Goal: Transaction & Acquisition: Purchase product/service

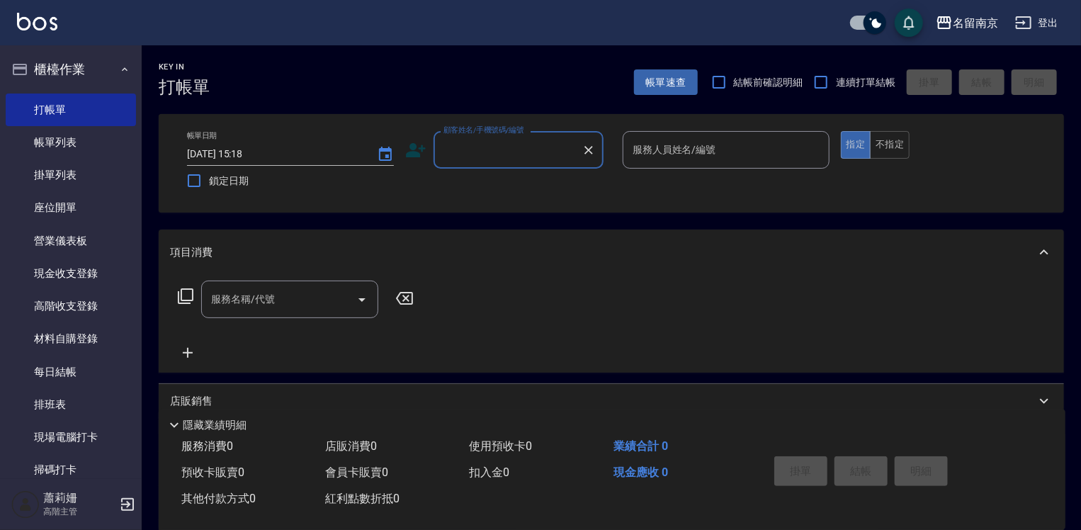
click at [512, 159] on input "顧客姓名/手機號碼/編號" at bounding box center [508, 149] width 136 height 25
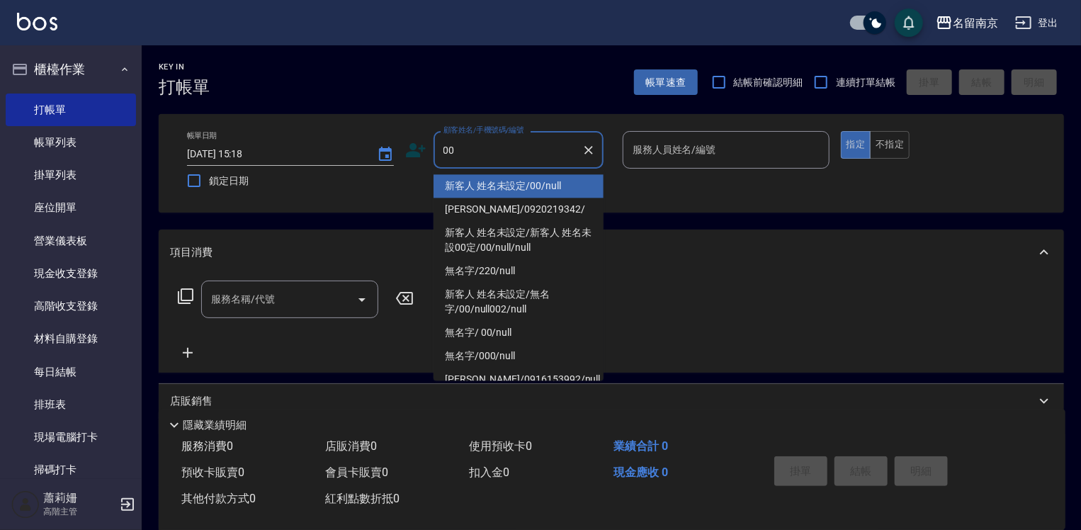
type input "新客人 姓名未設定/00/null"
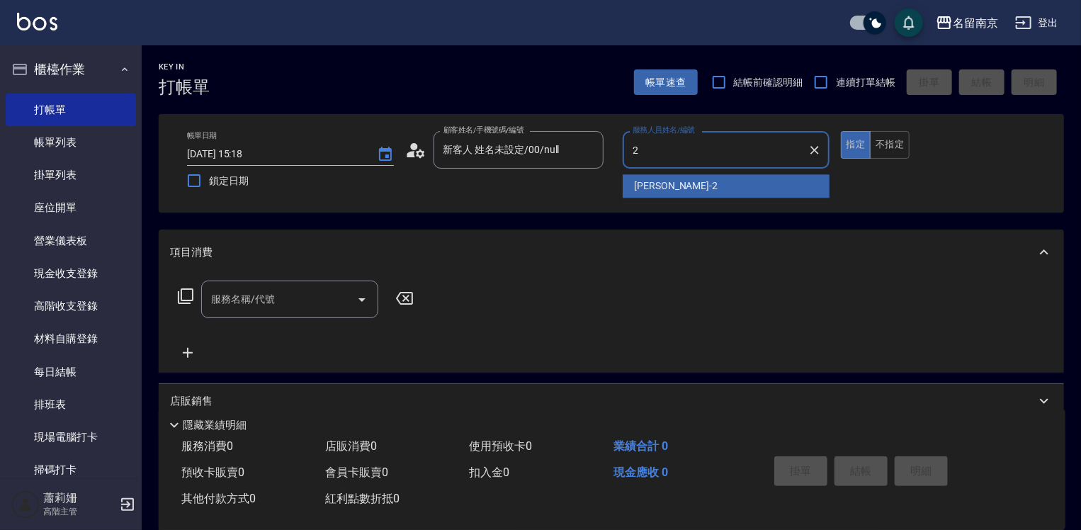
type input "[PERSON_NAME]-2"
type button "true"
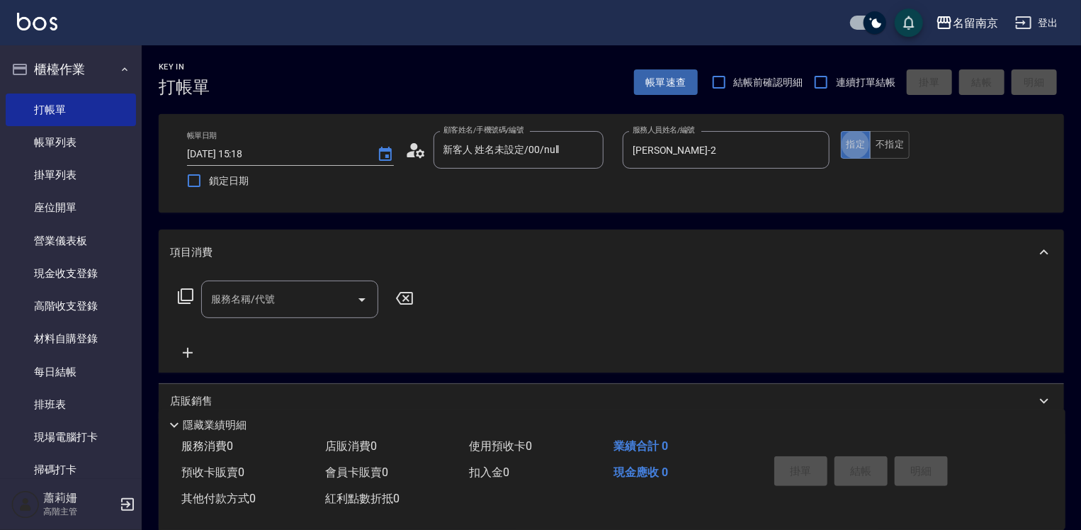
drag, startPoint x: 284, startPoint y: 295, endPoint x: 515, endPoint y: 331, distance: 233.8
click at [289, 298] on input "服務名稱/代號" at bounding box center [279, 299] width 143 height 25
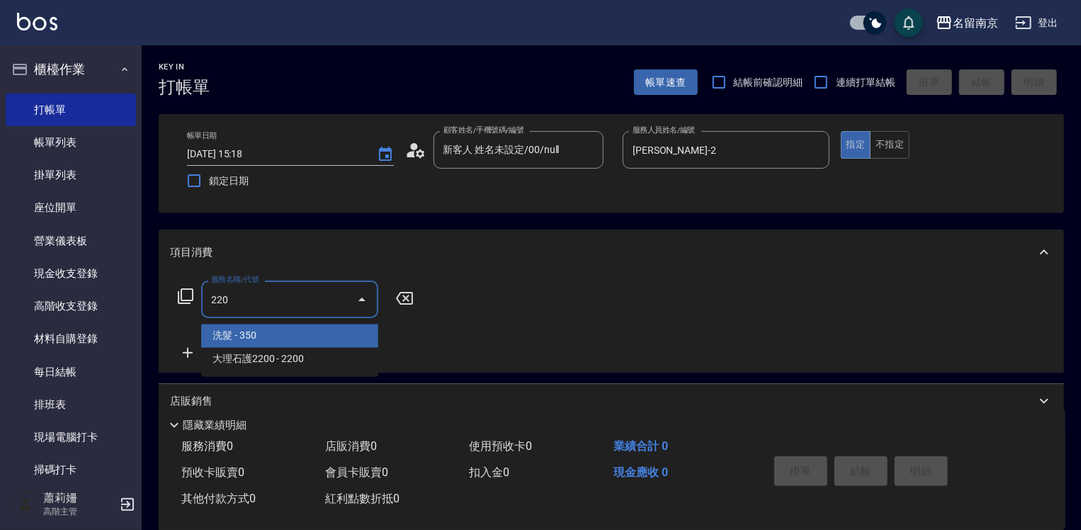
type input "洗髮(220)"
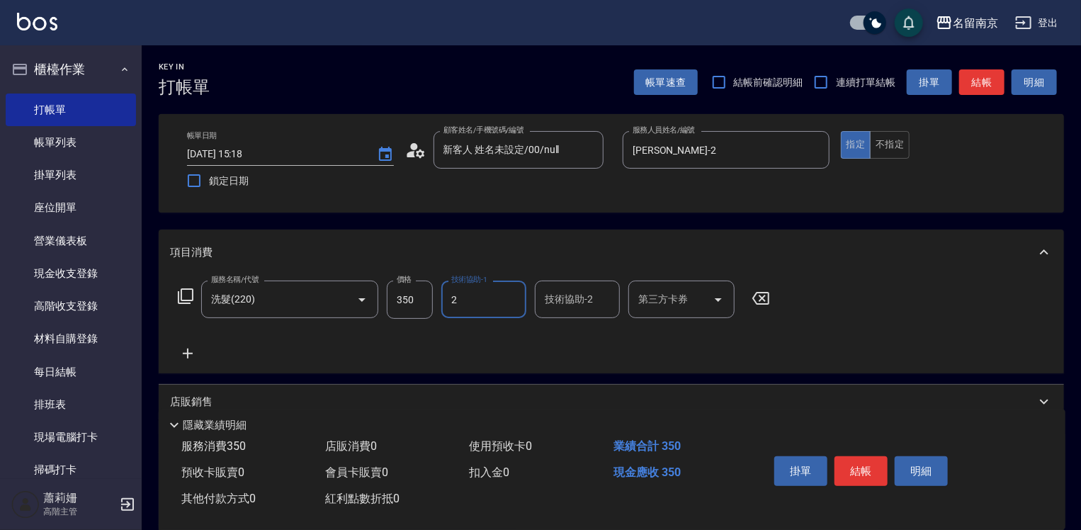
type input "[PERSON_NAME]-2"
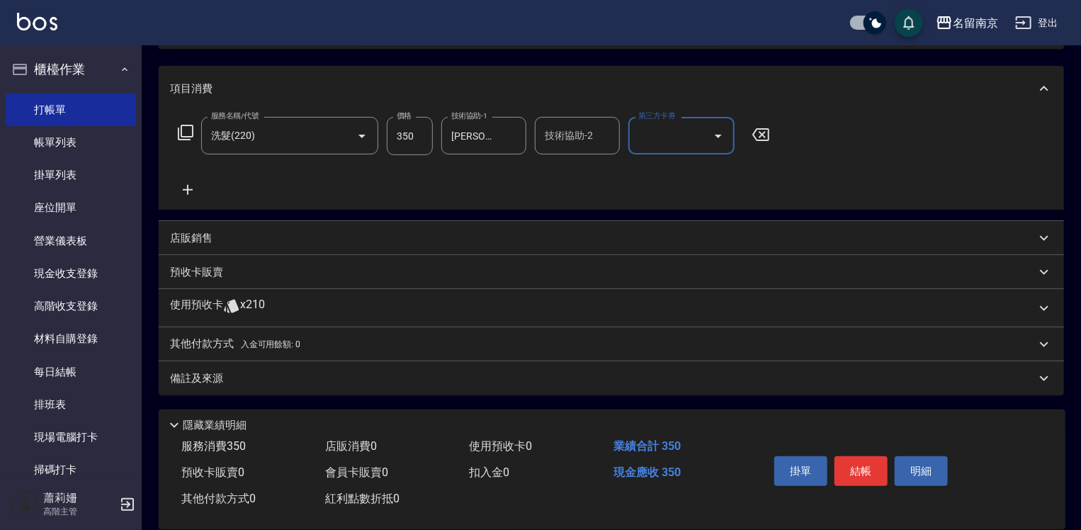
click at [196, 242] on p "店販銷售" at bounding box center [191, 238] width 43 height 15
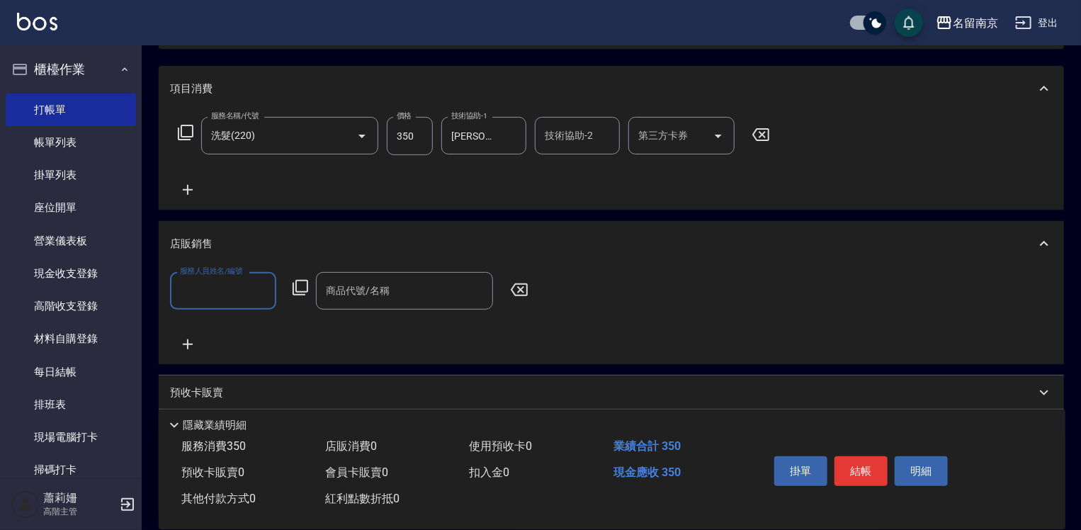
scroll to position [0, 0]
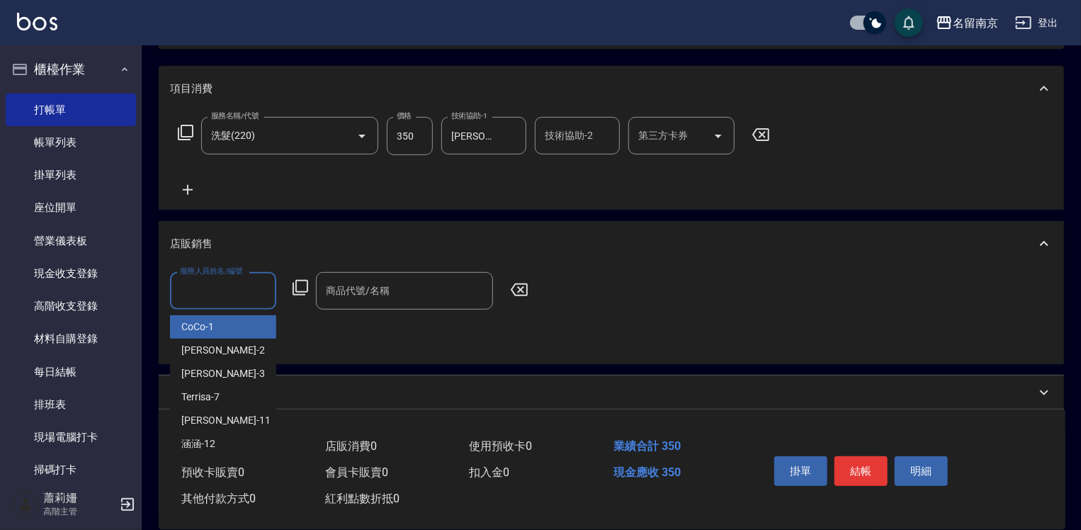
drag, startPoint x: 229, startPoint y: 292, endPoint x: 262, endPoint y: 307, distance: 35.8
click at [229, 293] on input "服務人員姓名/編號" at bounding box center [223, 291] width 94 height 25
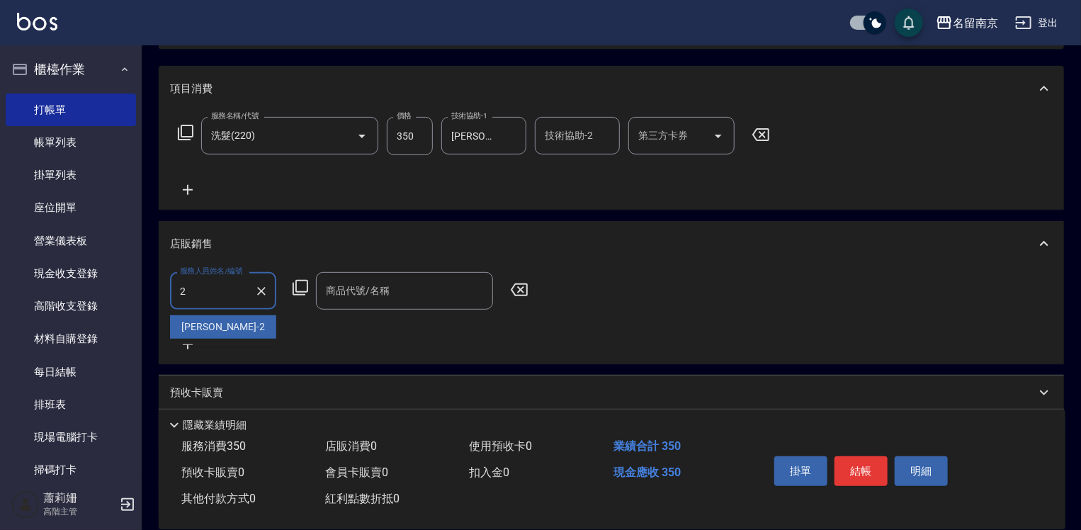
type input "[PERSON_NAME]-2"
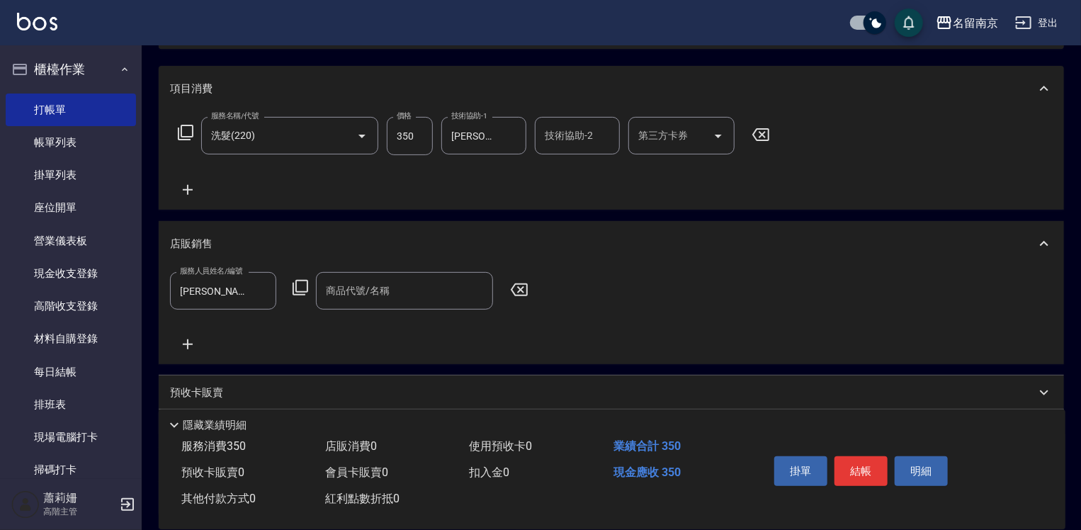
click at [305, 293] on icon at bounding box center [300, 287] width 17 height 17
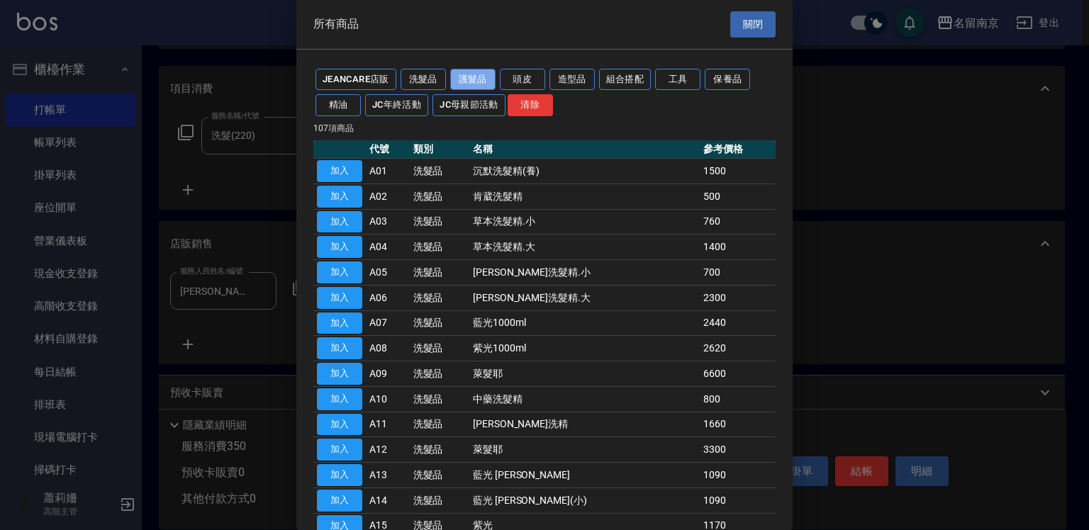
click at [462, 80] on button "護髮品" at bounding box center [472, 80] width 45 height 22
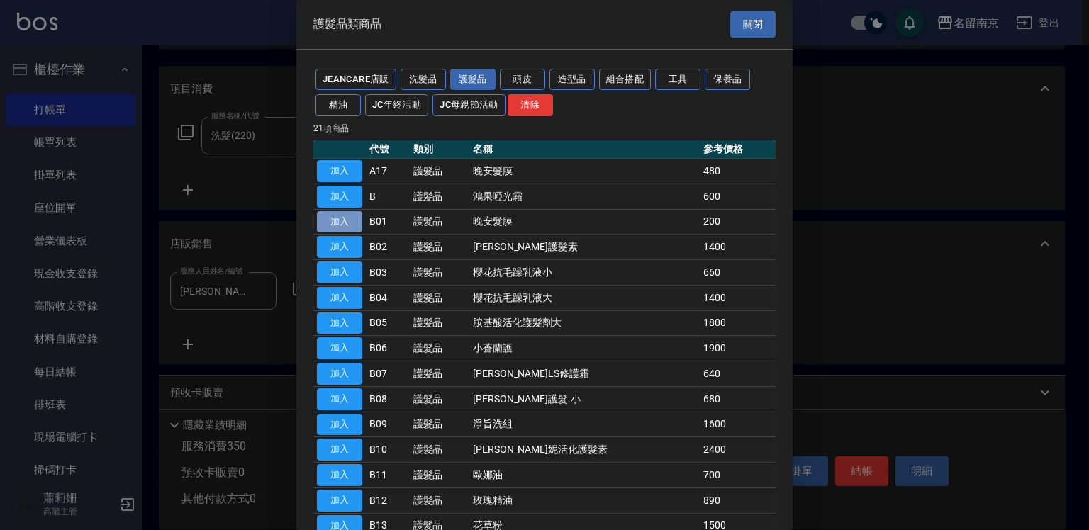
click at [333, 213] on button "加入" at bounding box center [339, 222] width 45 height 22
type input "晚安髮膜"
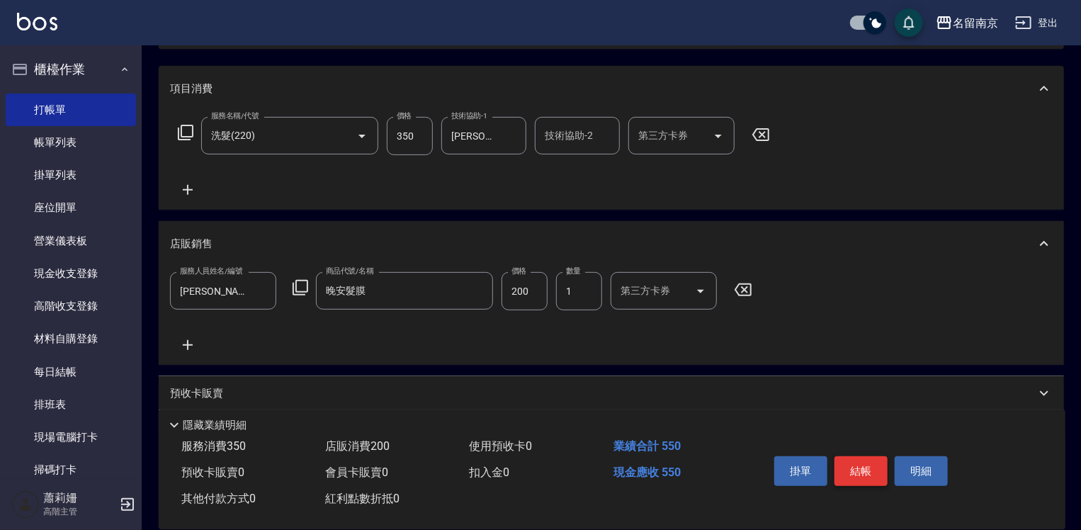
click at [883, 476] on button "結帳" at bounding box center [861, 471] width 53 height 30
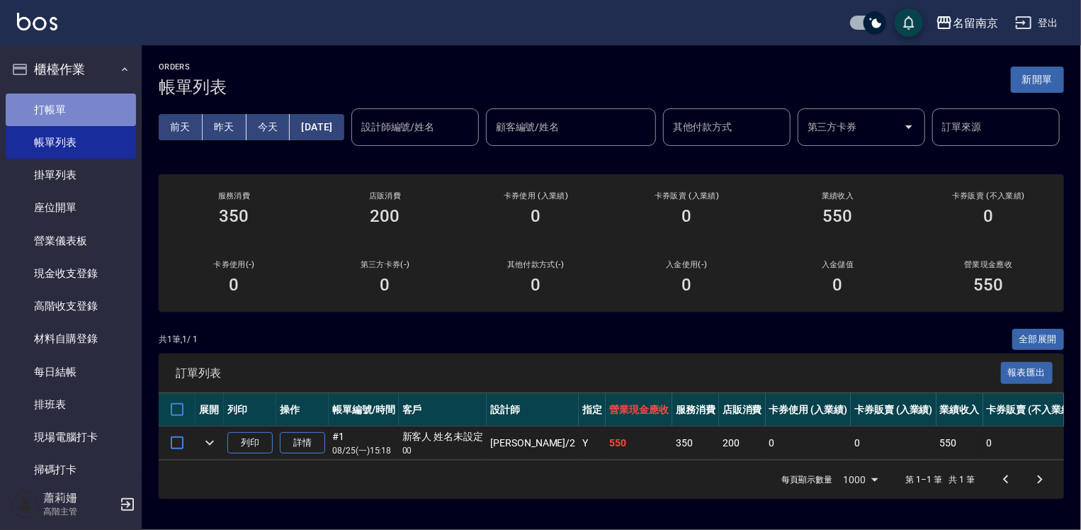
click at [91, 99] on link "打帳單" at bounding box center [71, 110] width 130 height 33
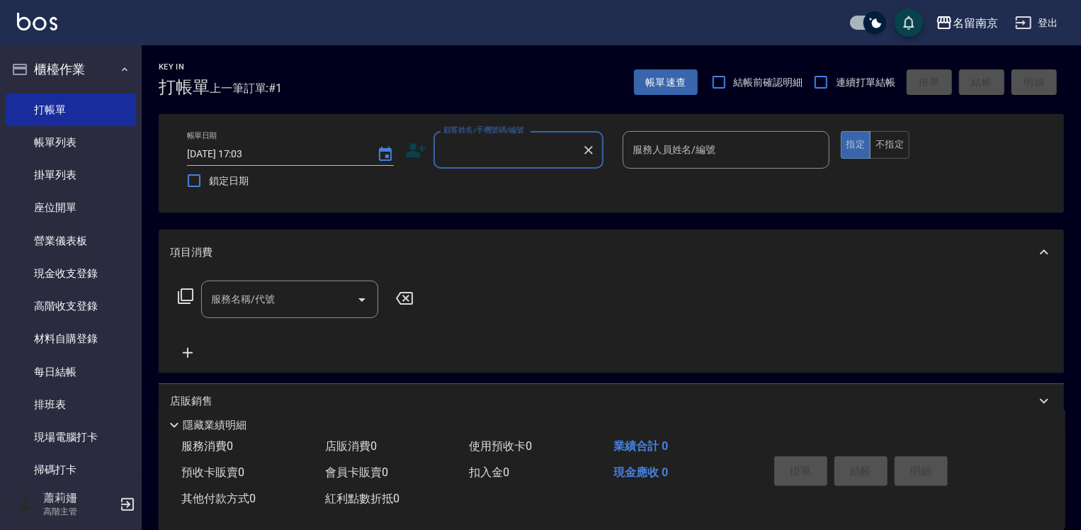
click at [500, 146] on input "顧客姓名/手機號碼/編號" at bounding box center [508, 149] width 136 height 25
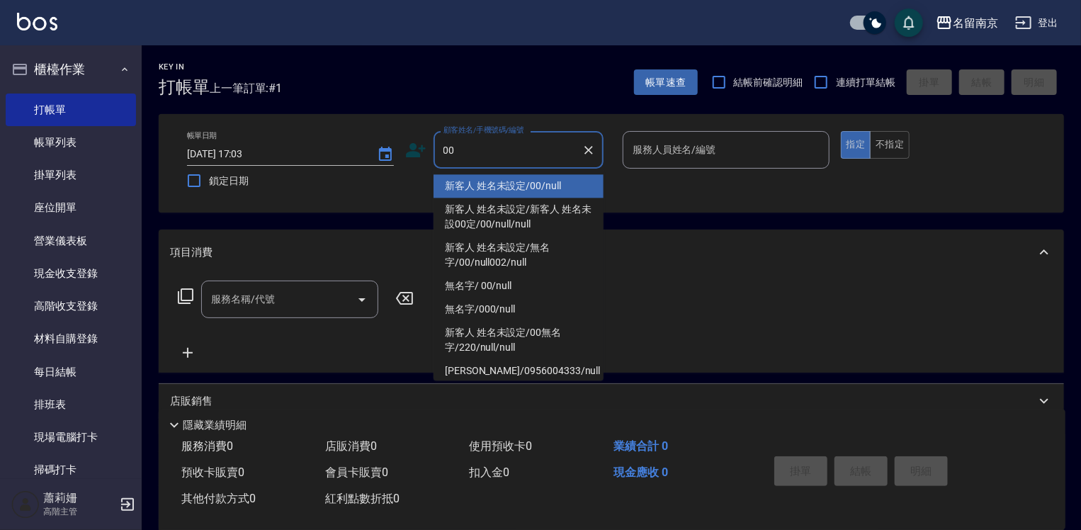
type input "新客人 姓名未設定/00/null"
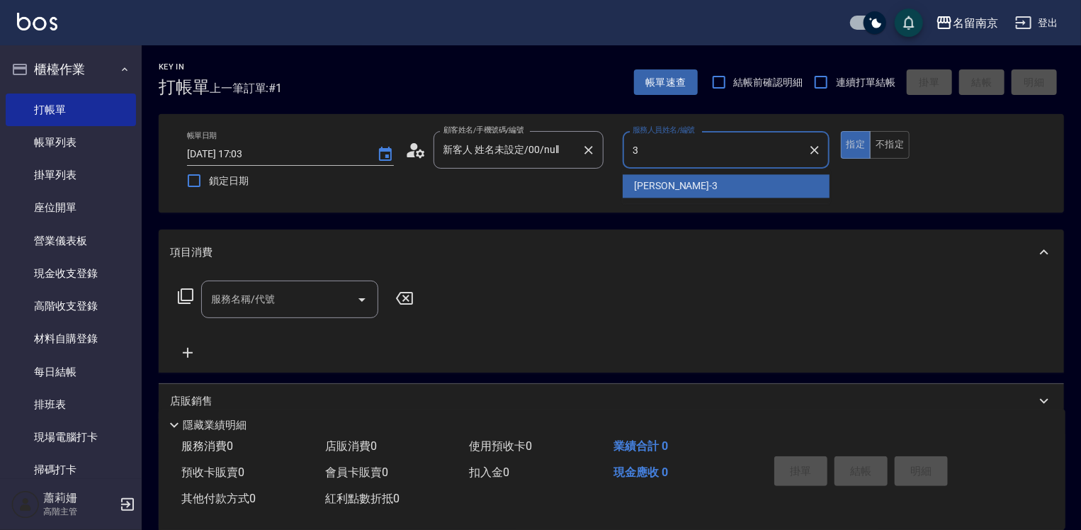
type input "[PERSON_NAME]-3"
type button "true"
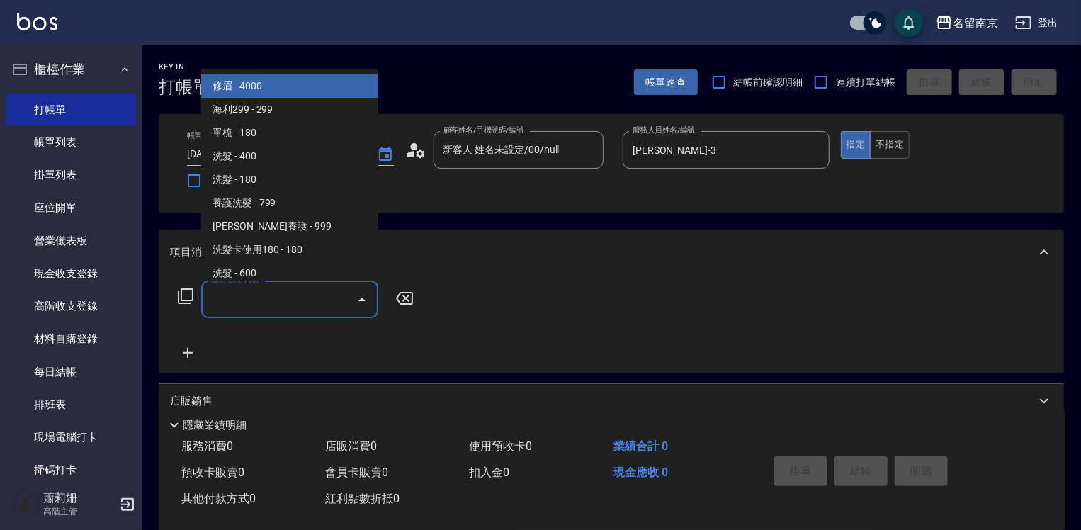
drag, startPoint x: 273, startPoint y: 303, endPoint x: 529, endPoint y: 357, distance: 261.6
click at [379, 310] on div "服務名稱/代號 服務名稱/代號" at bounding box center [296, 300] width 252 height 38
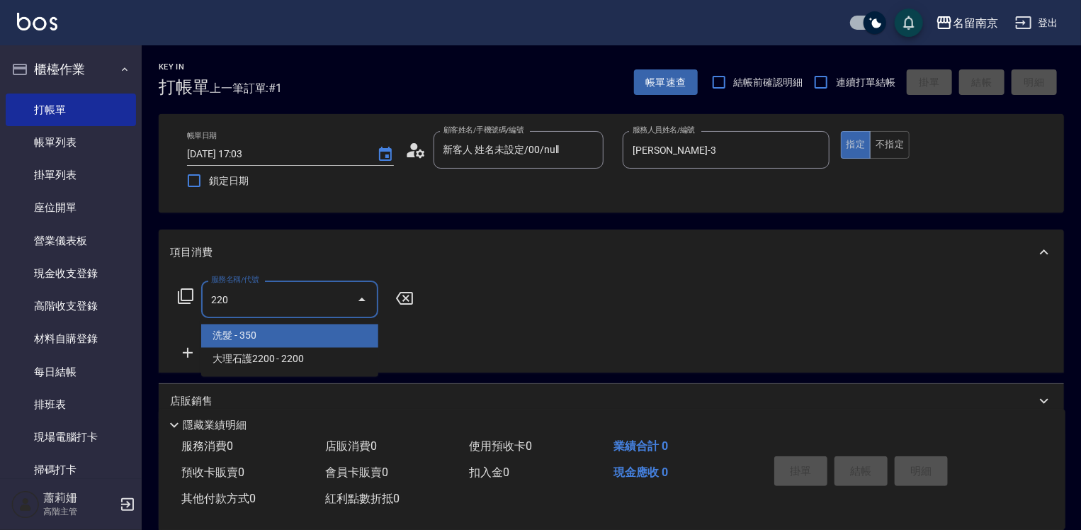
type input "洗髮(220)"
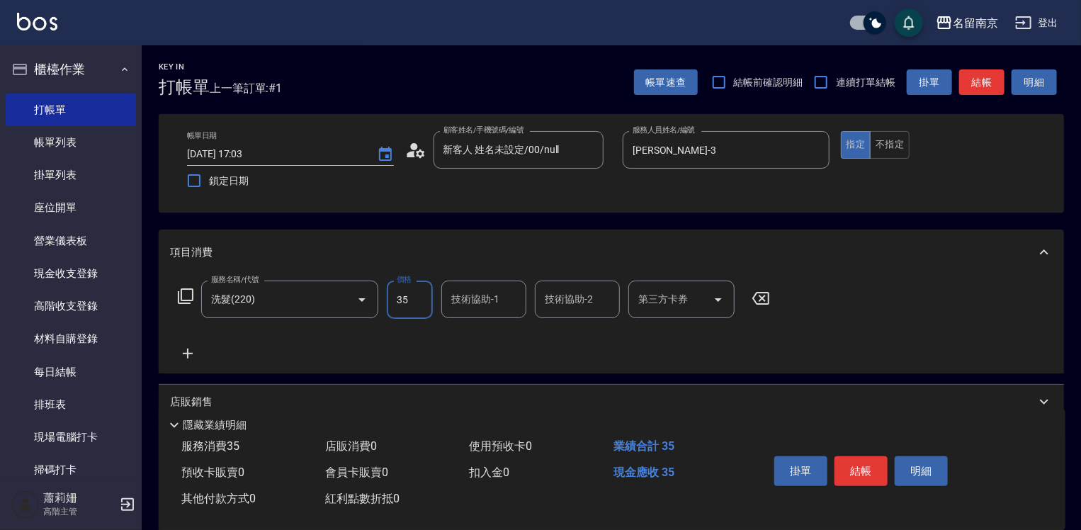
type input "350"
type input "[PERSON_NAME]-3"
click at [859, 461] on button "結帳" at bounding box center [861, 471] width 53 height 30
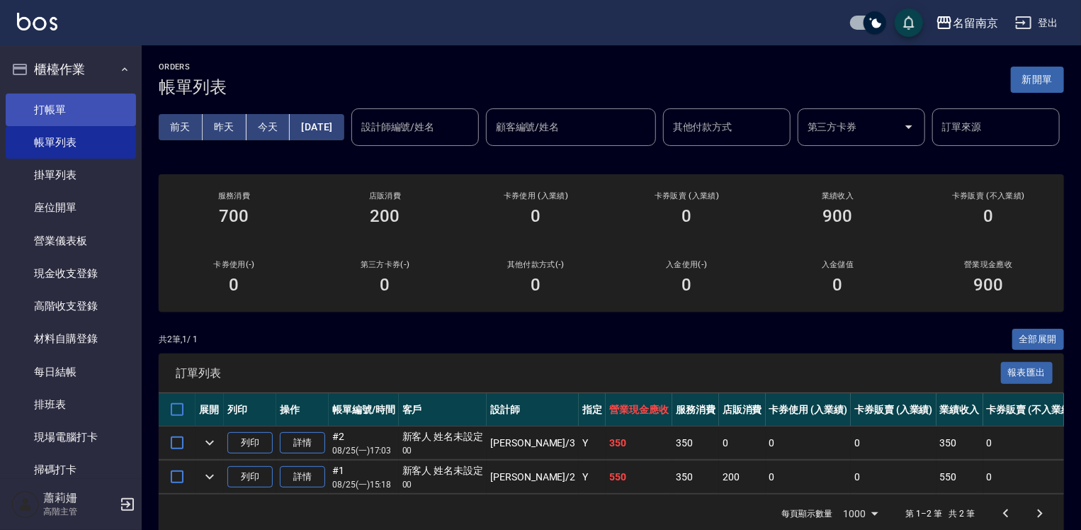
click at [34, 116] on link "打帳單" at bounding box center [71, 110] width 130 height 33
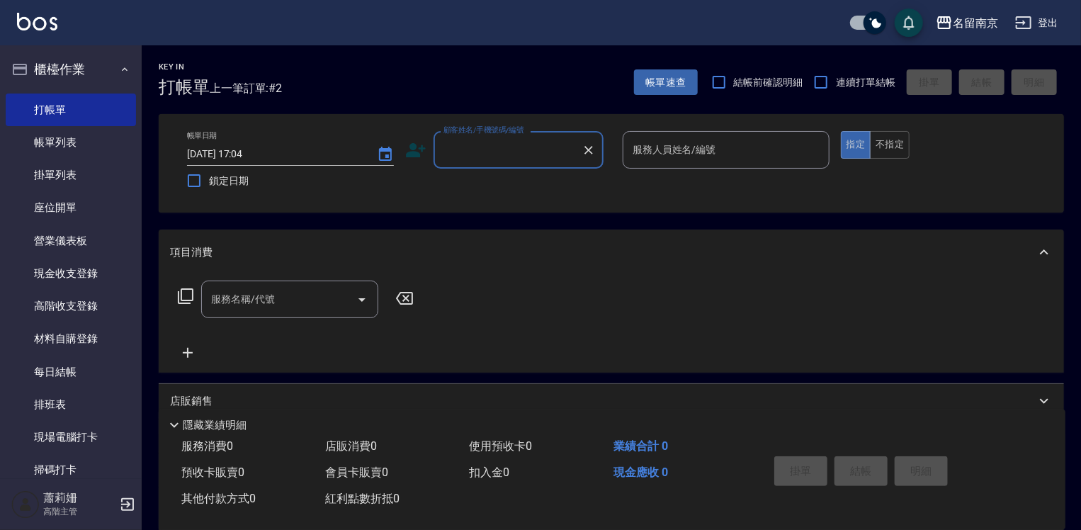
click at [556, 149] on input "顧客姓名/手機號碼/編號" at bounding box center [508, 149] width 136 height 25
type input "新客人 姓名未設定/00/null"
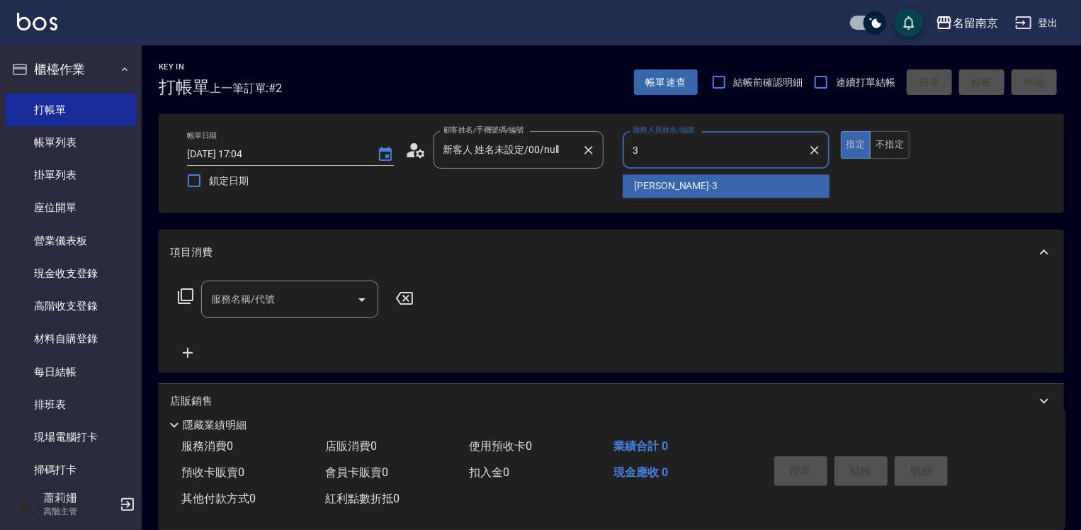
type input "[PERSON_NAME]-3"
type button "true"
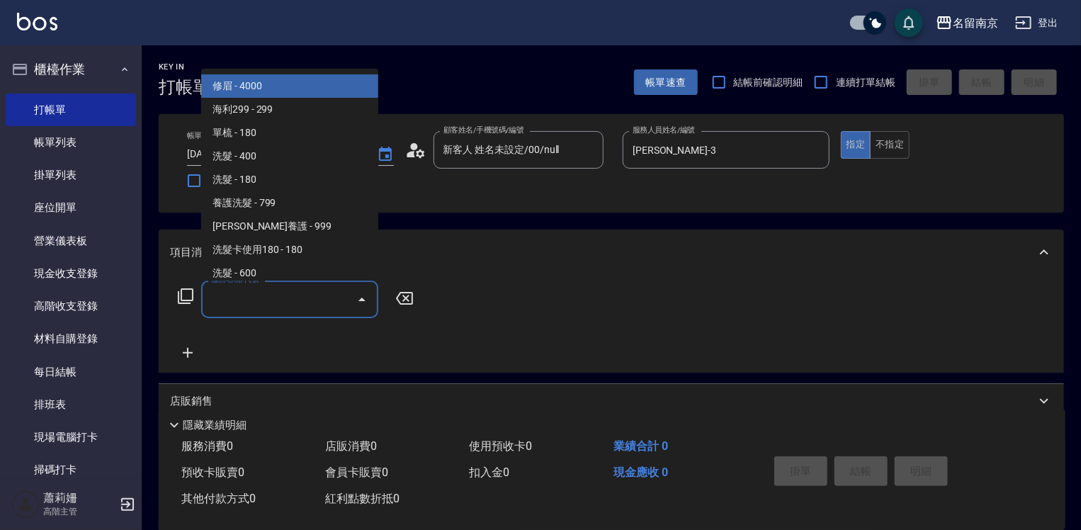
drag, startPoint x: 304, startPoint y: 293, endPoint x: 457, endPoint y: 315, distance: 154.5
click at [326, 295] on input "服務名稱/代號" at bounding box center [279, 299] width 143 height 25
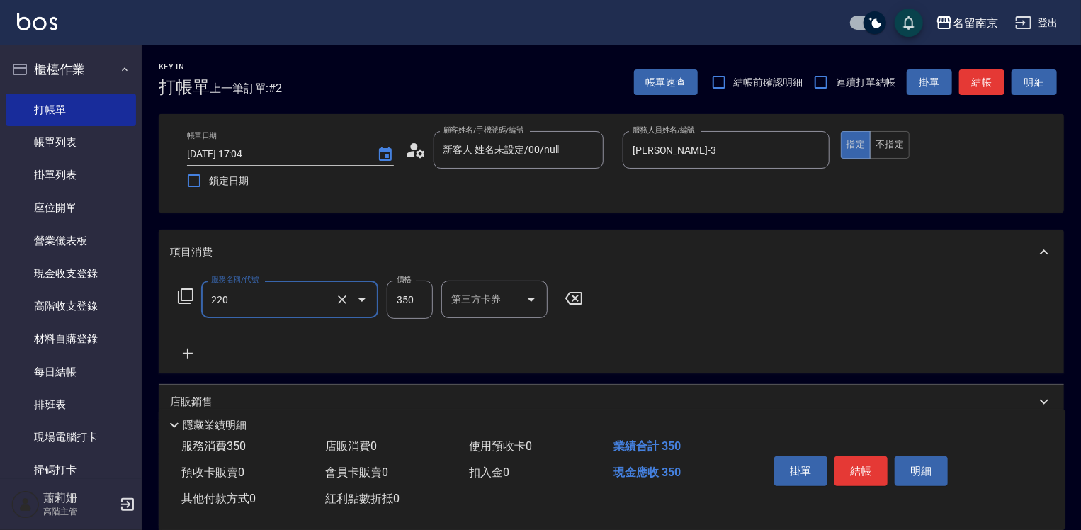
type input "洗髮(220)"
type input "350"
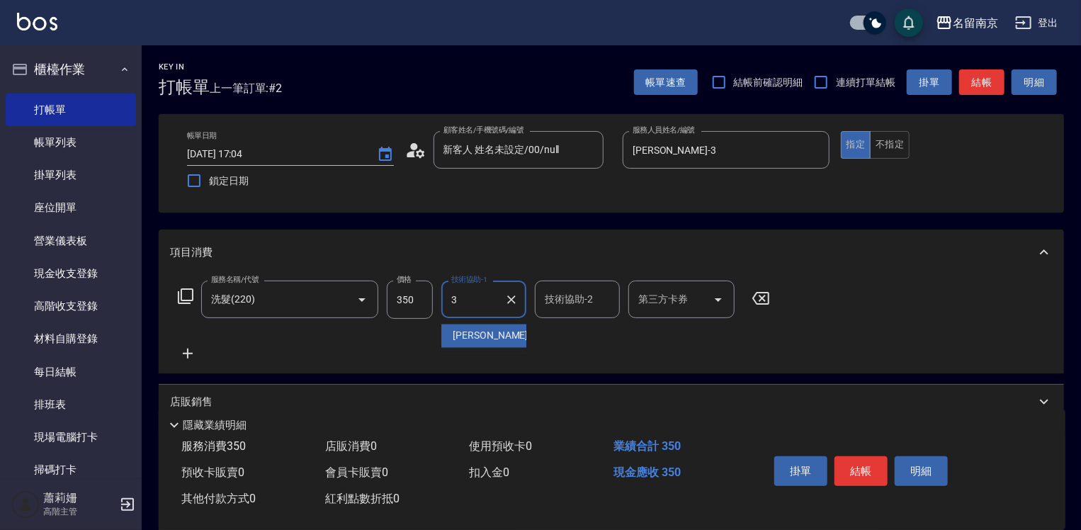
type input "[PERSON_NAME]-3"
click at [859, 477] on button "結帳" at bounding box center [861, 471] width 53 height 30
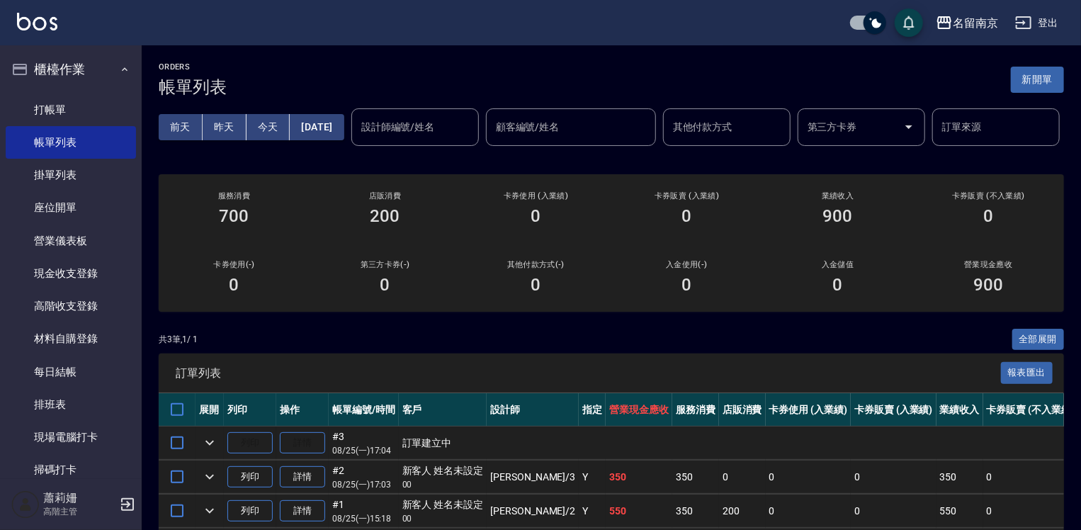
click at [34, 92] on ul "打帳單 帳單列表 掛單列表 座位開單 營業儀表板 現金收支登錄 高階收支登錄 材料自購登錄 每日結帳 排班表 現場電腦打卡 掃碼打卡" at bounding box center [71, 290] width 130 height 405
click at [72, 113] on link "打帳單" at bounding box center [71, 110] width 130 height 33
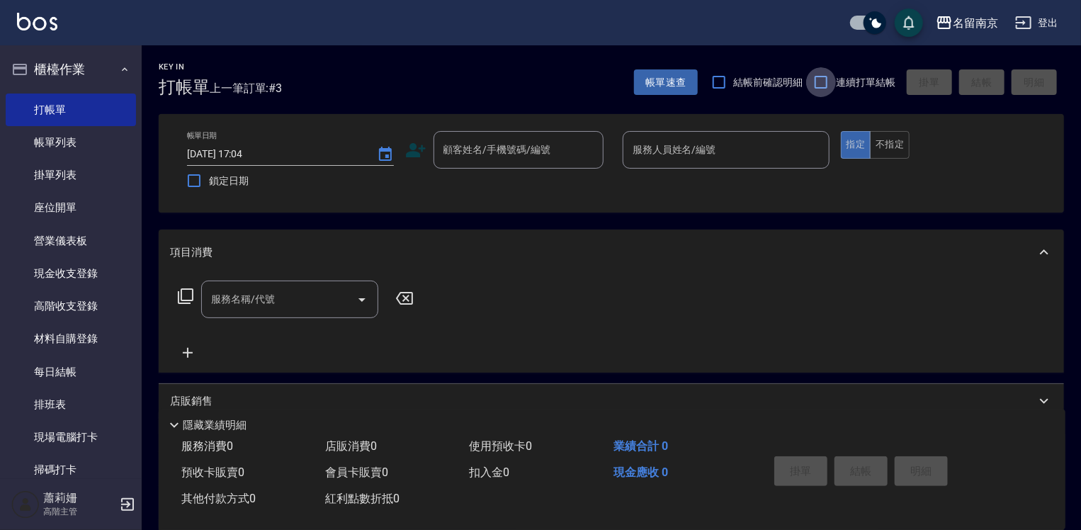
click at [825, 91] on input "連續打單結帳" at bounding box center [821, 82] width 30 height 30
checkbox input "true"
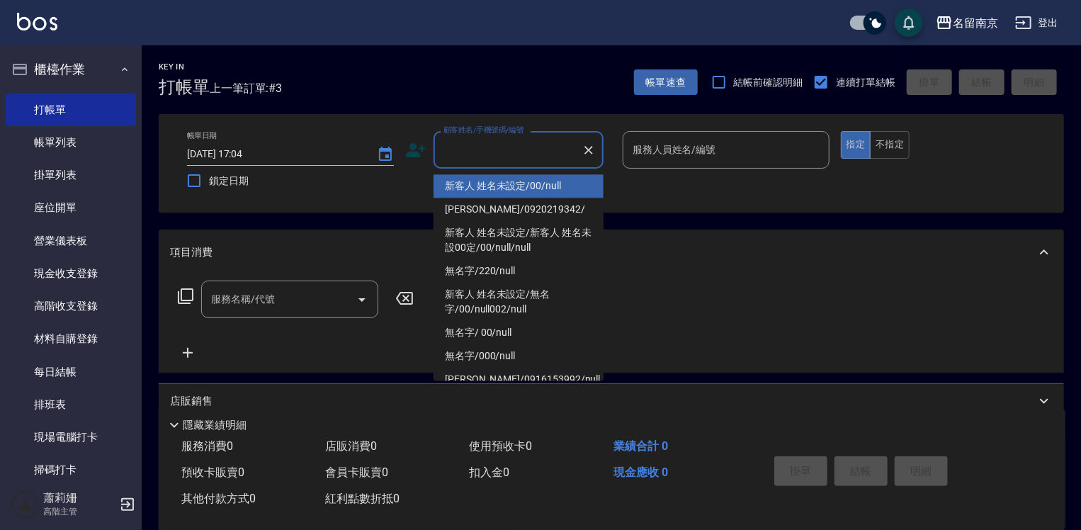
click at [573, 145] on input "顧客姓名/手機號碼/編號" at bounding box center [508, 149] width 136 height 25
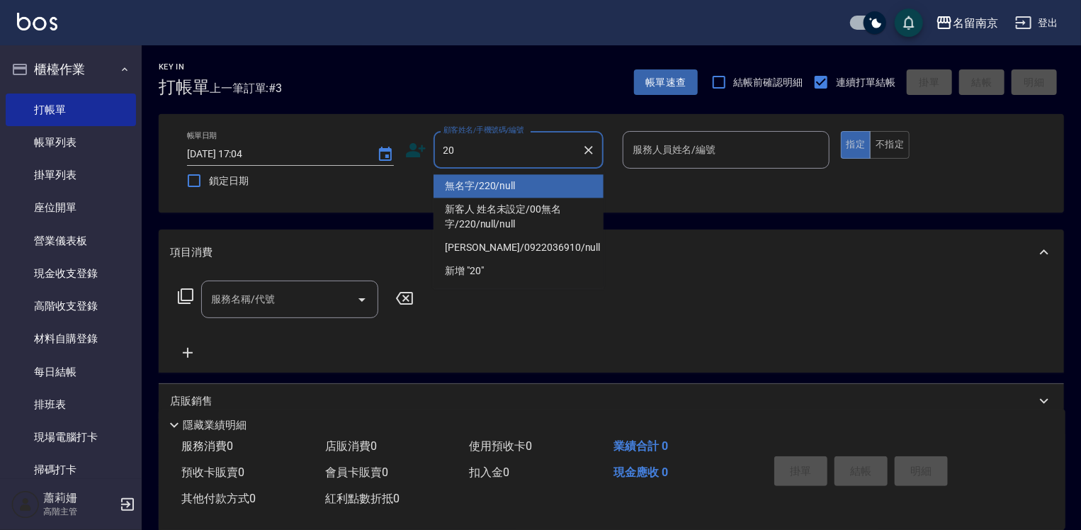
type input "0"
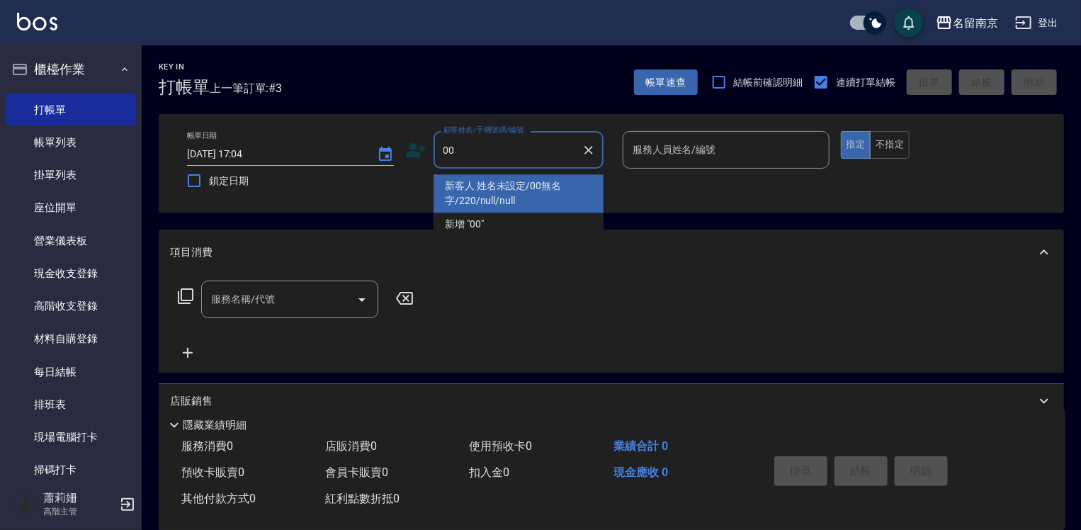
type input "新客人 姓名未設定/00無名字/220/null/null"
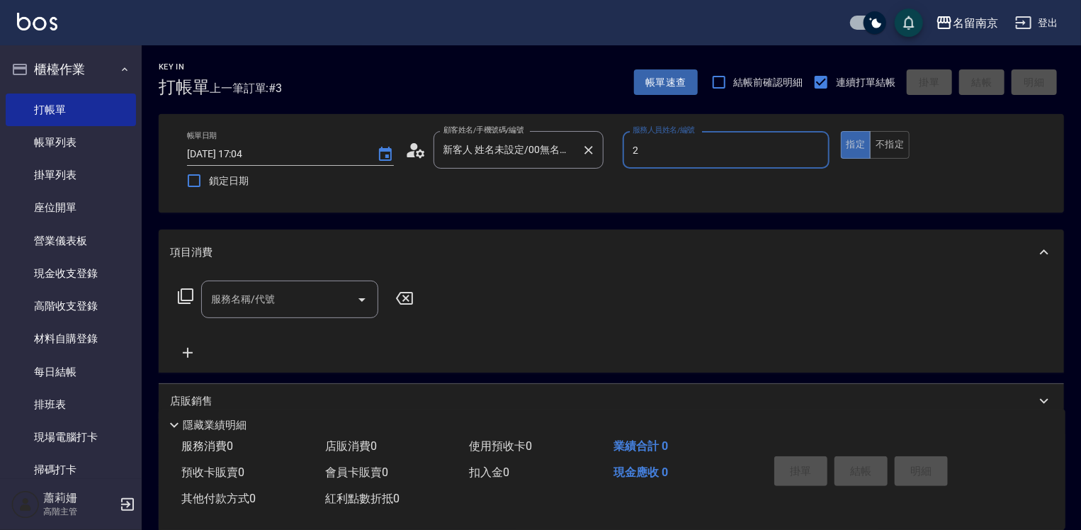
type input "[PERSON_NAME]-2"
type button "true"
type input "新客人 姓名未設定/00/null"
drag, startPoint x: 312, startPoint y: 297, endPoint x: 496, endPoint y: 336, distance: 188.3
click at [320, 299] on input "服務名稱/代號" at bounding box center [279, 299] width 143 height 25
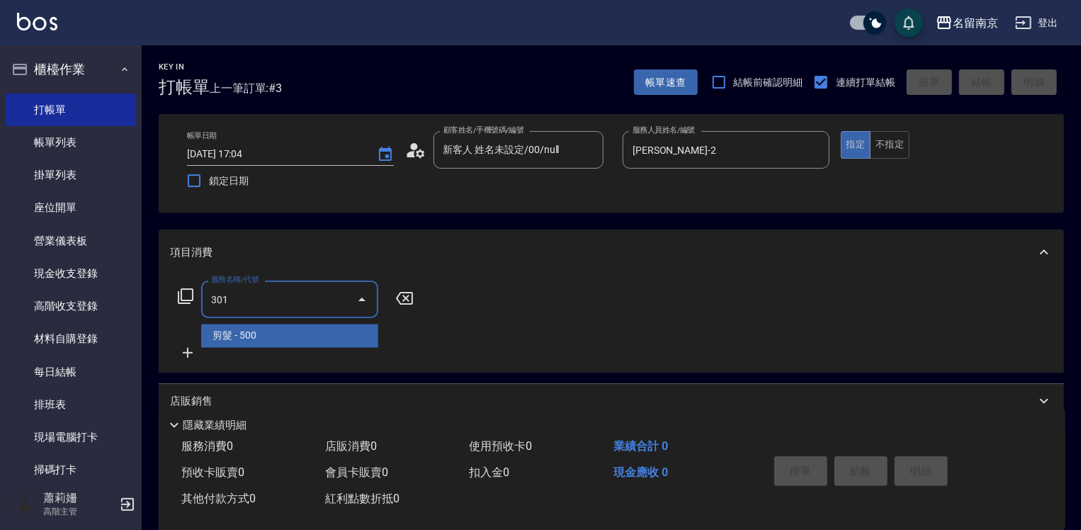
type input "剪髮(301)"
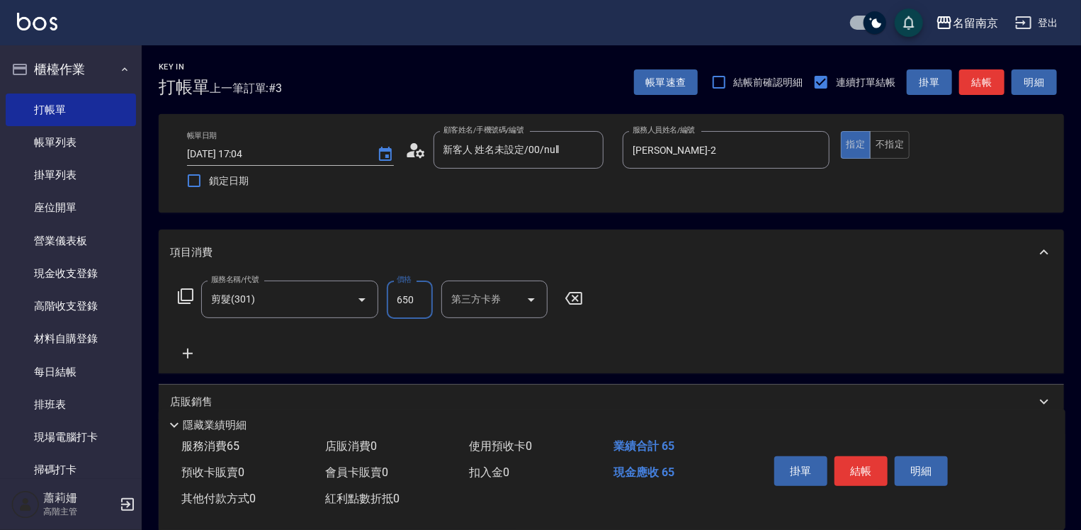
type input "650"
click at [892, 147] on button "不指定" at bounding box center [890, 145] width 40 height 28
click at [881, 476] on button "結帳" at bounding box center [861, 471] width 53 height 30
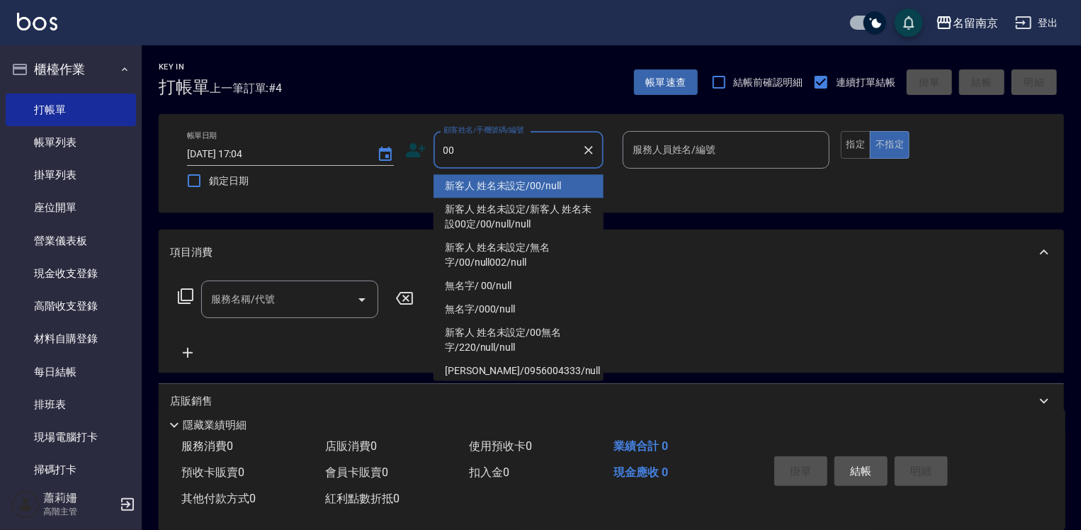
type input "新客人 姓名未設定/00/null"
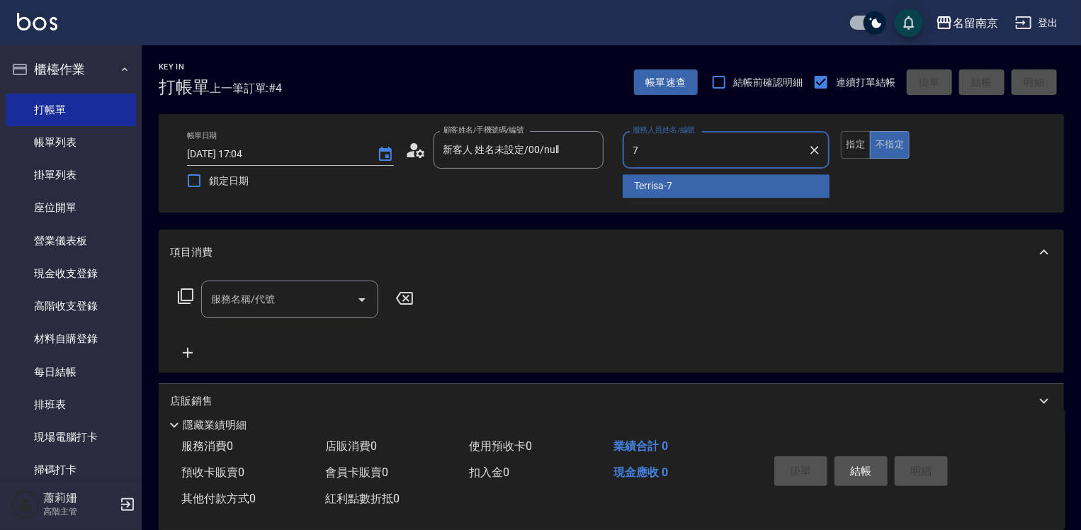
type input "Terrisa-7"
type button "false"
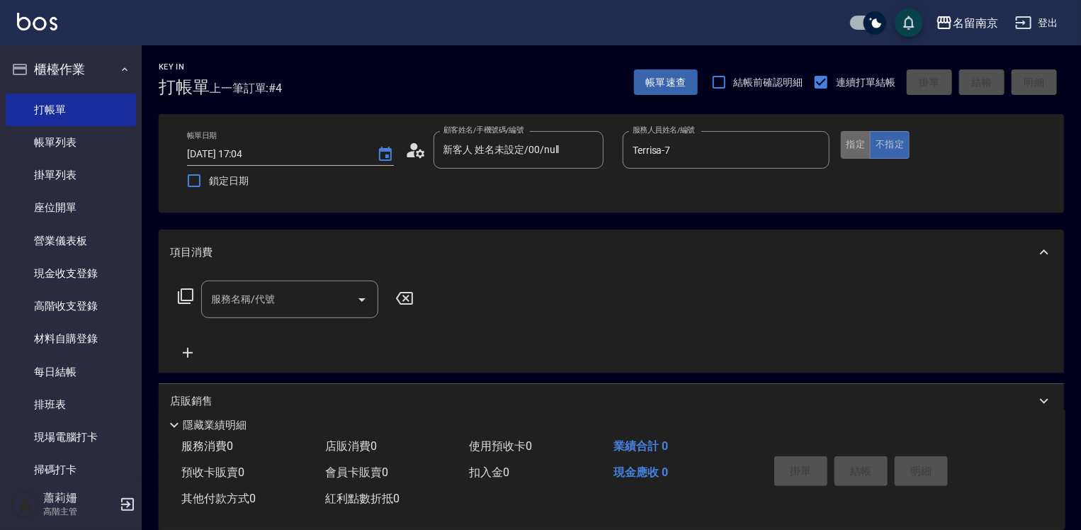
click at [858, 153] on button "指定" at bounding box center [856, 145] width 30 height 28
drag, startPoint x: 352, startPoint y: 296, endPoint x: 578, endPoint y: 374, distance: 239.8
click at [352, 297] on button "Open" at bounding box center [362, 299] width 23 height 23
drag, startPoint x: 265, startPoint y: 307, endPoint x: 315, endPoint y: 320, distance: 51.2
click at [285, 308] on input "服務名稱/代號" at bounding box center [279, 299] width 143 height 25
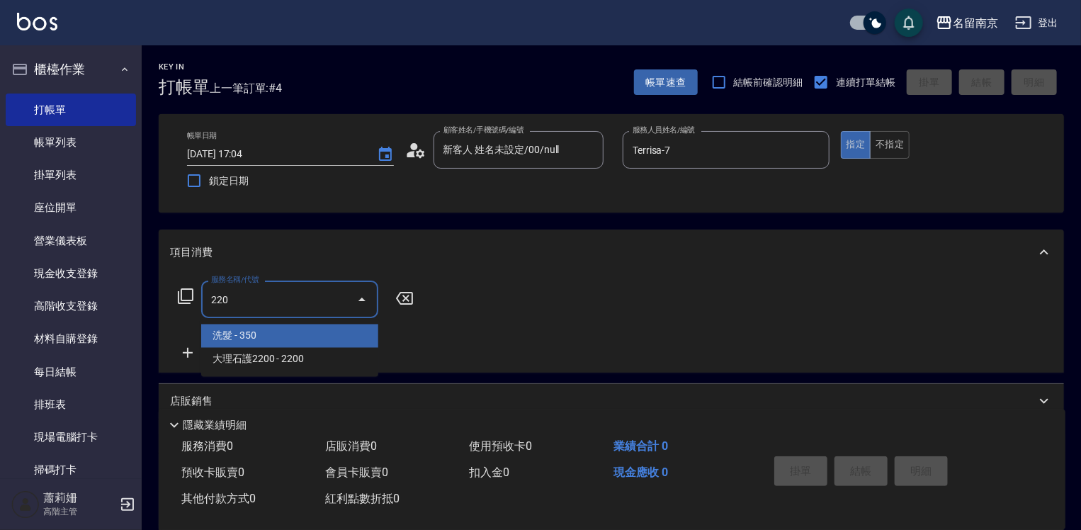
type input "洗髮(220)"
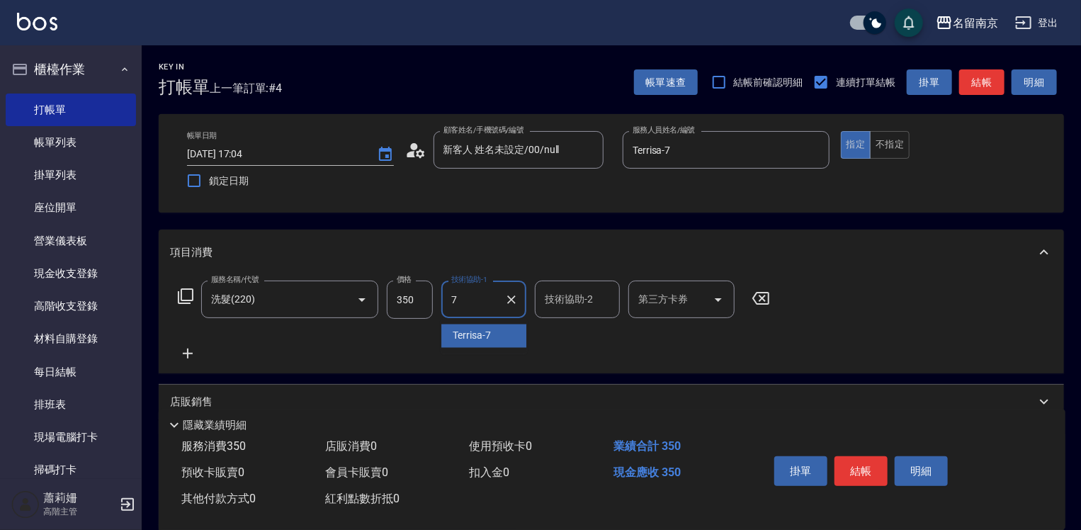
type input "Terrisa-7"
click at [190, 357] on icon at bounding box center [187, 353] width 35 height 17
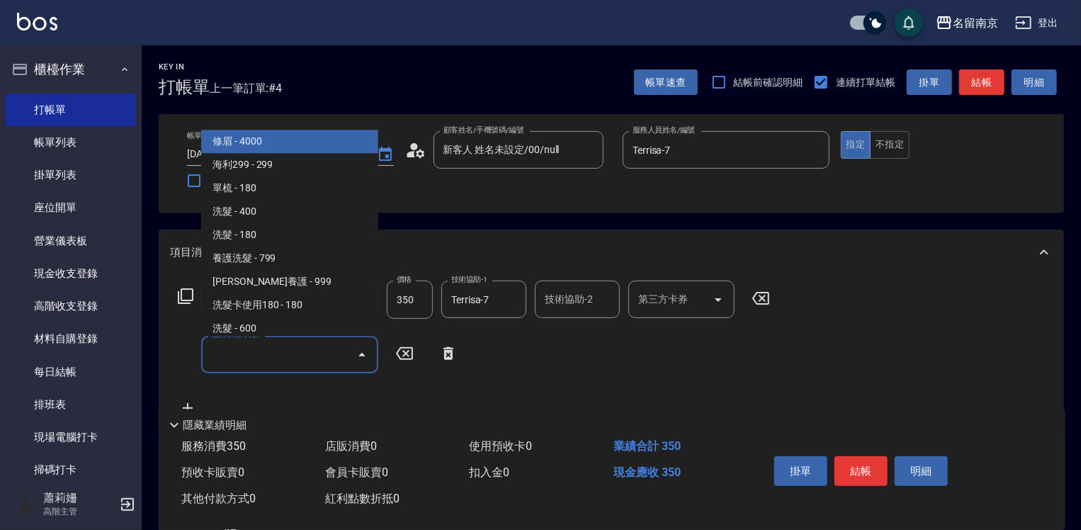
click at [272, 359] on input "服務名稱/代號" at bounding box center [279, 354] width 143 height 25
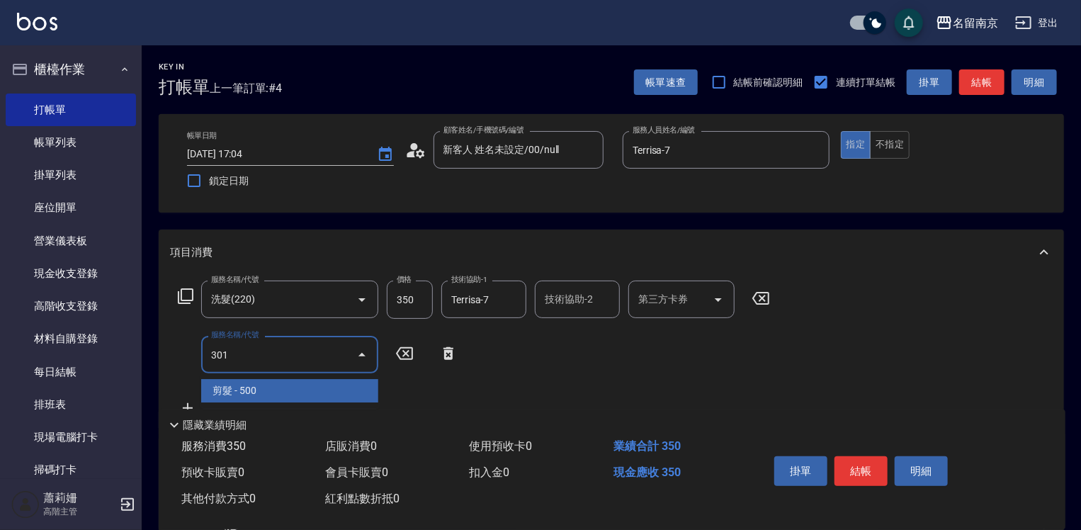
type input "剪髮(301)"
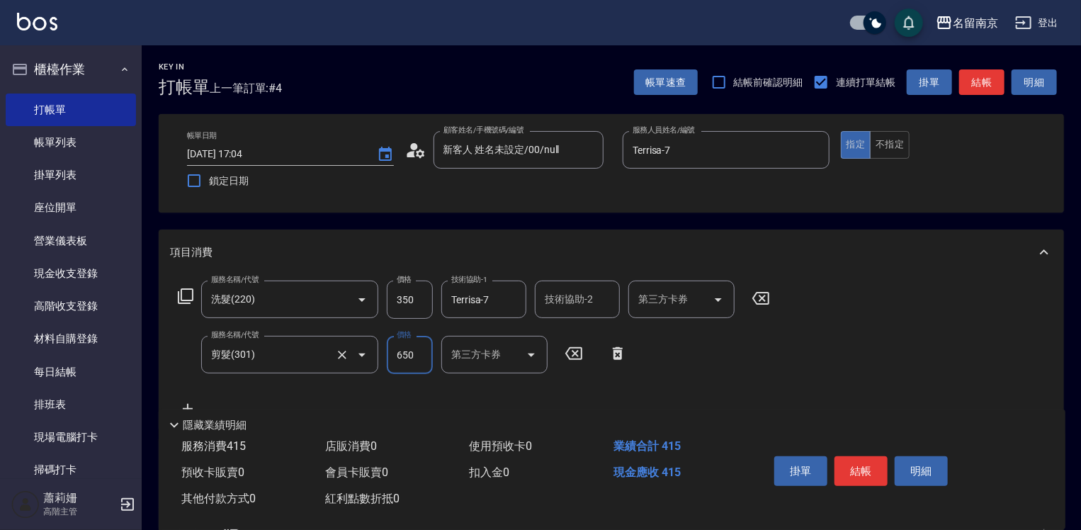
type input "650"
click at [848, 461] on button "結帳" at bounding box center [861, 471] width 53 height 30
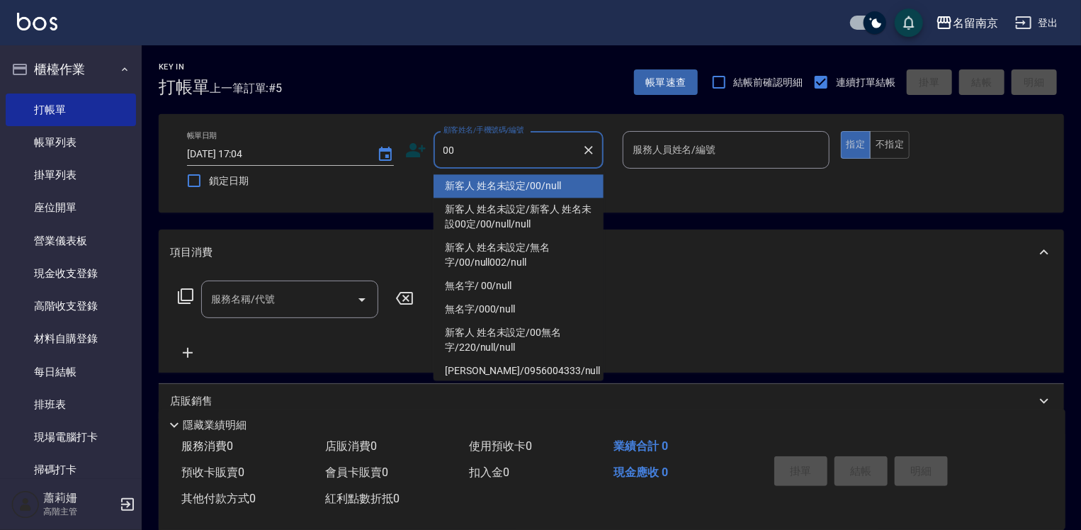
type input "新客人 姓名未設定/00/null"
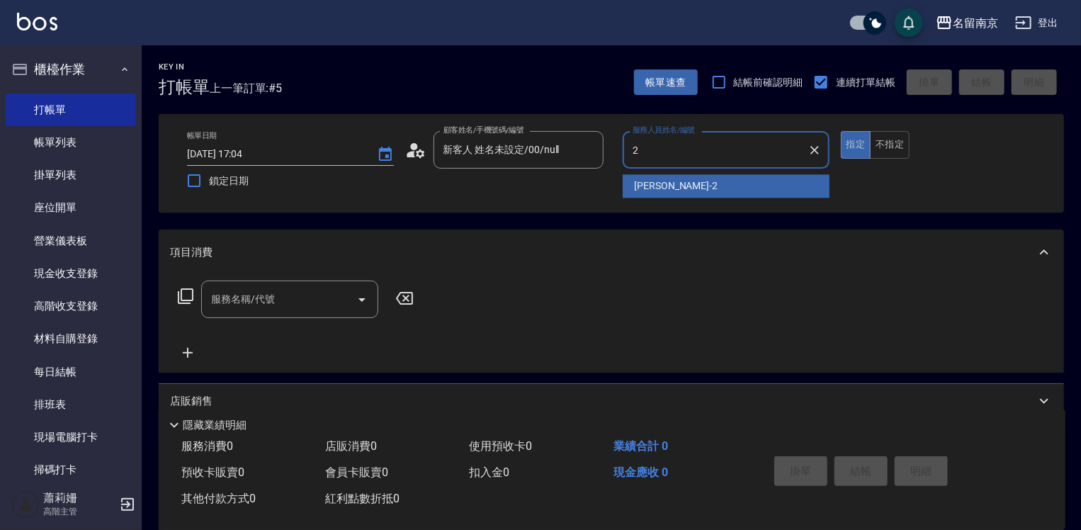
type input "[PERSON_NAME]-2"
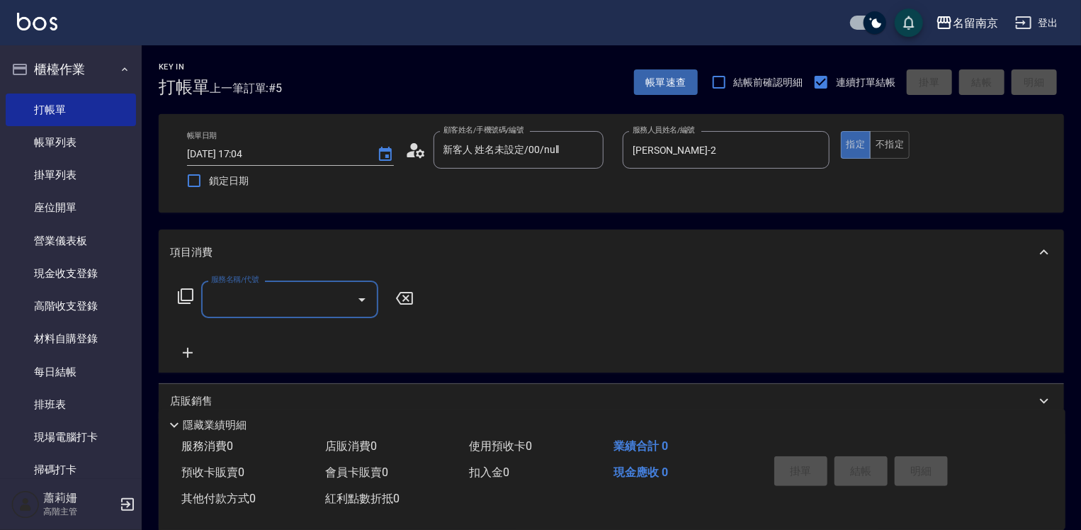
click at [301, 316] on div "服務名稱/代號" at bounding box center [289, 300] width 177 height 38
type input "剪髮(301)"
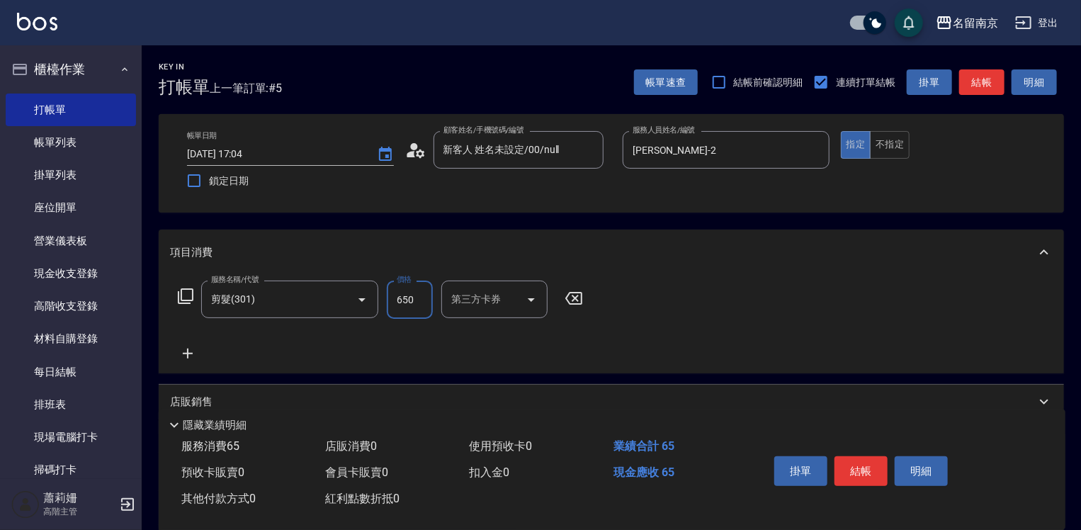
type input "650"
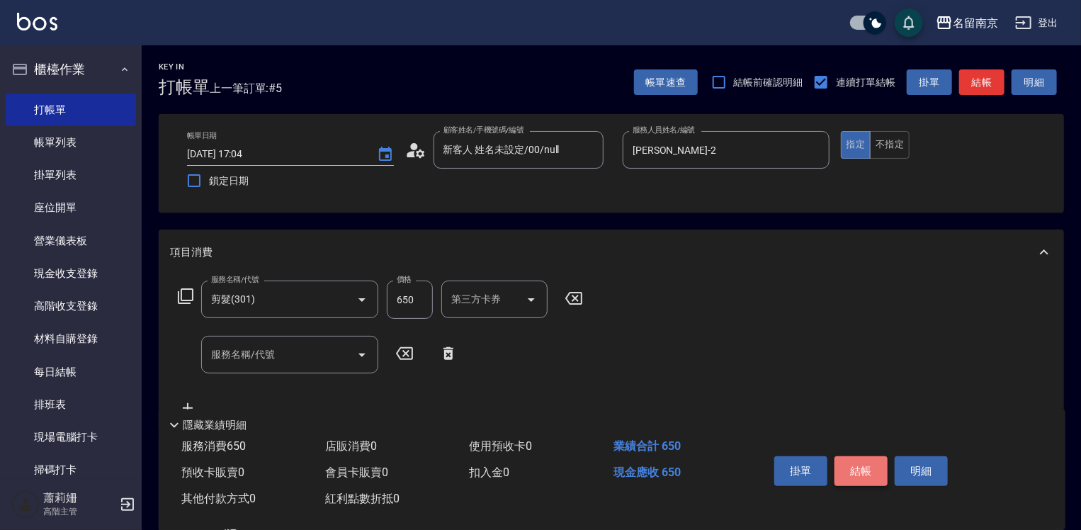
drag, startPoint x: 877, startPoint y: 452, endPoint x: 877, endPoint y: 460, distance: 7.8
click at [877, 460] on button "結帳" at bounding box center [861, 471] width 53 height 30
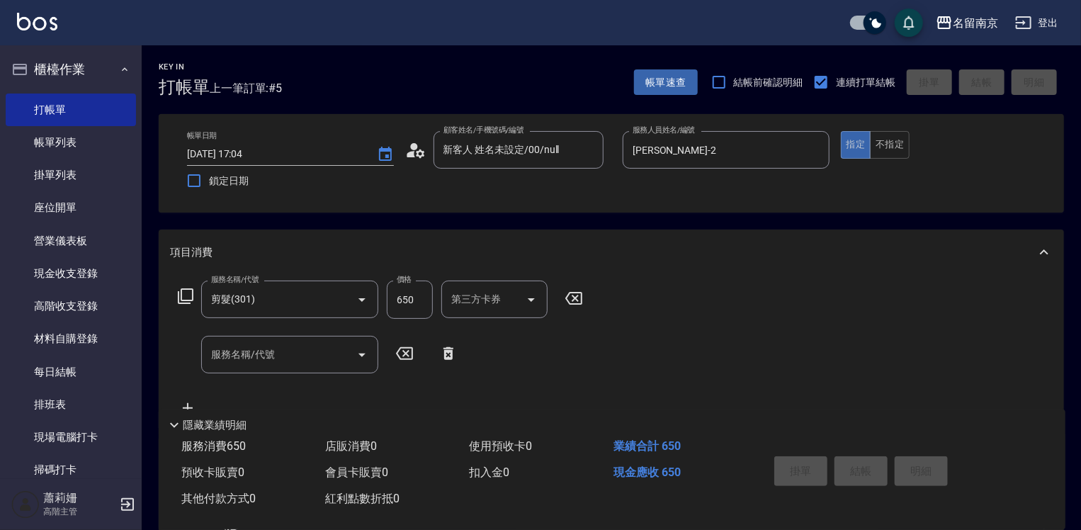
type input "[DATE] 17:05"
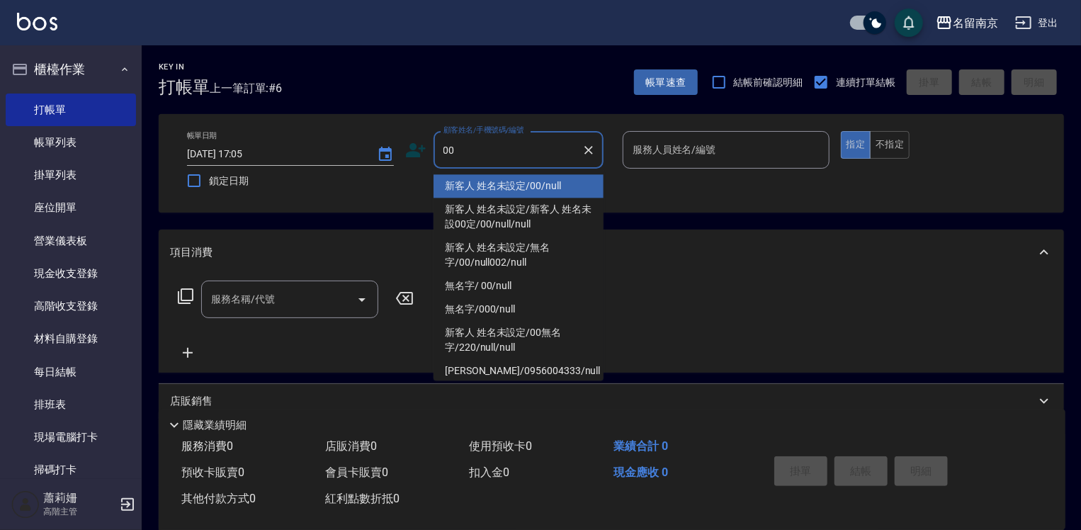
type input "新客人 姓名未設定/00/null"
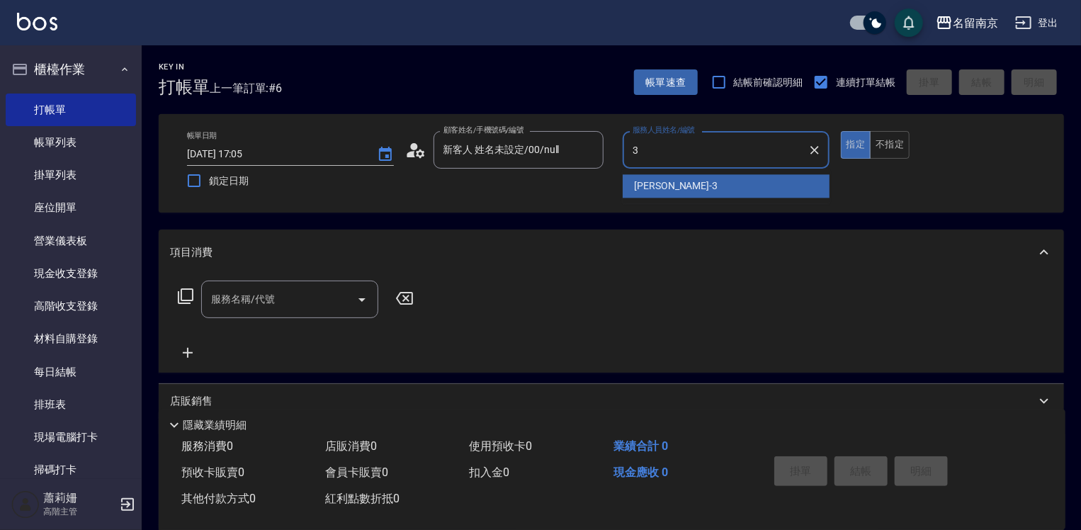
type input "[PERSON_NAME]-3"
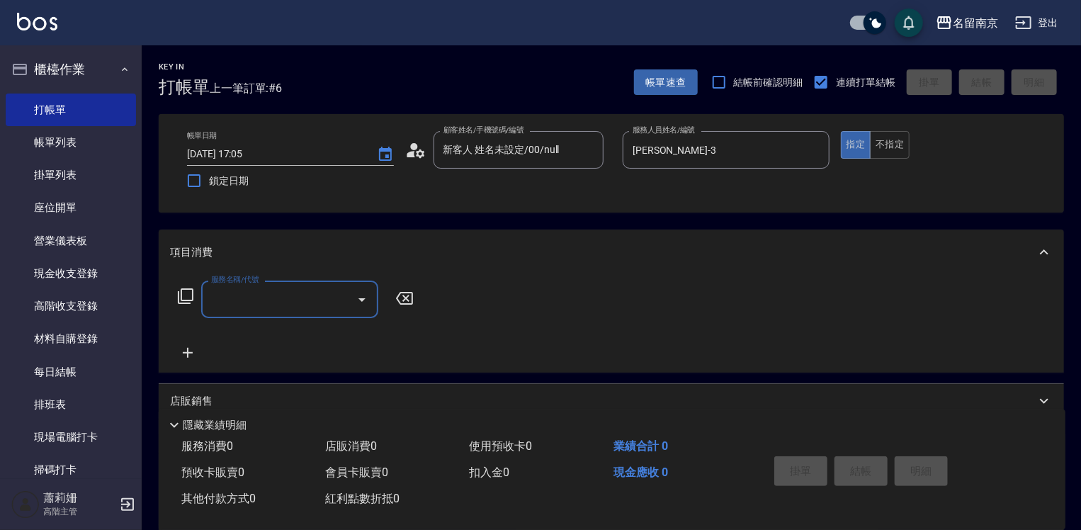
drag, startPoint x: 256, startPoint y: 304, endPoint x: 269, endPoint y: 311, distance: 15.2
click at [263, 308] on input "服務名稱/代號" at bounding box center [279, 299] width 143 height 25
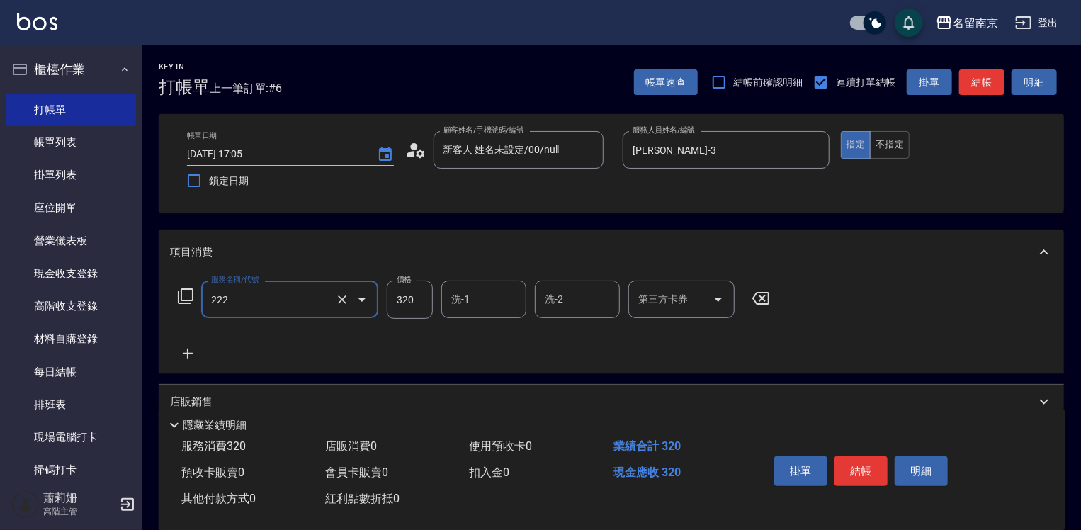
type input "洗髮卡使用320(222)"
click at [344, 306] on button "Clear" at bounding box center [342, 300] width 20 height 20
type input "洗髮卡使用320(222)"
click at [183, 296] on icon at bounding box center [185, 296] width 17 height 17
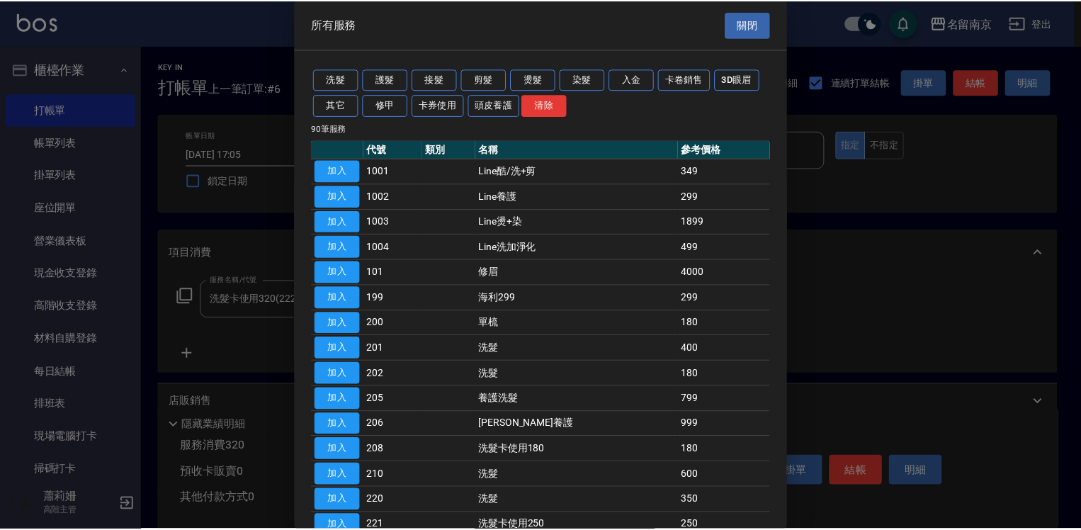
scroll to position [71, 0]
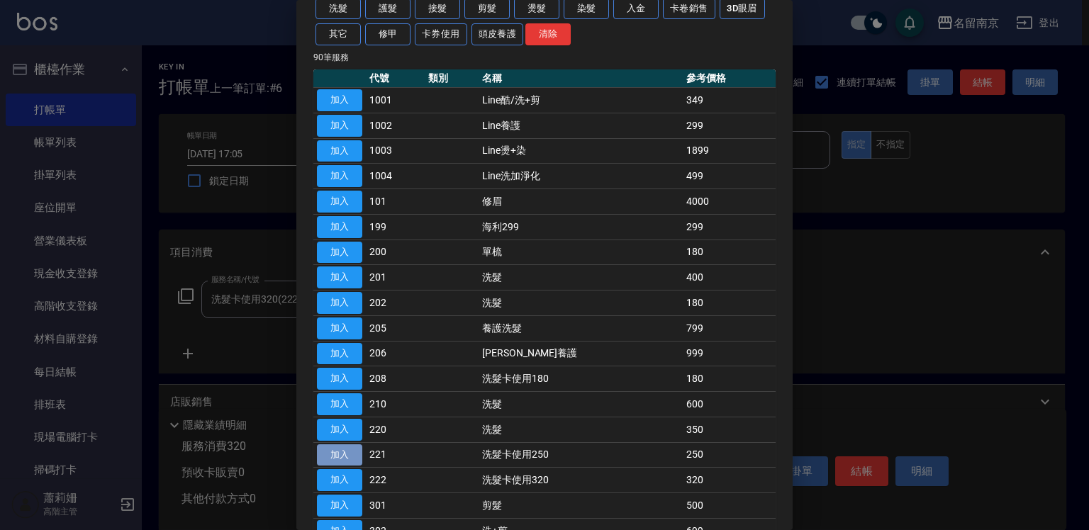
click at [356, 448] on button "加入" at bounding box center [339, 455] width 45 height 22
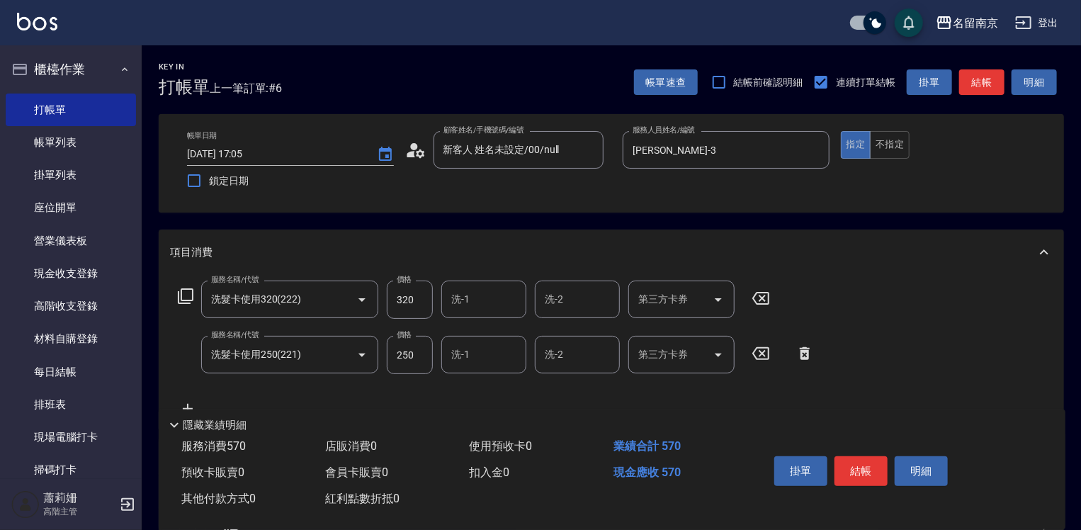
drag, startPoint x: 763, startPoint y: 296, endPoint x: 640, endPoint y: 295, distance: 123.3
click at [763, 296] on icon at bounding box center [760, 298] width 35 height 17
click at [378, 359] on div "洗髮卡使用250(221) 服務名稱/代號" at bounding box center [289, 354] width 177 height 38
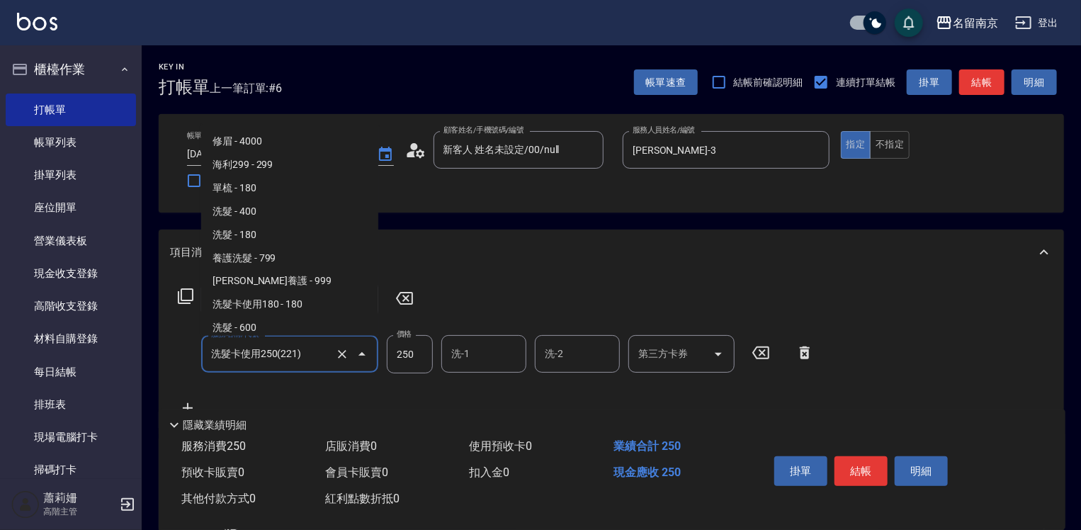
scroll to position [51, 0]
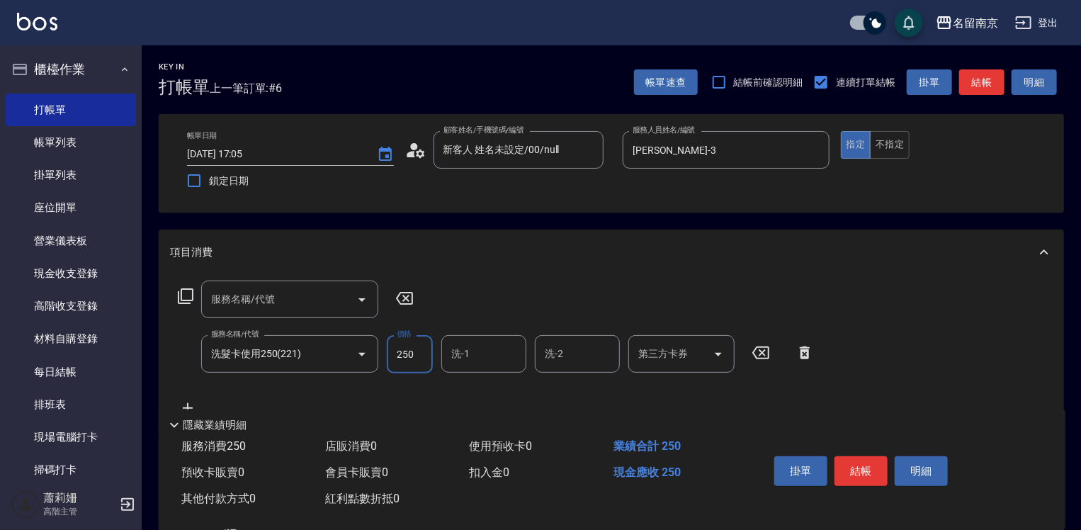
click at [398, 361] on input "250" at bounding box center [410, 354] width 46 height 38
click at [433, 355] on div "服務名稱/代號 洗髮卡使用250(221) 服務名稱/代號 價格 22 價格 洗-1 洗-1 洗-2 洗-2 第三方卡券 第三方卡券" at bounding box center [496, 354] width 653 height 38
click at [422, 355] on input "22" at bounding box center [410, 354] width 46 height 38
type input "220"
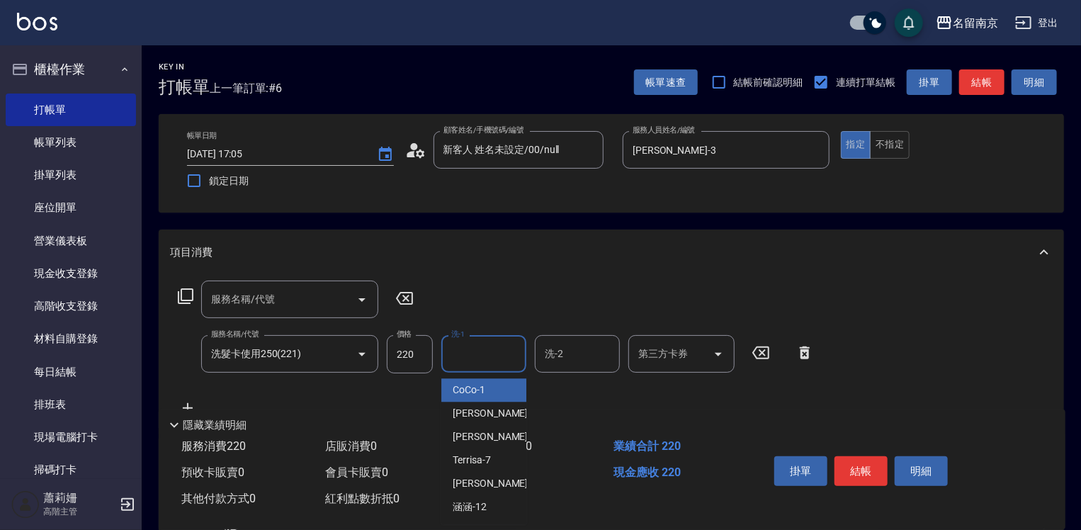
click at [456, 359] on input "洗-1" at bounding box center [484, 354] width 72 height 25
type input "[PERSON_NAME]-3"
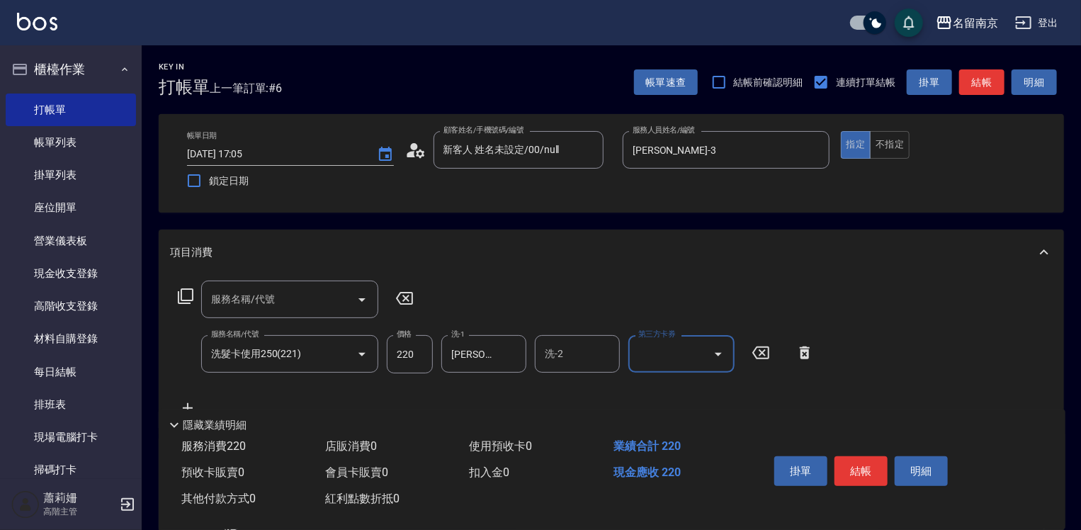
click at [678, 352] on input "第三方卡券" at bounding box center [671, 354] width 72 height 25
click at [683, 382] on span "舊有卡券" at bounding box center [682, 389] width 106 height 23
type input "舊有卡券"
click at [855, 462] on button "結帳" at bounding box center [861, 471] width 53 height 30
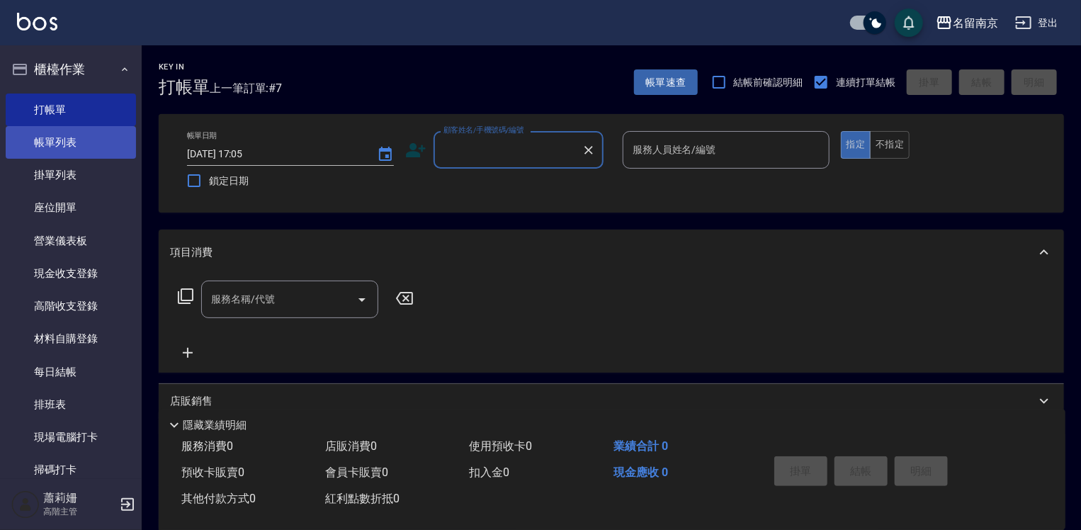
click at [104, 148] on link "帳單列表" at bounding box center [71, 142] width 130 height 33
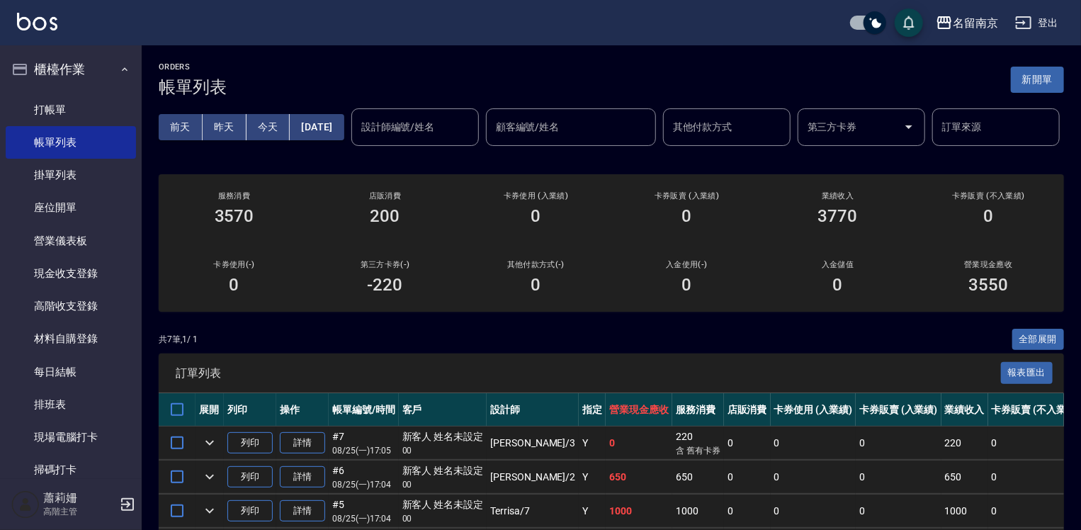
scroll to position [142, 0]
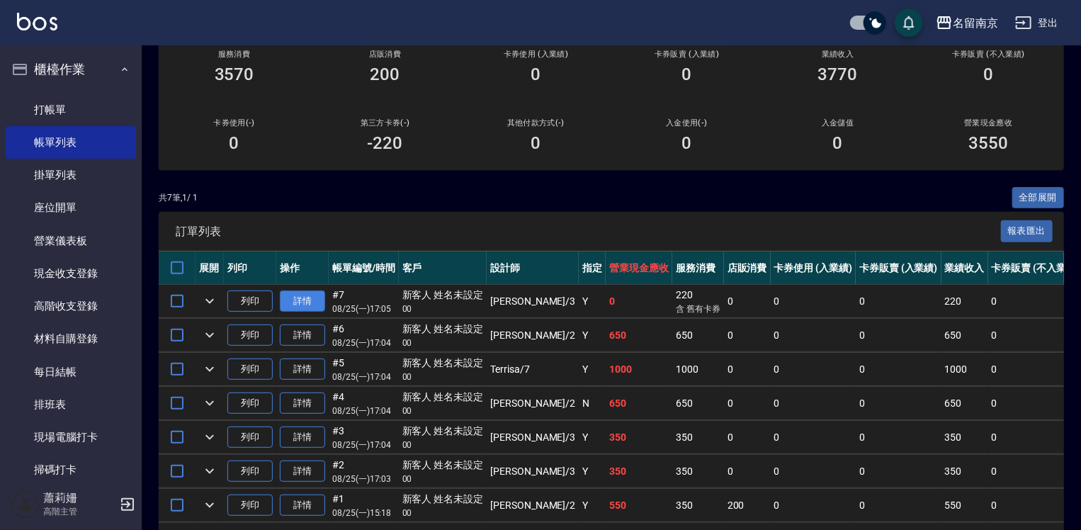
click at [289, 313] on link "詳情" at bounding box center [302, 302] width 45 height 22
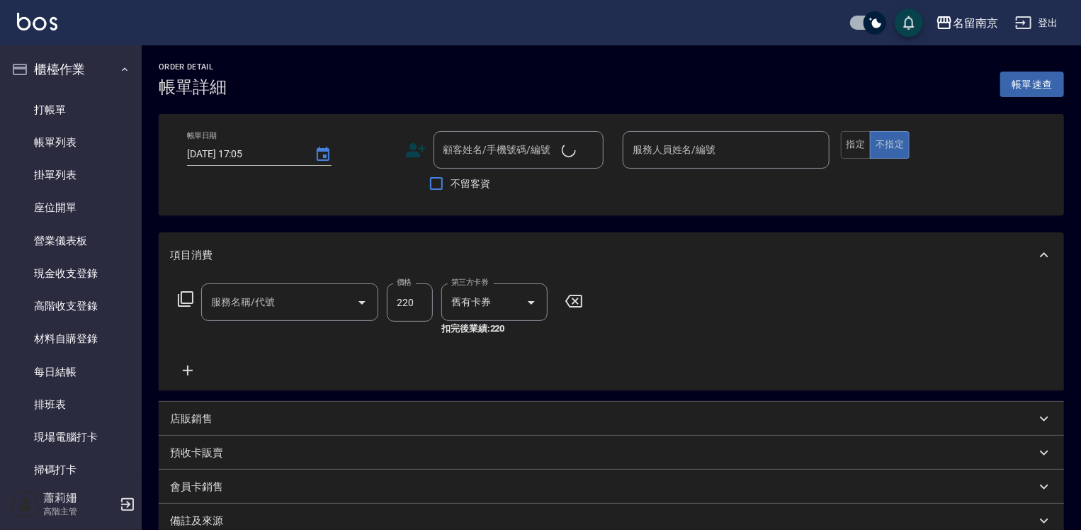
type input "[PERSON_NAME]-3"
type input "洗髮卡使用250(221)"
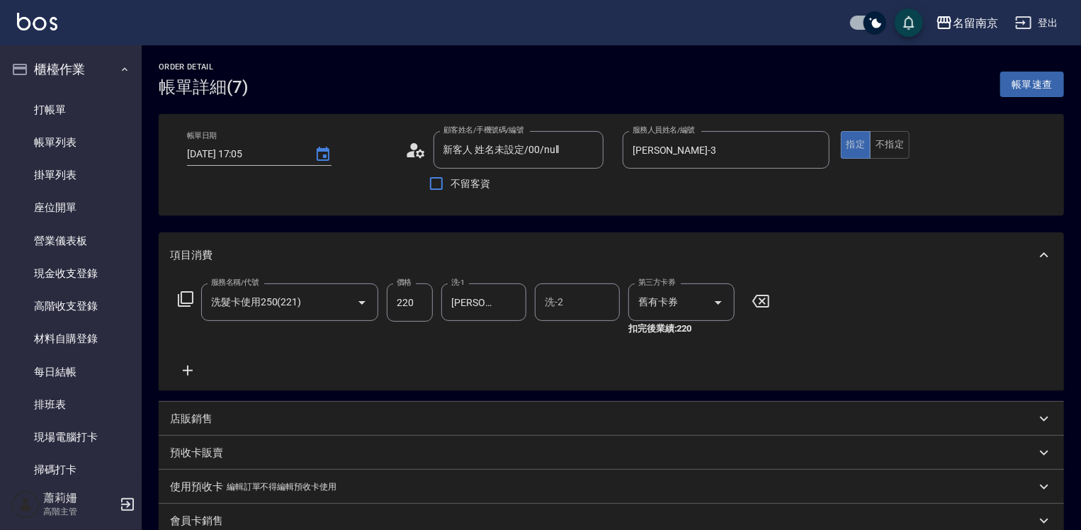
type input "新客人 姓名未設定/00/null"
click at [191, 368] on icon at bounding box center [187, 370] width 35 height 17
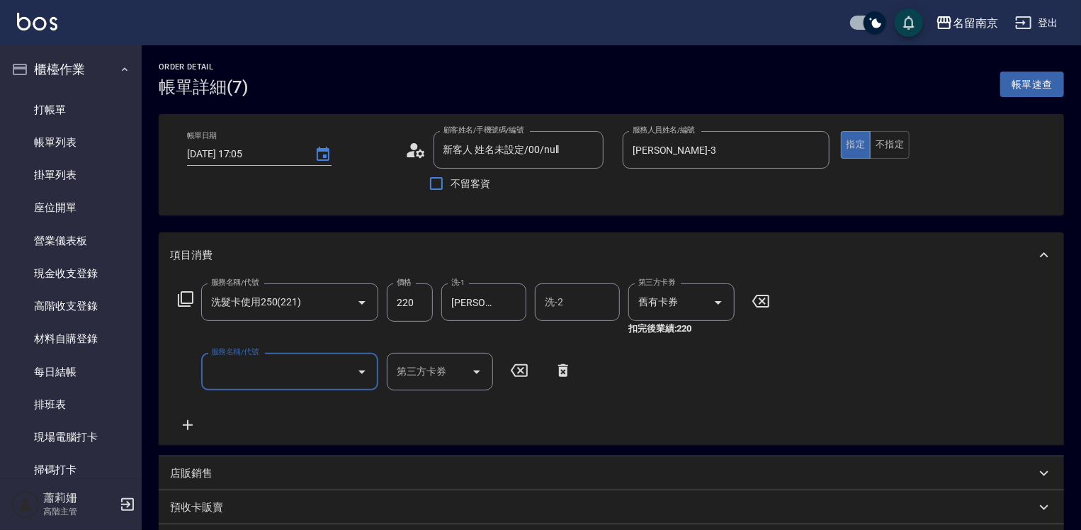
click at [224, 369] on input "服務名稱/代號" at bounding box center [279, 371] width 143 height 25
type input "剪髮(301)"
type input "400"
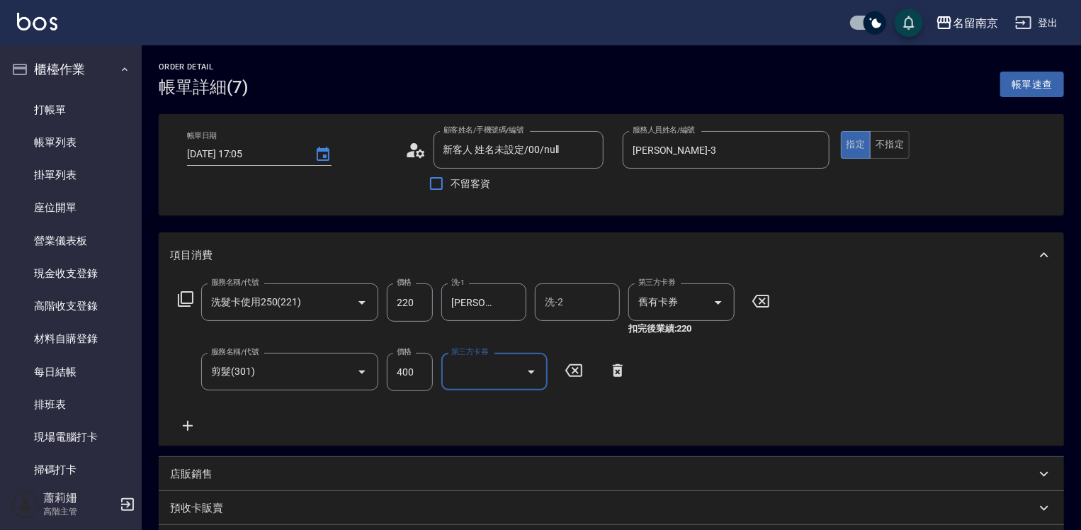
scroll to position [283, 0]
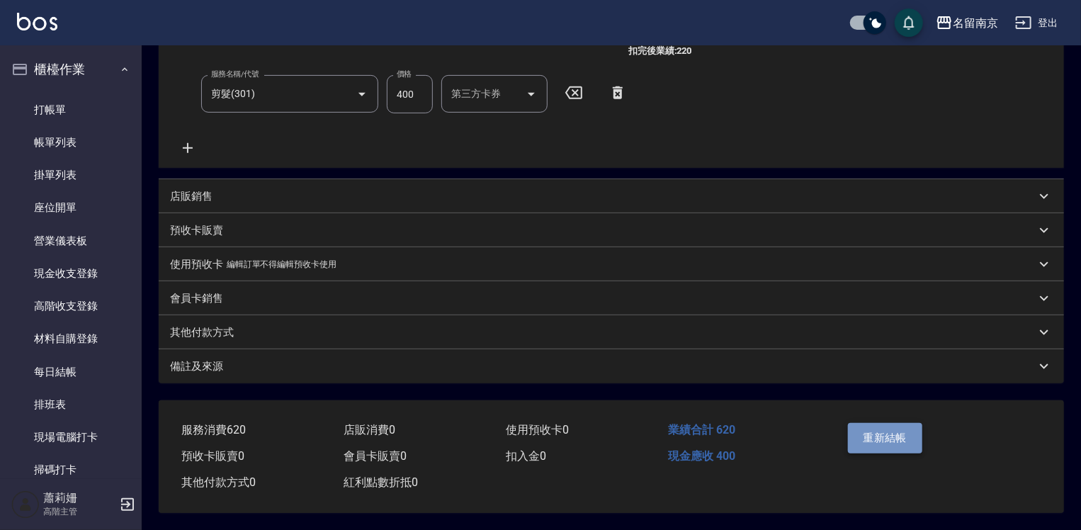
click at [879, 434] on button "重新結帳" at bounding box center [885, 438] width 75 height 30
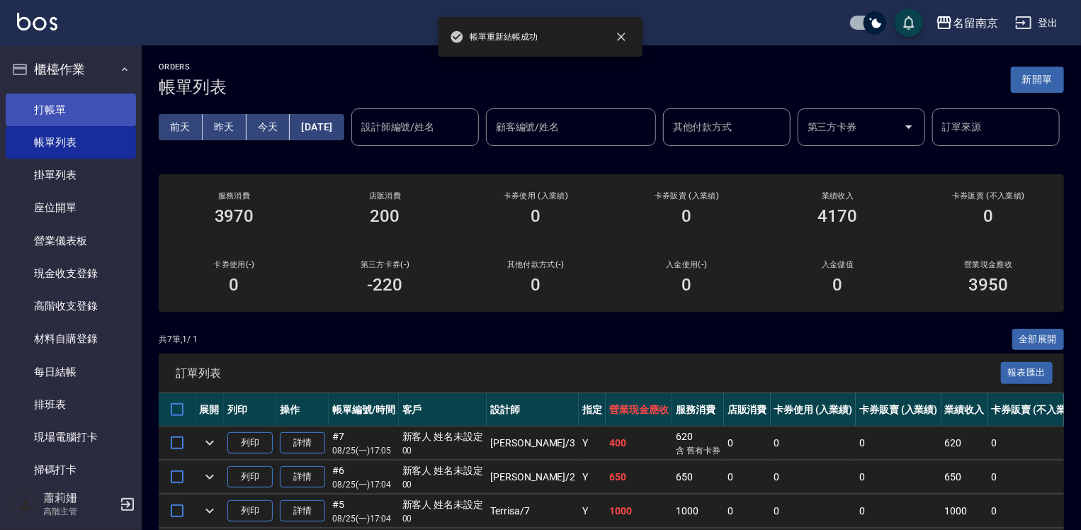
click at [47, 113] on link "打帳單" at bounding box center [71, 110] width 130 height 33
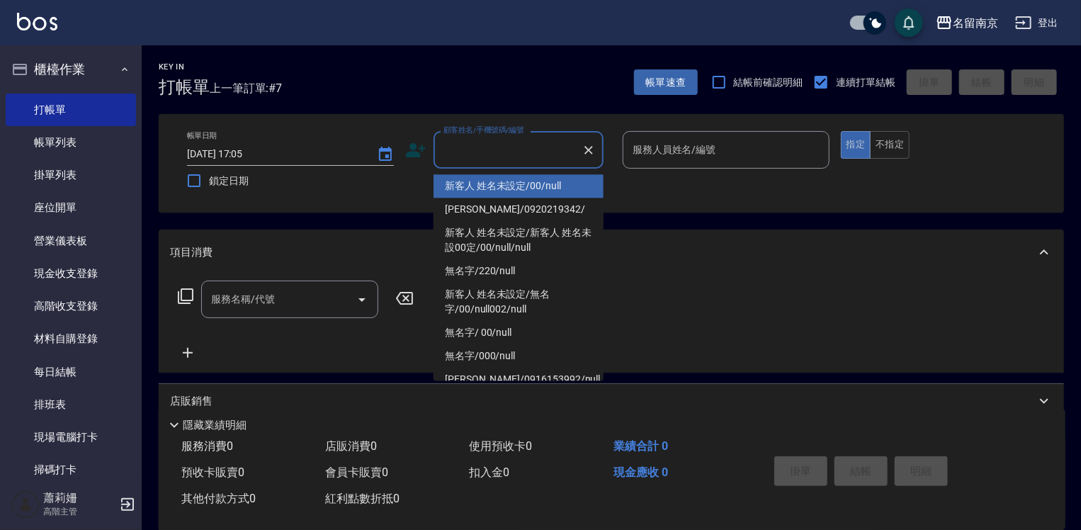
click at [540, 157] on input "顧客姓名/手機號碼/編號" at bounding box center [508, 149] width 136 height 25
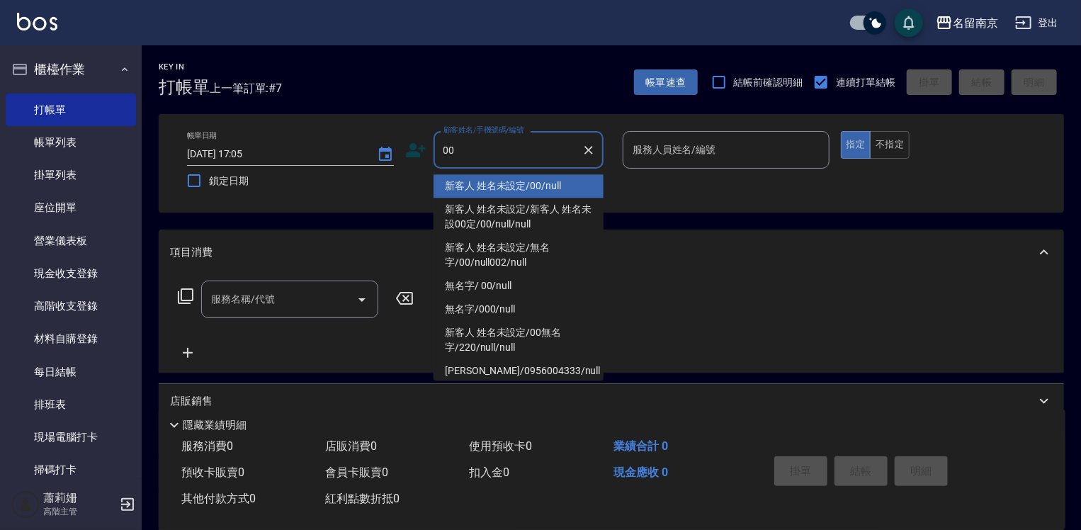
type input "新客人 姓名未設定/00/null"
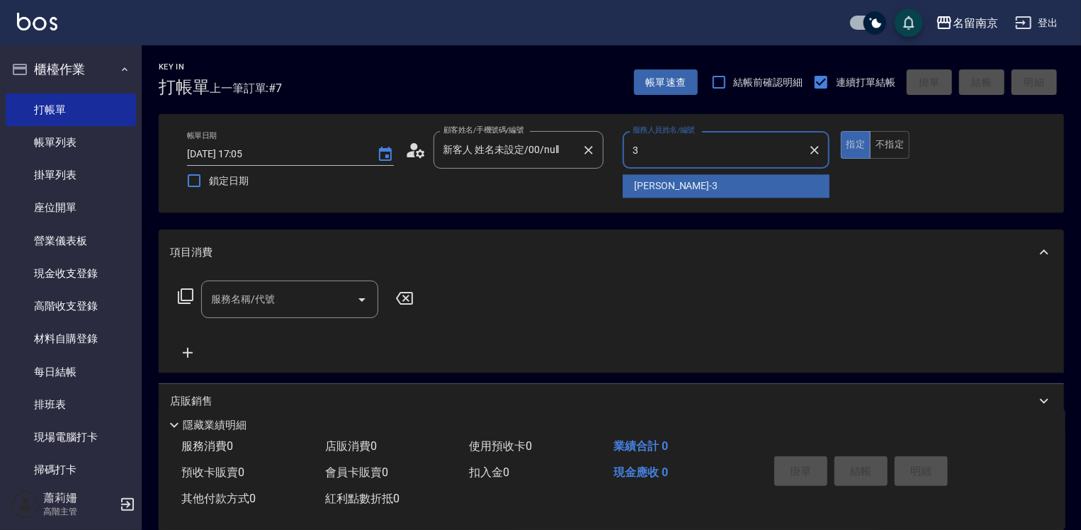
type input "[PERSON_NAME]-3"
type button "true"
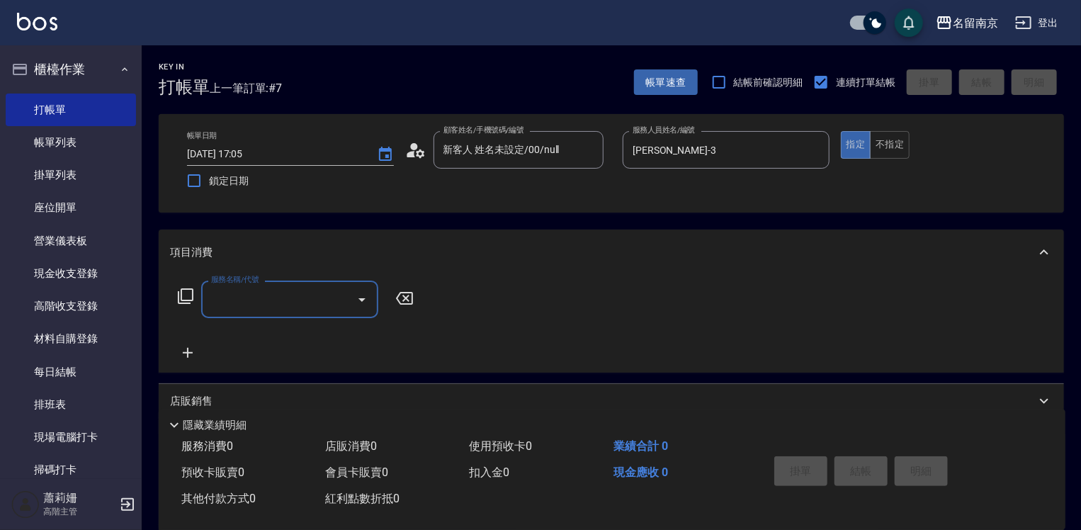
drag, startPoint x: 228, startPoint y: 309, endPoint x: 623, endPoint y: 344, distance: 396.3
click at [249, 313] on div "服務名稱/代號" at bounding box center [289, 300] width 177 height 38
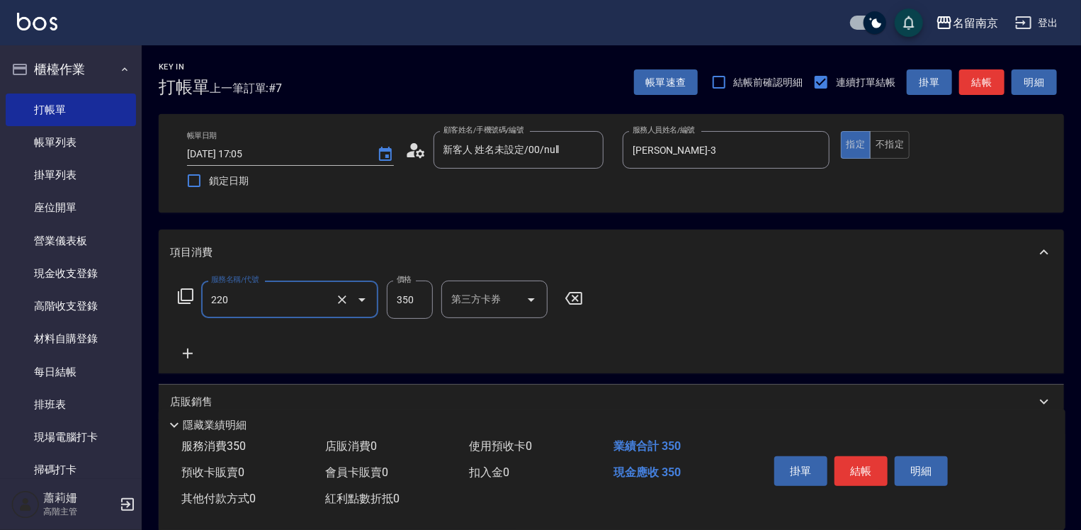
type input "洗髮(220)"
type input "400"
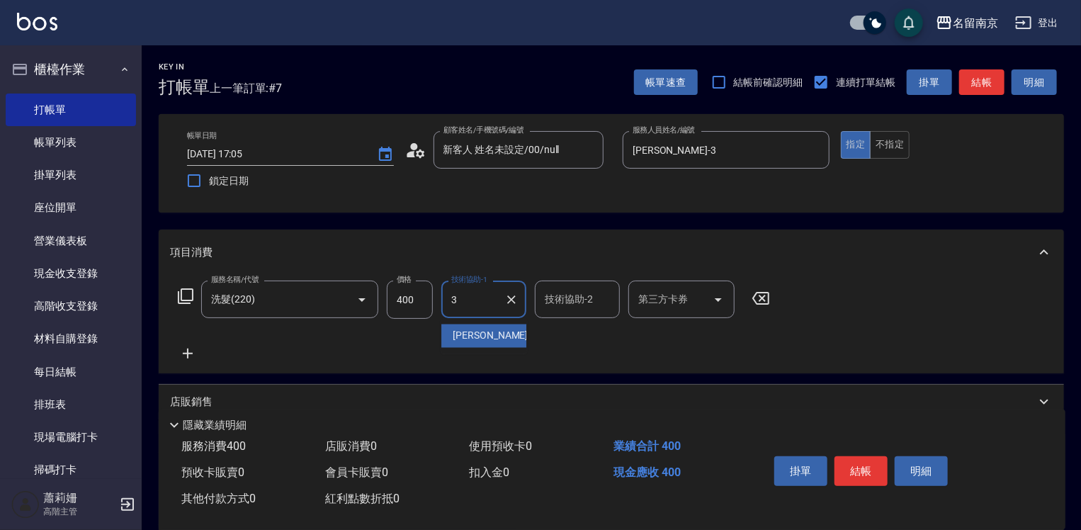
type input "[PERSON_NAME]-3"
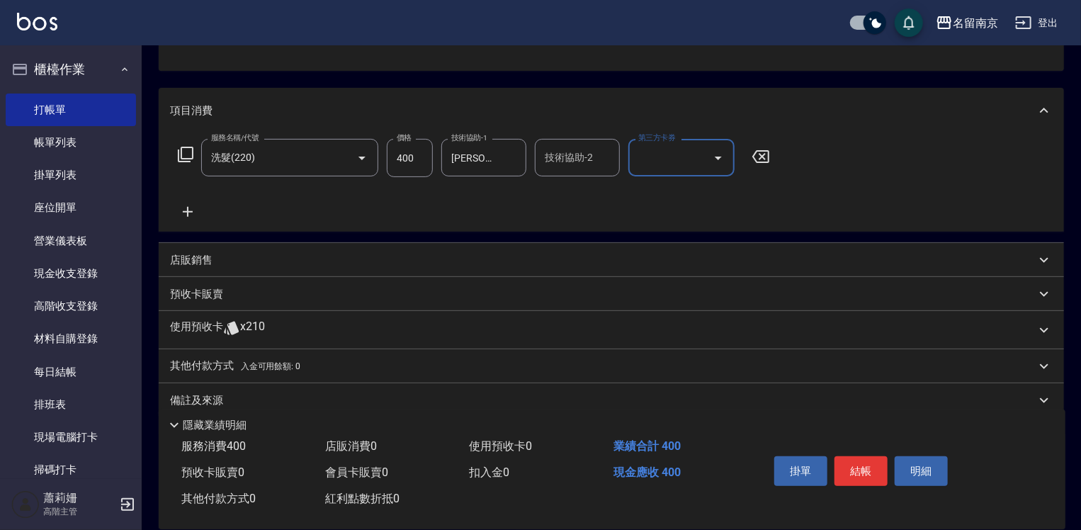
click at [203, 254] on p "店販銷售" at bounding box center [191, 260] width 43 height 15
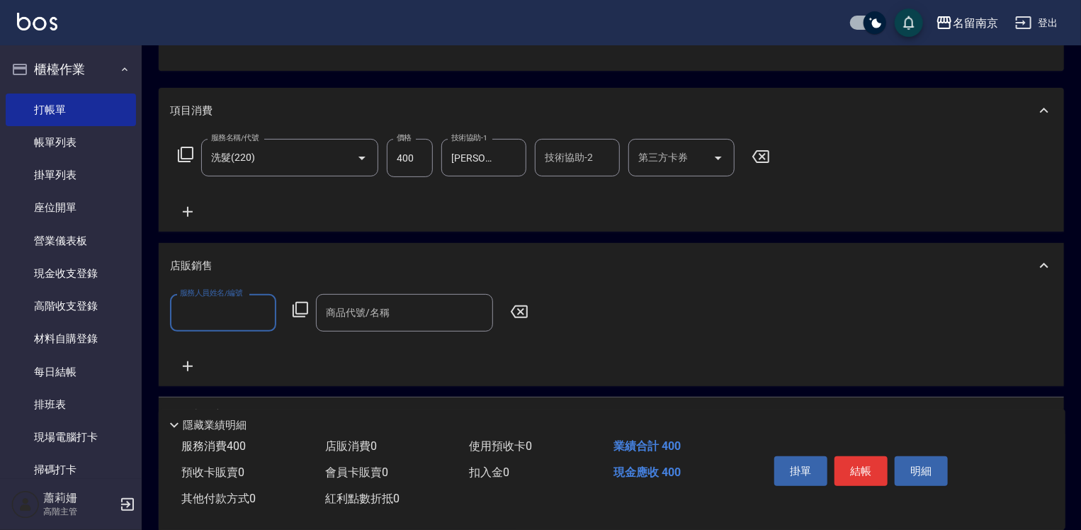
scroll to position [0, 0]
click at [220, 320] on input "服務人員姓名/編號" at bounding box center [223, 312] width 94 height 25
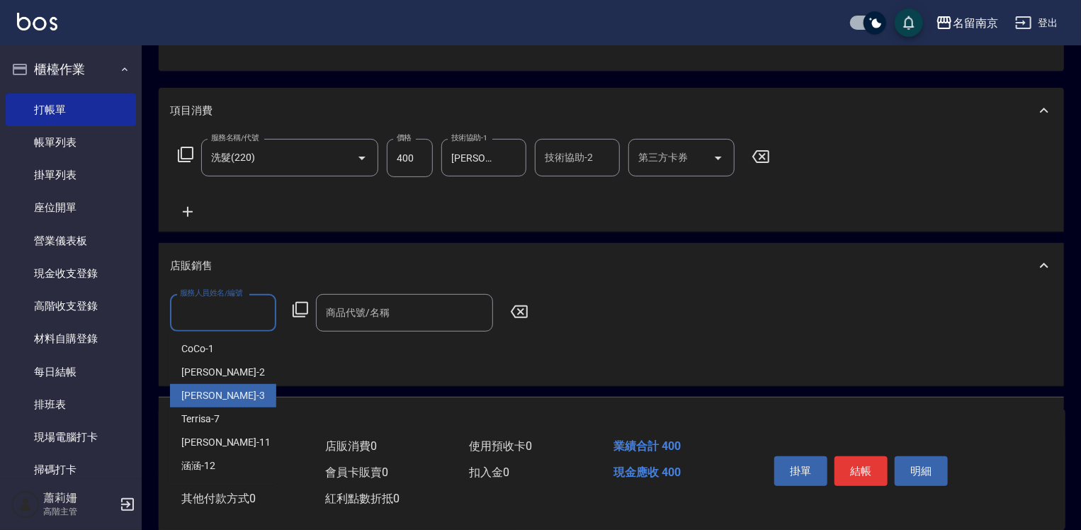
click at [220, 390] on div "[PERSON_NAME] -3" at bounding box center [223, 395] width 106 height 23
type input "[PERSON_NAME]-3"
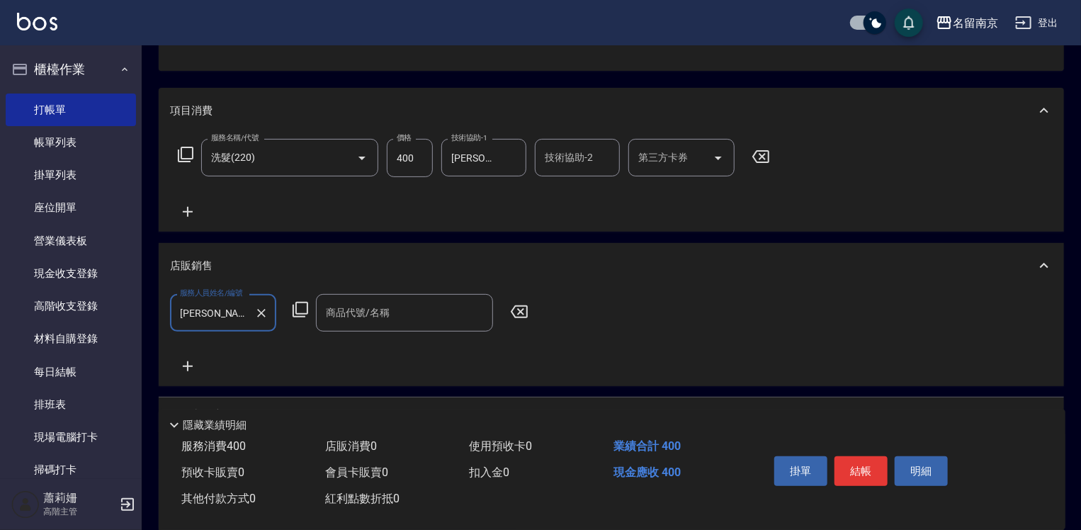
click at [300, 306] on icon at bounding box center [300, 309] width 17 height 17
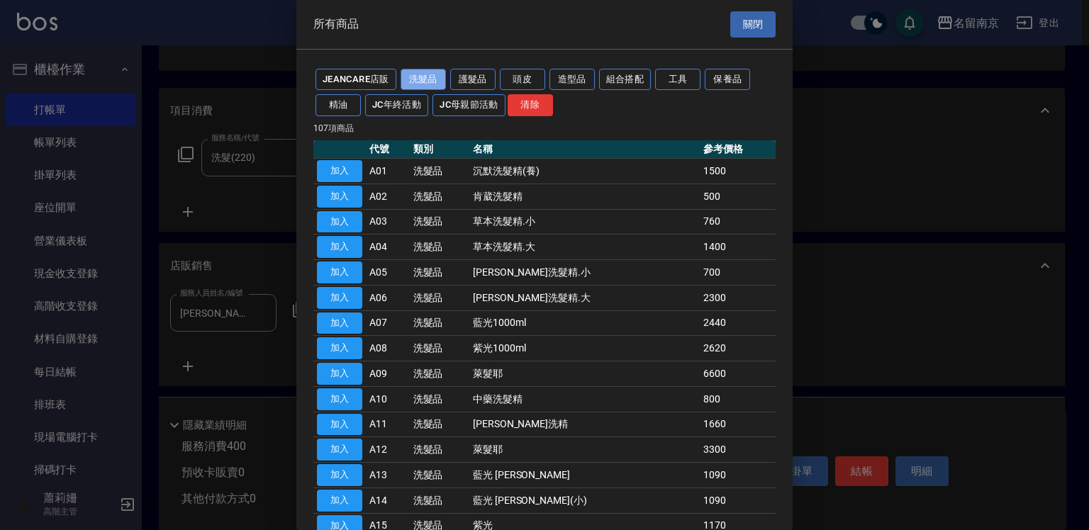
click at [415, 72] on button "洗髮品" at bounding box center [422, 80] width 45 height 22
click at [479, 81] on button "護髮品" at bounding box center [472, 80] width 45 height 22
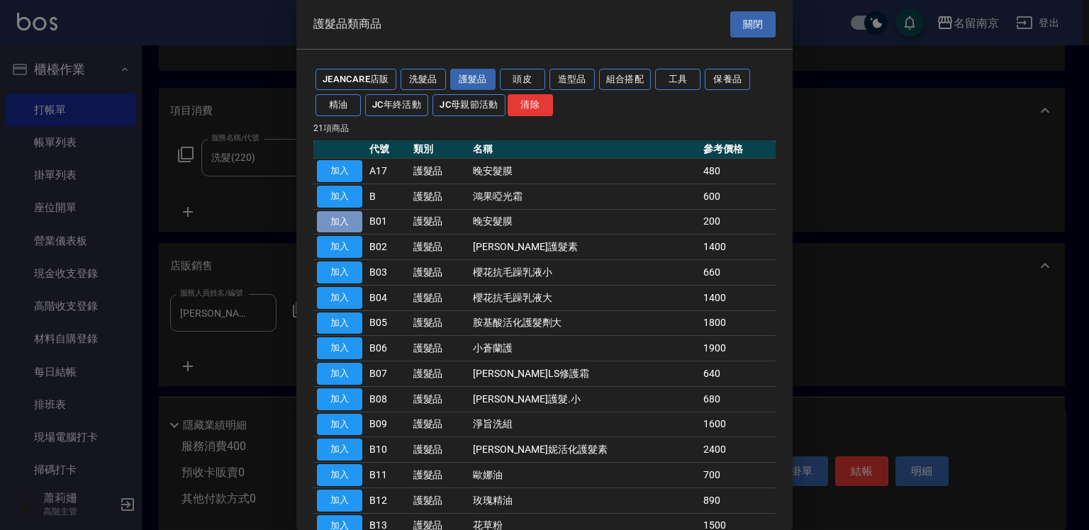
click at [356, 221] on button "加入" at bounding box center [339, 222] width 45 height 22
type input "晚安髮膜"
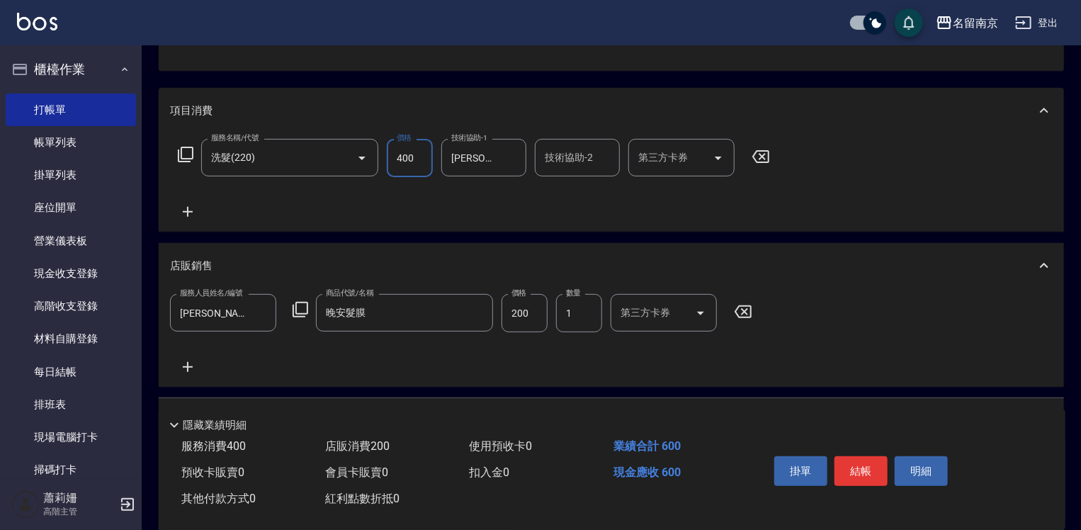
click at [419, 157] on input "400" at bounding box center [410, 158] width 46 height 38
type input "350"
click at [529, 320] on input "200" at bounding box center [525, 313] width 46 height 38
click at [400, 155] on input "350" at bounding box center [410, 158] width 46 height 38
click at [859, 459] on button "結帳" at bounding box center [861, 471] width 53 height 30
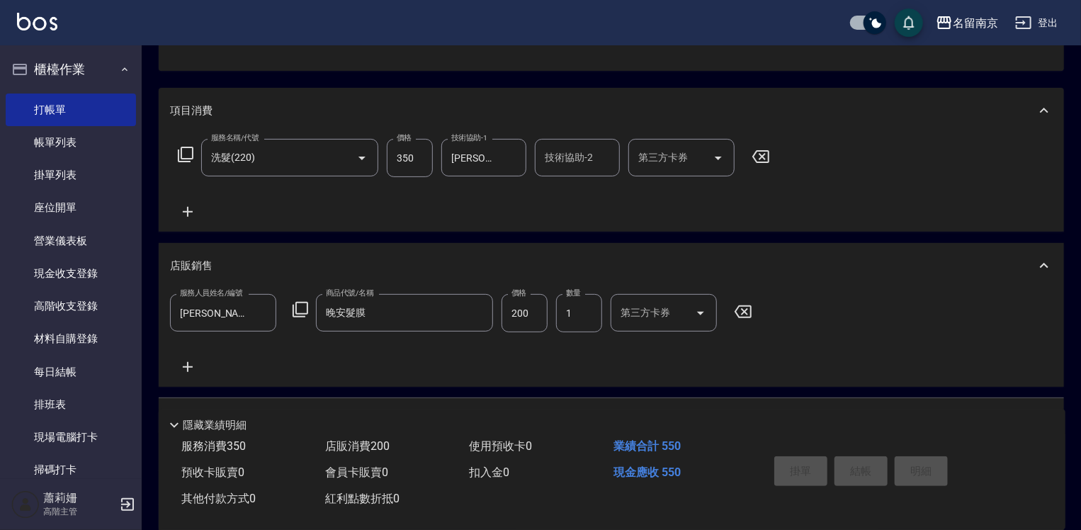
type input "[DATE] 17:07"
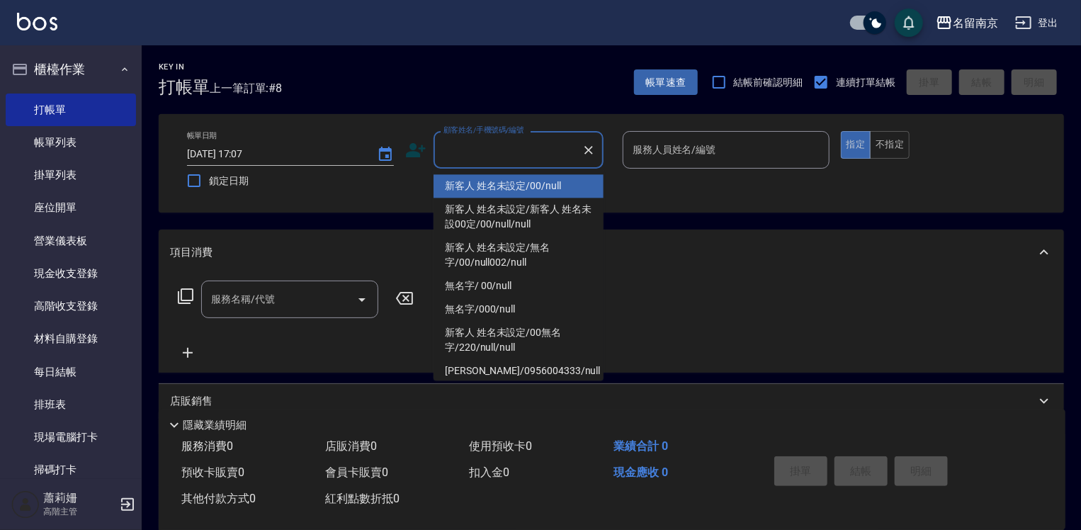
click at [524, 147] on input "顧客姓名/手機號碼/編號" at bounding box center [508, 149] width 136 height 25
type input "新客人 姓名未設定/00/null"
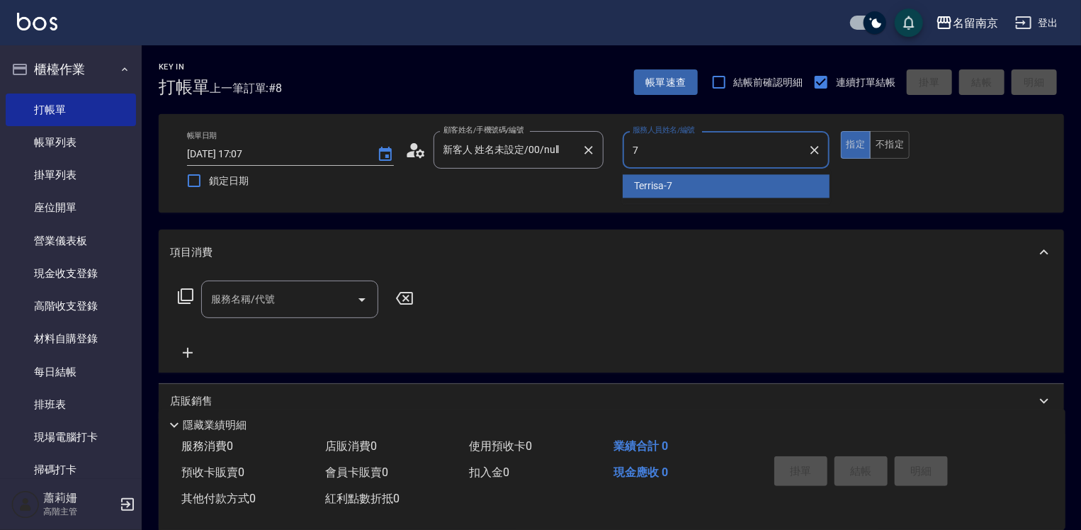
type input "Terrisa-7"
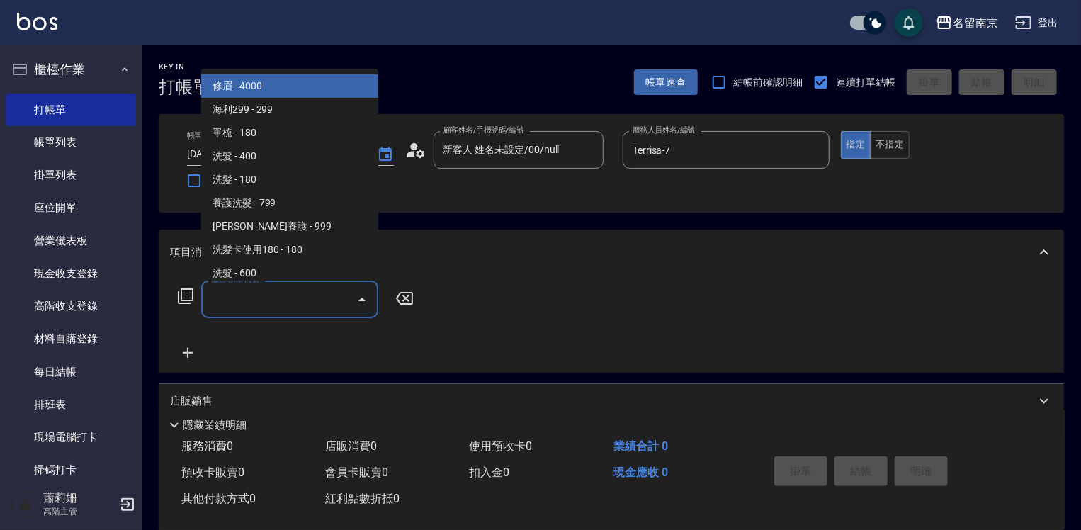
click at [255, 301] on input "服務名稱/代號" at bounding box center [279, 299] width 143 height 25
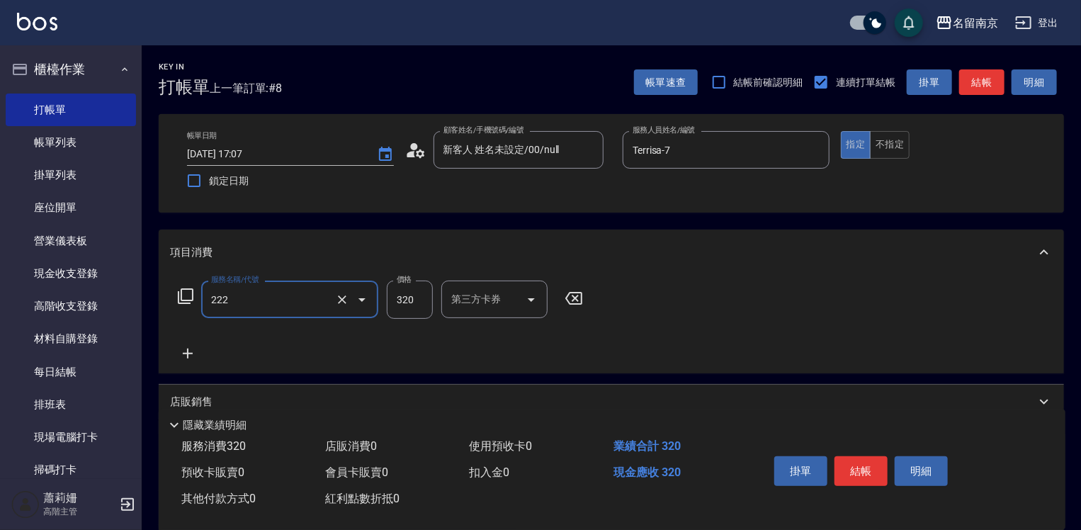
type input "洗髮卡使用320(222)"
type input "350"
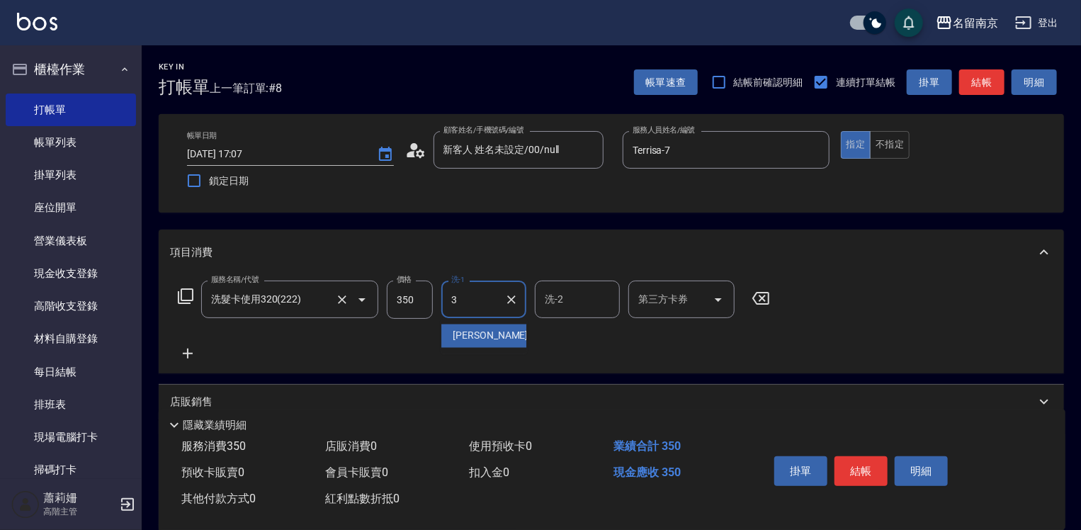
type input "[PERSON_NAME]-3"
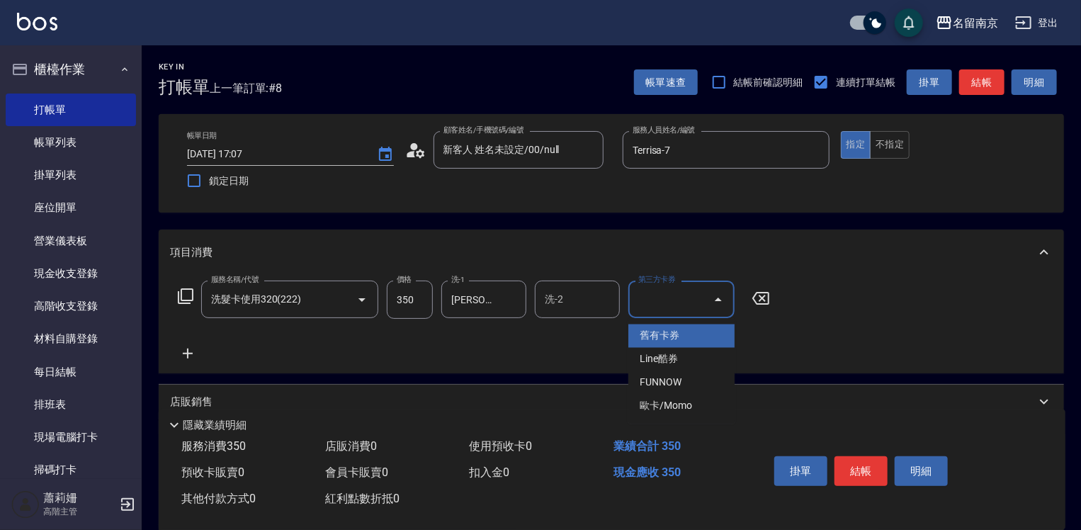
click at [655, 310] on input "第三方卡券" at bounding box center [671, 299] width 72 height 25
click at [656, 332] on span "舊有卡券" at bounding box center [682, 336] width 106 height 23
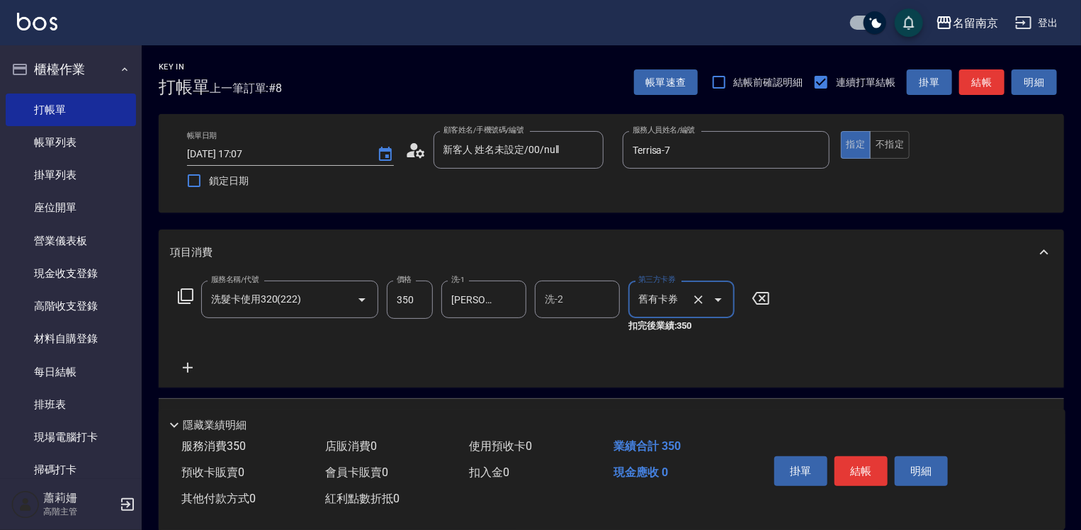
type input "舊有卡券"
click at [841, 457] on button "結帳" at bounding box center [861, 471] width 53 height 30
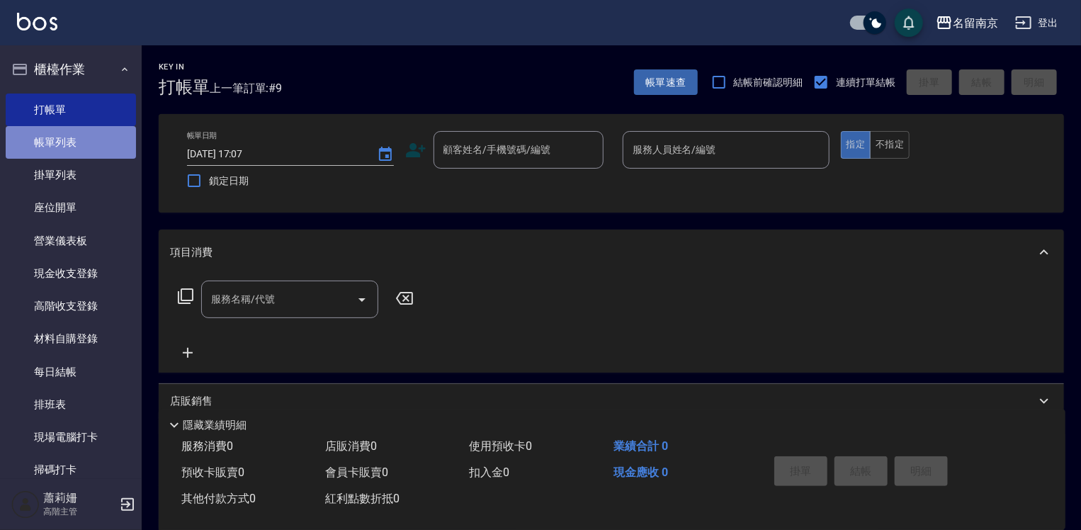
click at [79, 147] on link "帳單列表" at bounding box center [71, 142] width 130 height 33
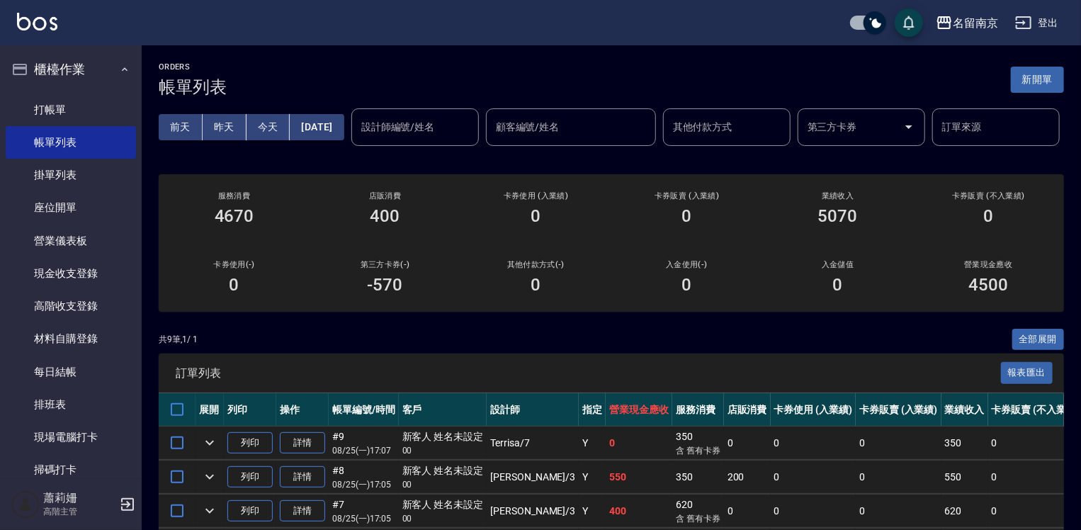
scroll to position [283, 0]
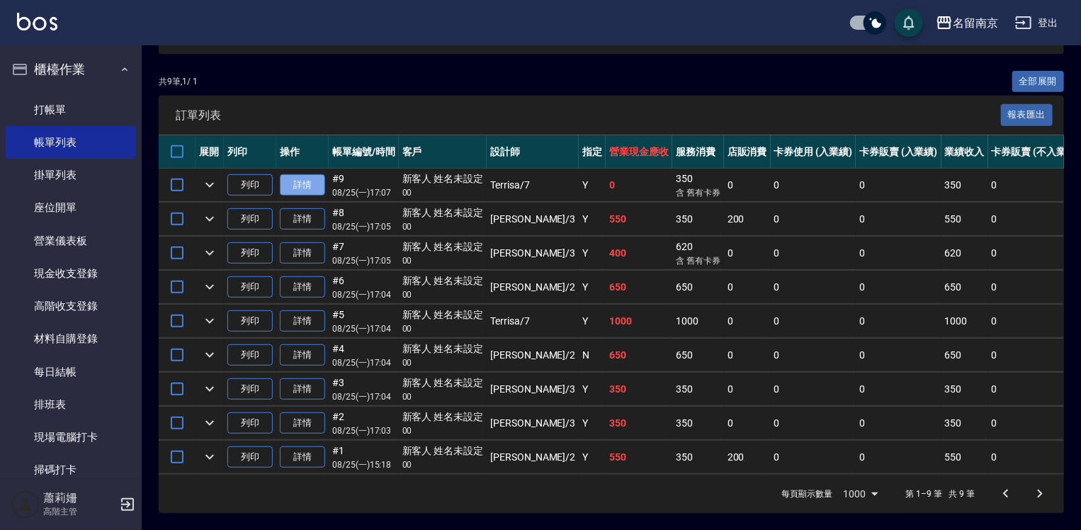
click at [294, 196] on link "詳情" at bounding box center [302, 185] width 45 height 22
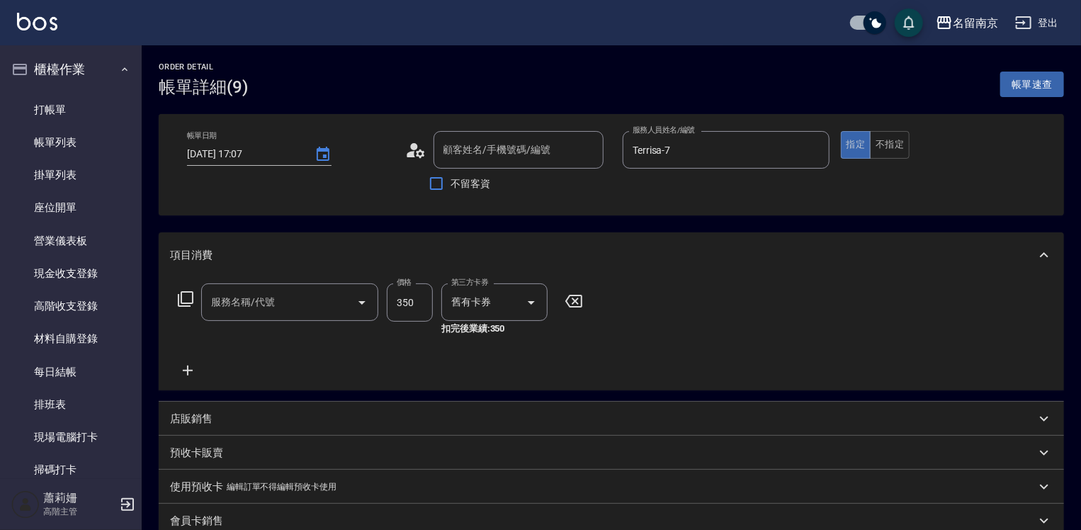
type input "Terrisa-7"
type input "新客人 姓名未設定/00/null"
type input "洗髮卡使用320(222)"
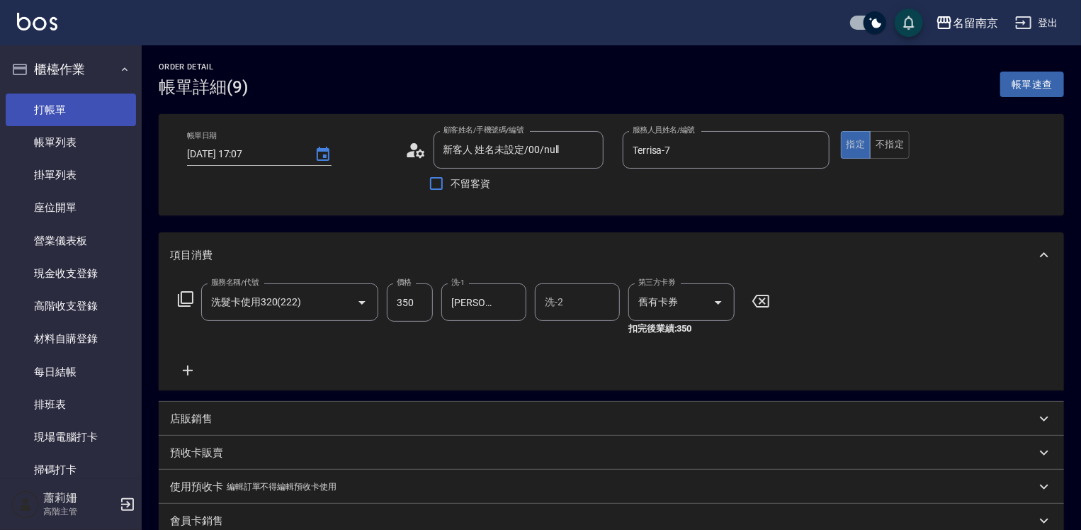
click at [73, 99] on link "打帳單" at bounding box center [71, 110] width 130 height 33
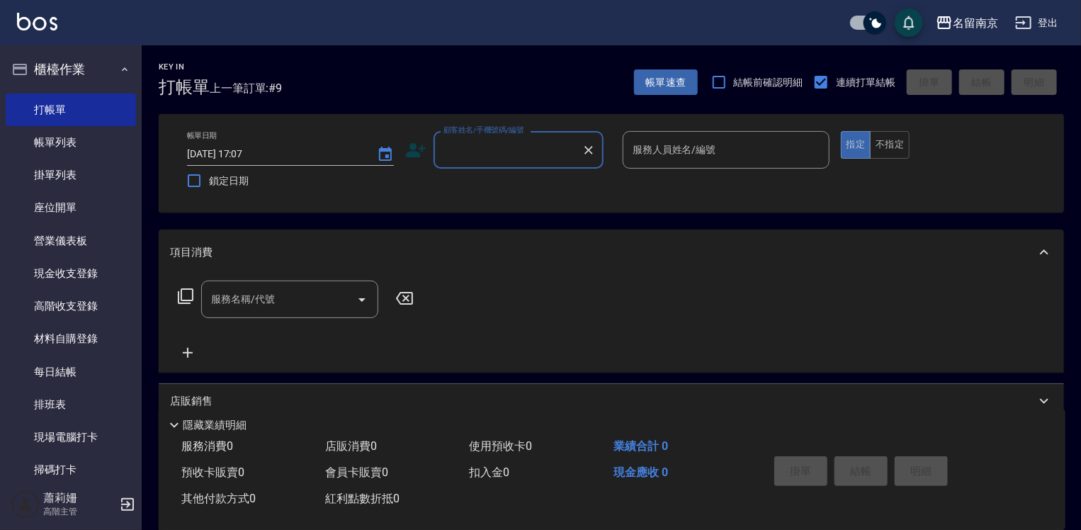
click at [496, 164] on div "顧客姓名/手機號碼/編號" at bounding box center [519, 150] width 170 height 38
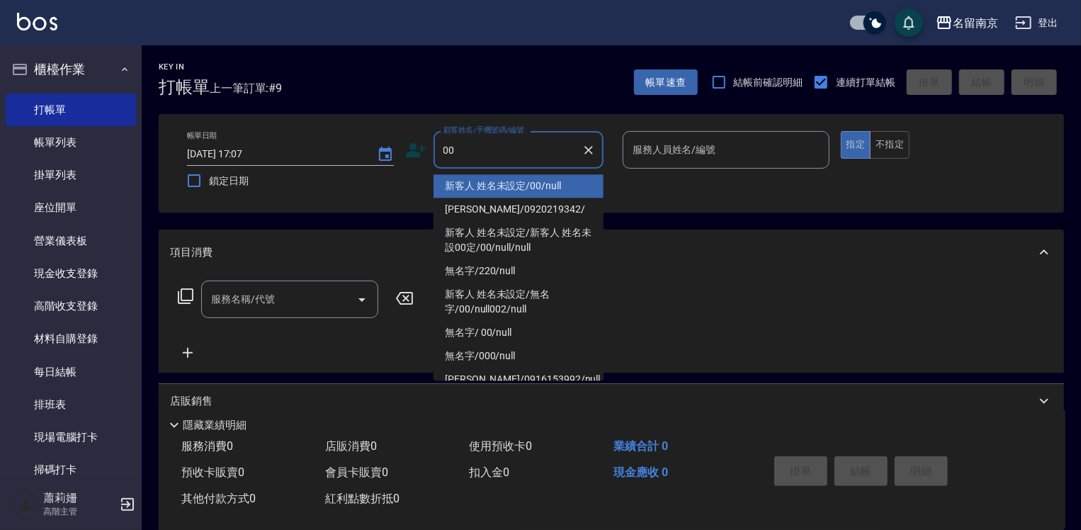
type input "新客人 姓名未設定/00/null"
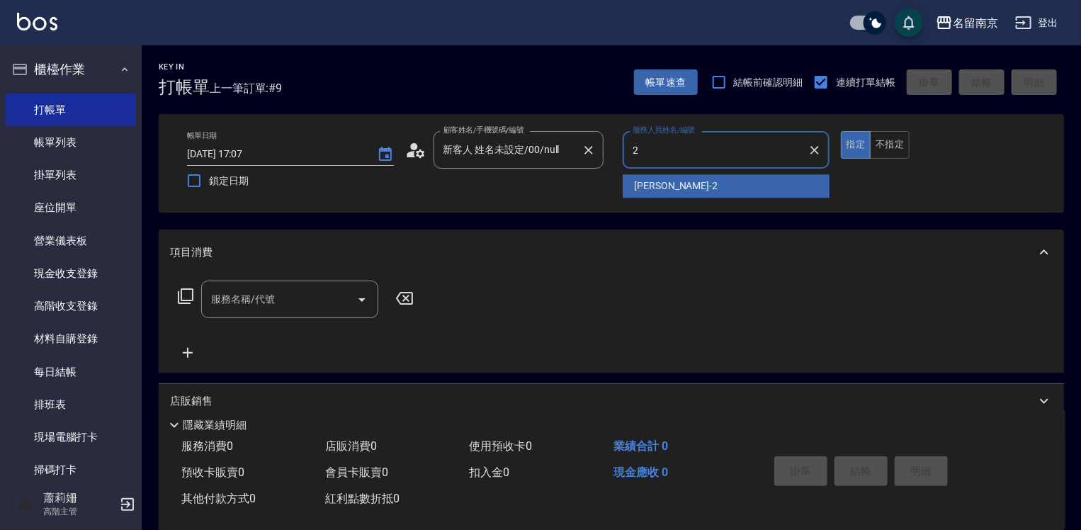
type input "[PERSON_NAME]-2"
type button "true"
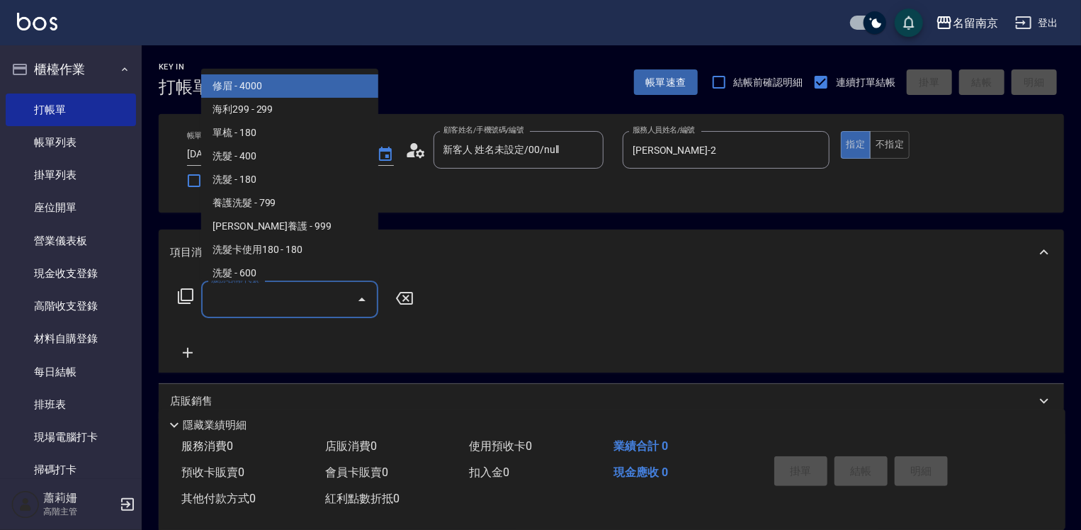
drag, startPoint x: 225, startPoint y: 300, endPoint x: 242, endPoint y: 308, distance: 18.4
click at [232, 303] on input "服務名稱/代號" at bounding box center [279, 299] width 143 height 25
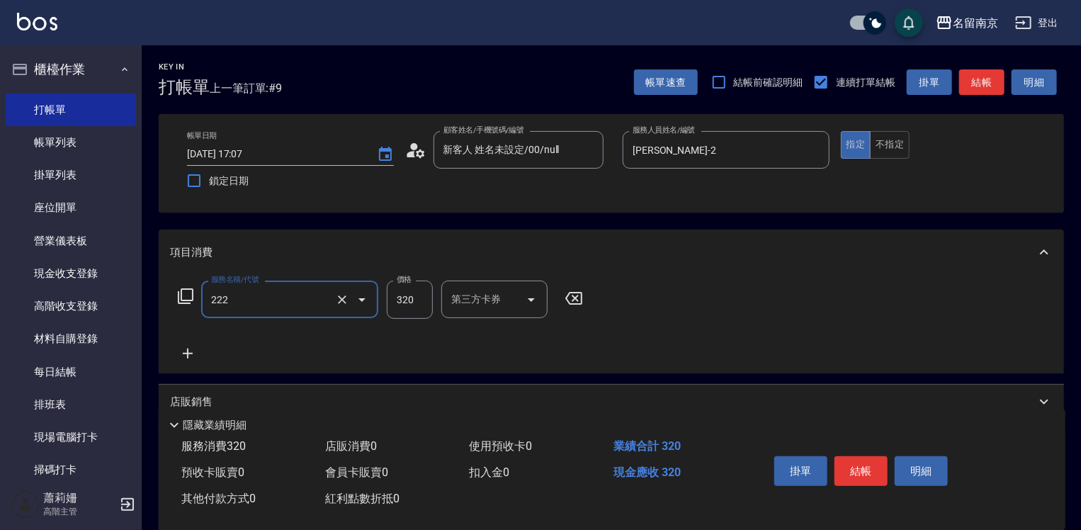
type input "洗髮卡使用320(222)"
type input "320"
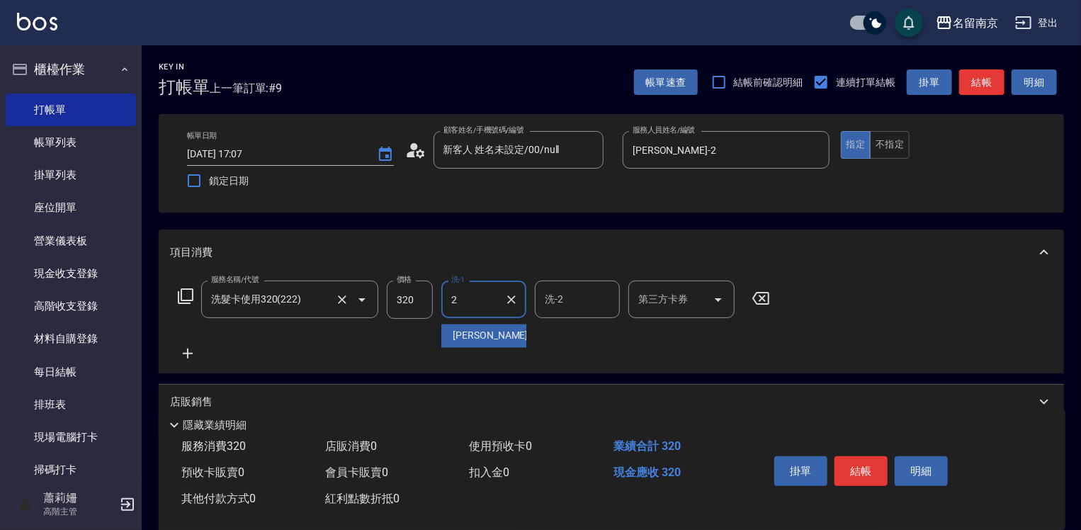
type input "[PERSON_NAME]-2"
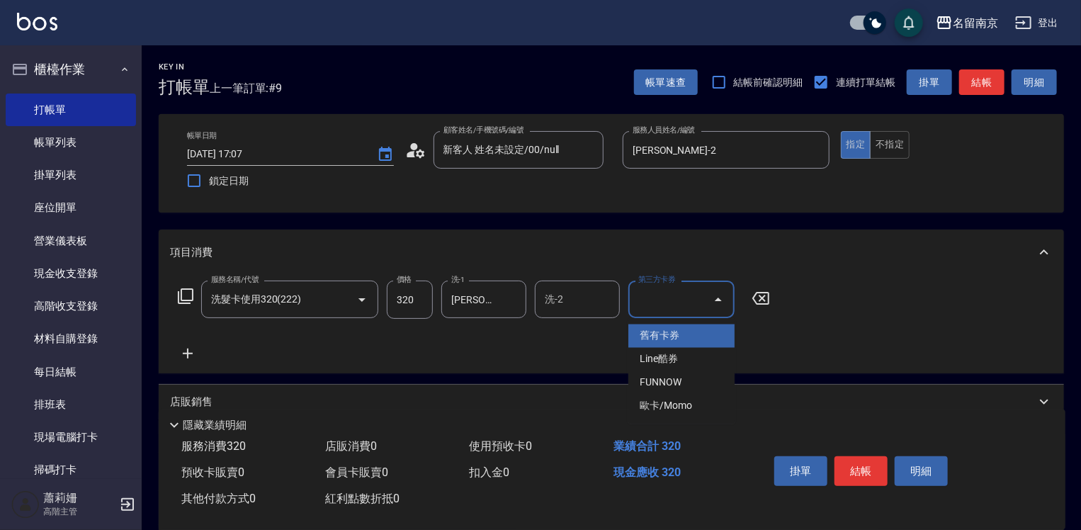
click at [660, 333] on span "舊有卡券" at bounding box center [682, 336] width 106 height 23
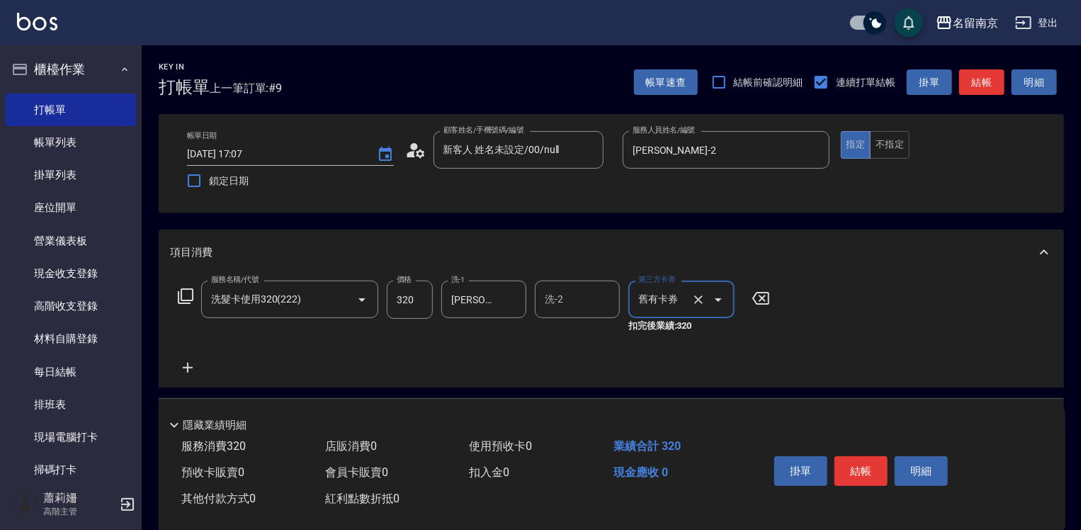
type input "舊有卡券"
click at [185, 367] on icon at bounding box center [188, 368] width 10 height 10
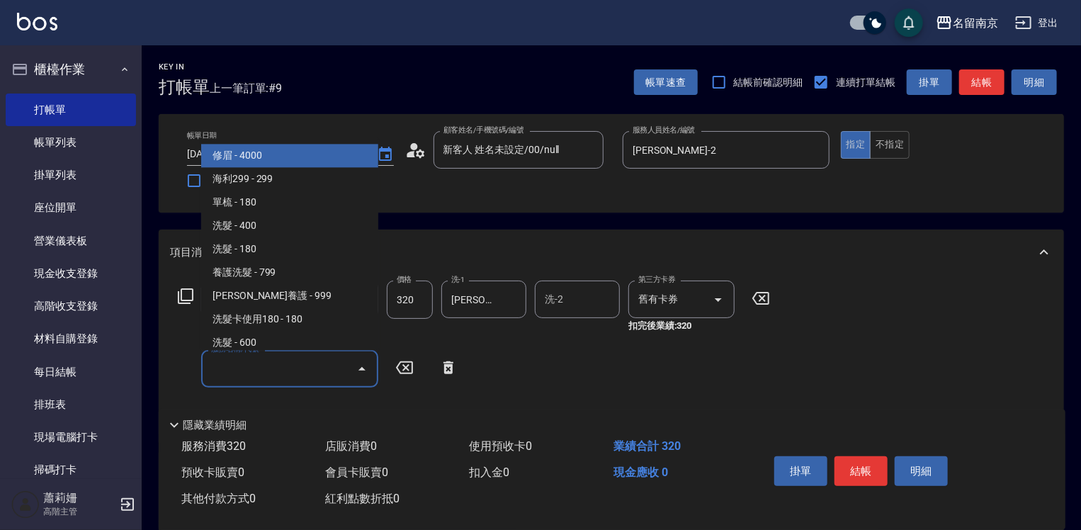
click at [227, 369] on input "服務名稱/代號" at bounding box center [279, 368] width 143 height 25
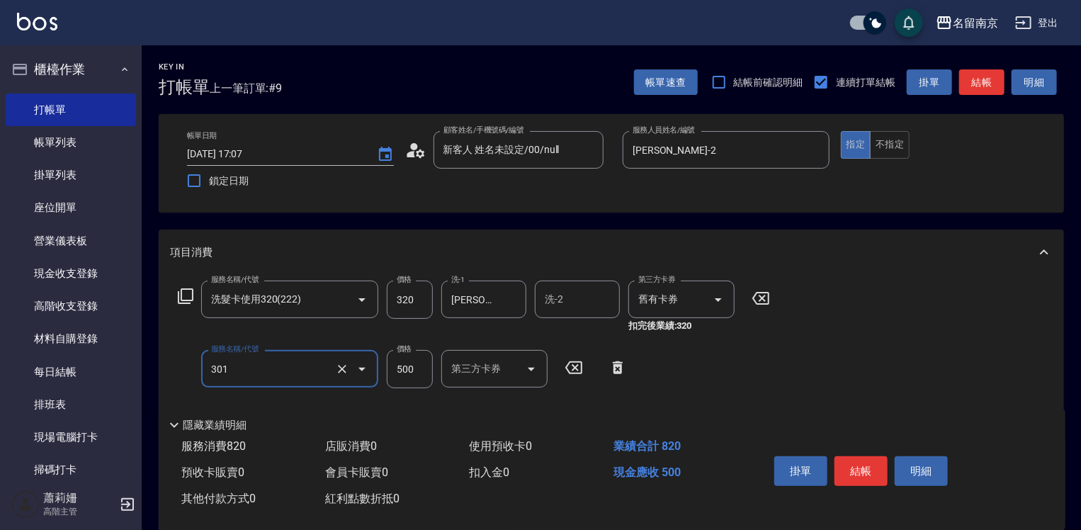
type input "剪髮(301)"
type input "650"
click at [862, 467] on button "結帳" at bounding box center [861, 471] width 53 height 30
type input "[DATE] 17:08"
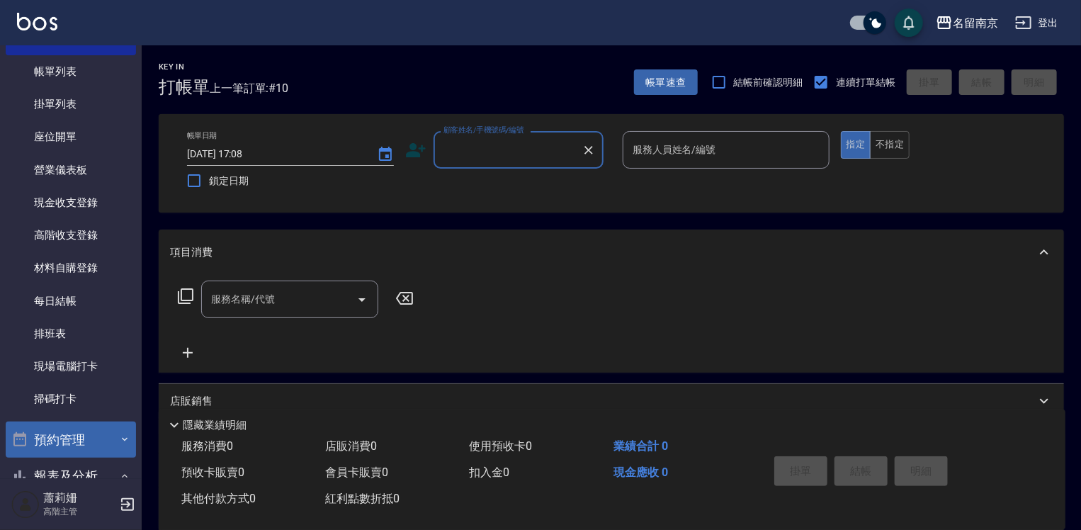
scroll to position [213, 0]
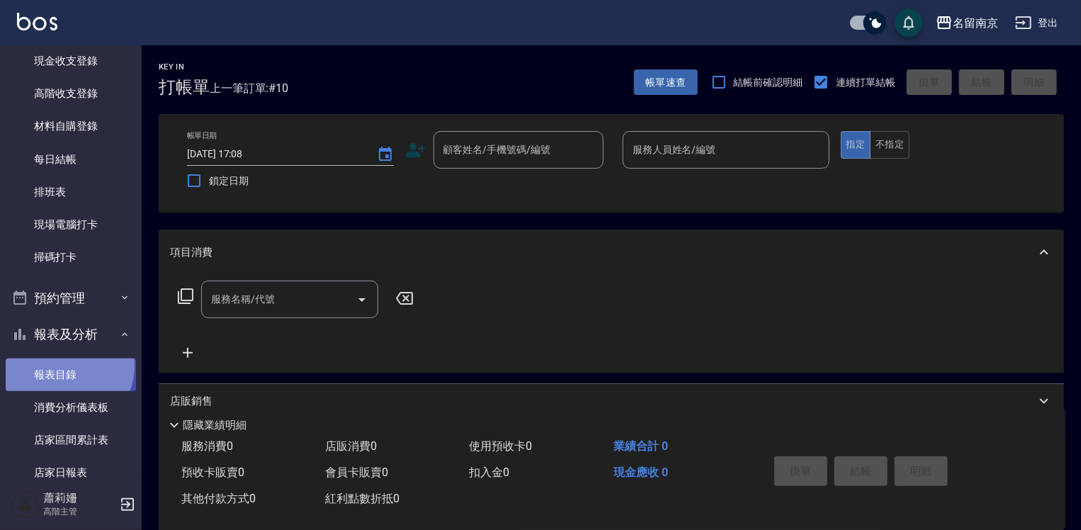
click at [68, 366] on link "報表目錄" at bounding box center [71, 375] width 130 height 33
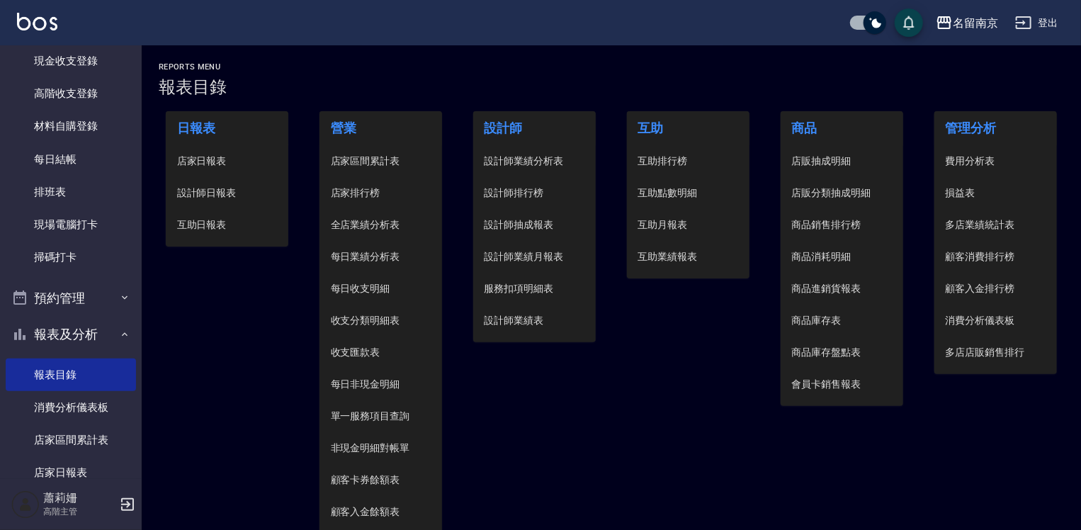
click at [223, 201] on li "設計師日報表" at bounding box center [227, 193] width 123 height 32
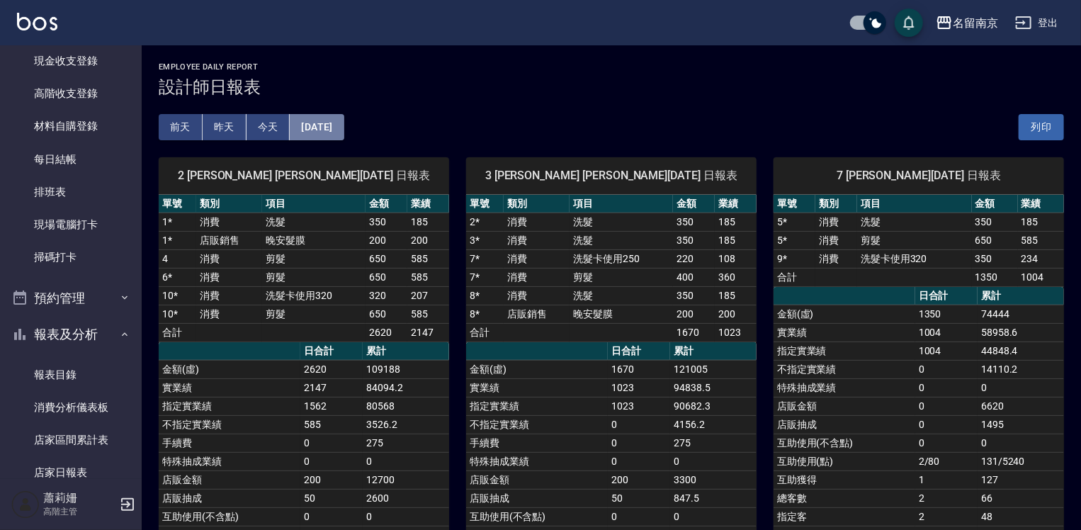
click at [344, 128] on button "[DATE]" at bounding box center [317, 127] width 54 height 26
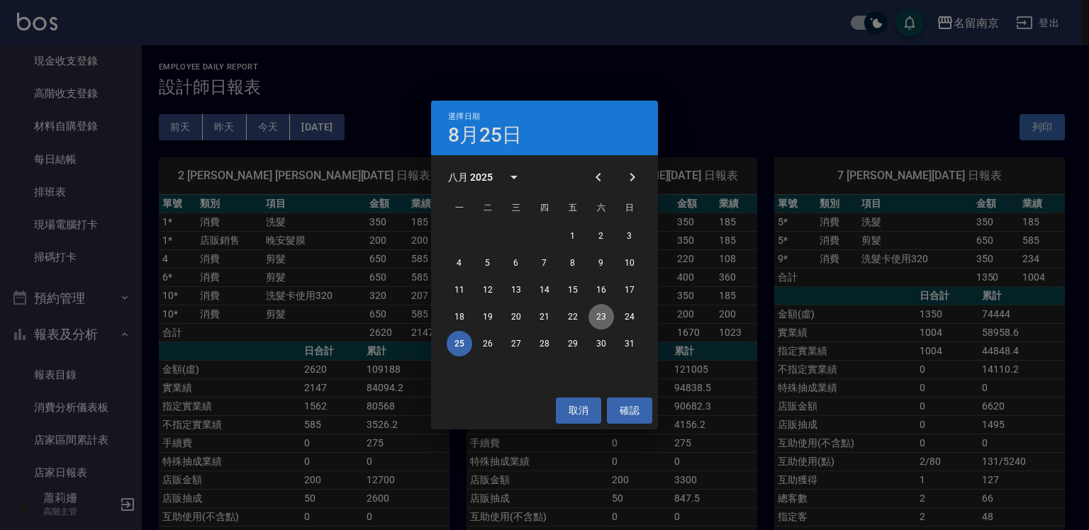
click at [601, 316] on button "23" at bounding box center [601, 317] width 26 height 26
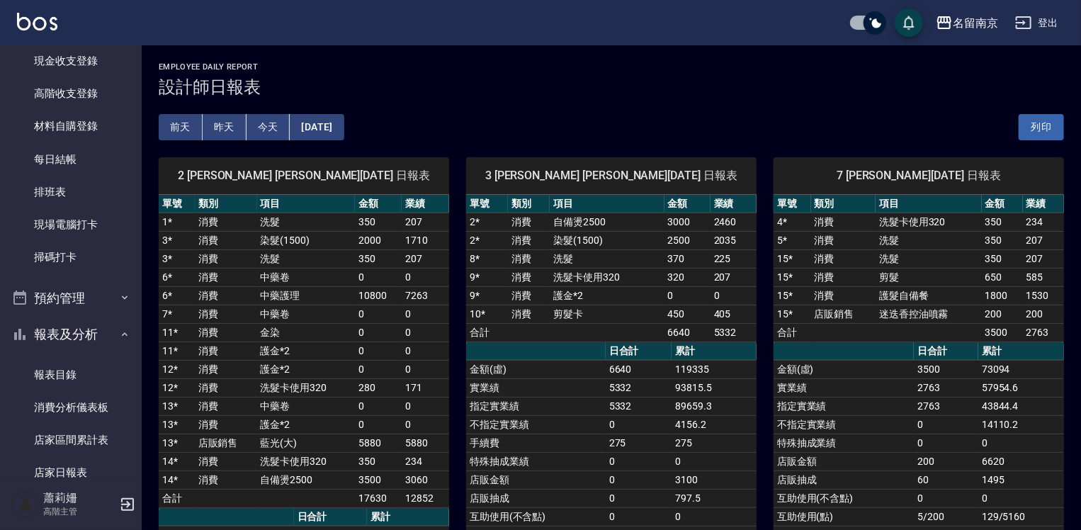
click at [344, 122] on button "[DATE]" at bounding box center [317, 127] width 54 height 26
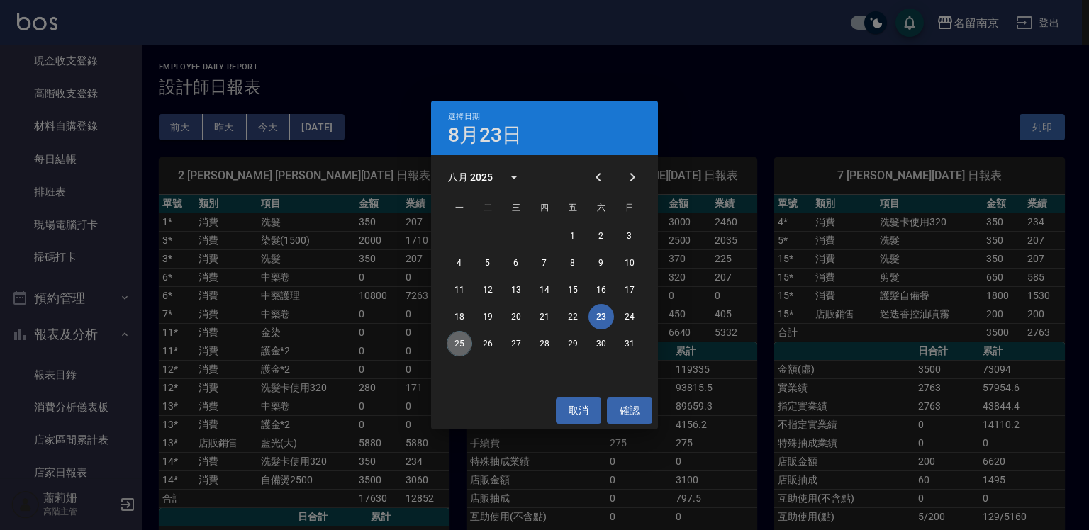
click at [456, 337] on button "25" at bounding box center [459, 344] width 26 height 26
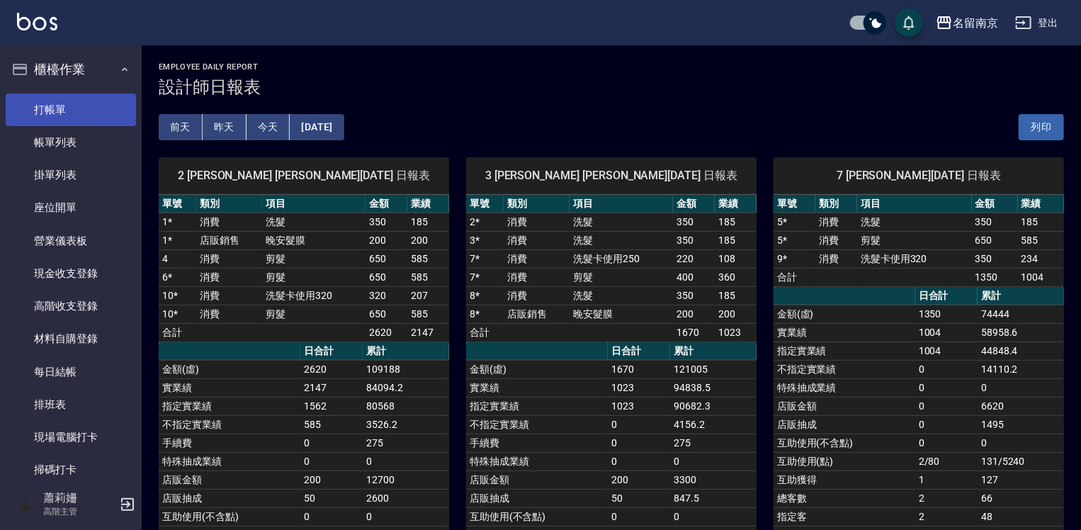
click at [82, 107] on link "打帳單" at bounding box center [71, 110] width 130 height 33
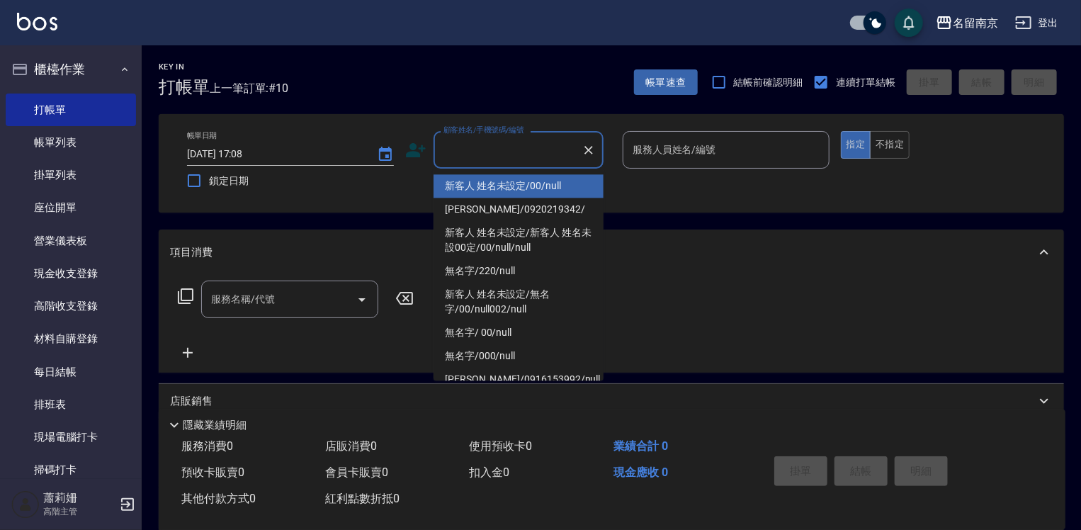
drag, startPoint x: 517, startPoint y: 140, endPoint x: 522, endPoint y: 154, distance: 15.0
click at [519, 147] on input "顧客姓名/手機號碼/編號" at bounding box center [508, 149] width 136 height 25
click at [93, 142] on link "帳單列表" at bounding box center [71, 142] width 130 height 33
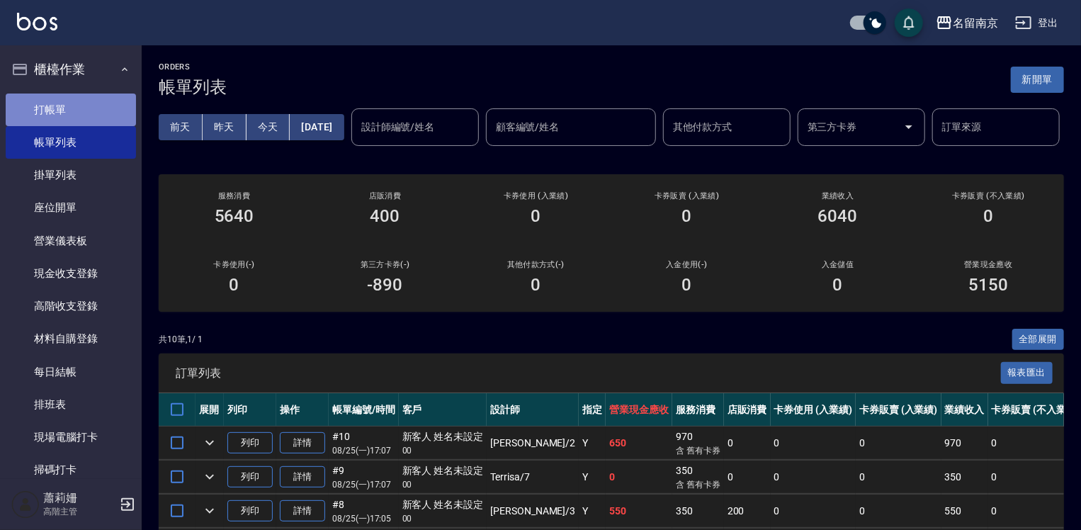
click at [76, 98] on link "打帳單" at bounding box center [71, 110] width 130 height 33
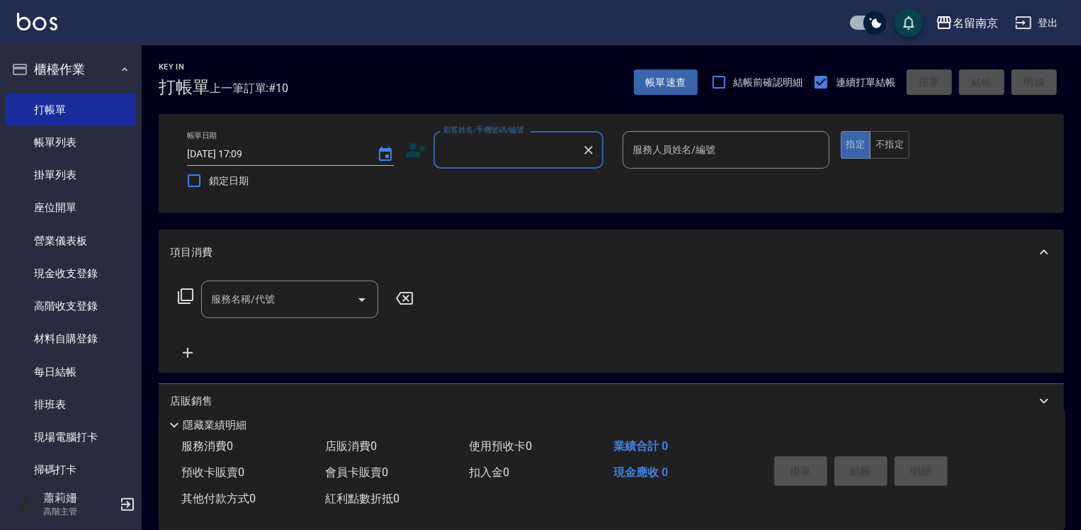
click at [512, 150] on input "顧客姓名/手機號碼/編號" at bounding box center [508, 149] width 136 height 25
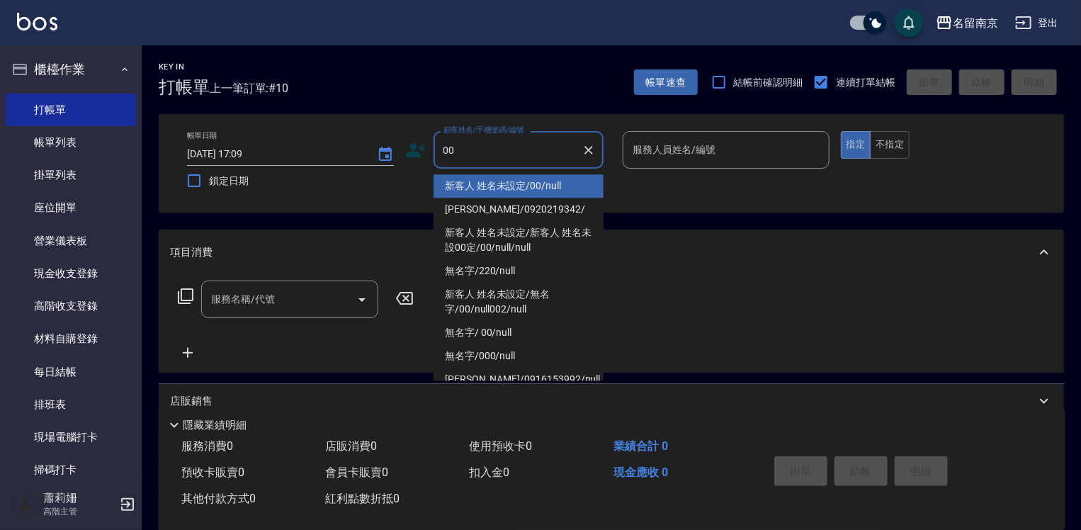
type input "新客人 姓名未設定/00/null"
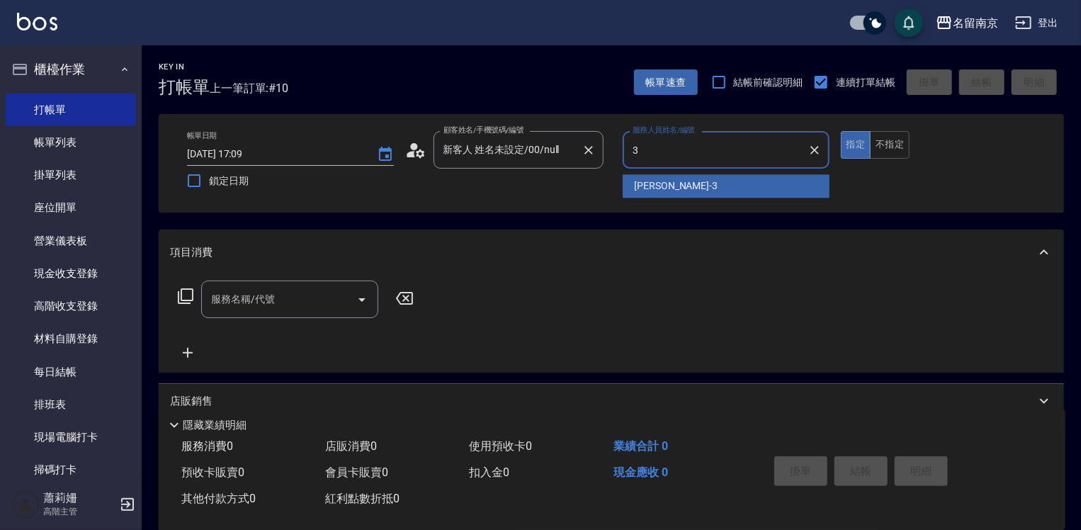
type input "[PERSON_NAME]-3"
type button "true"
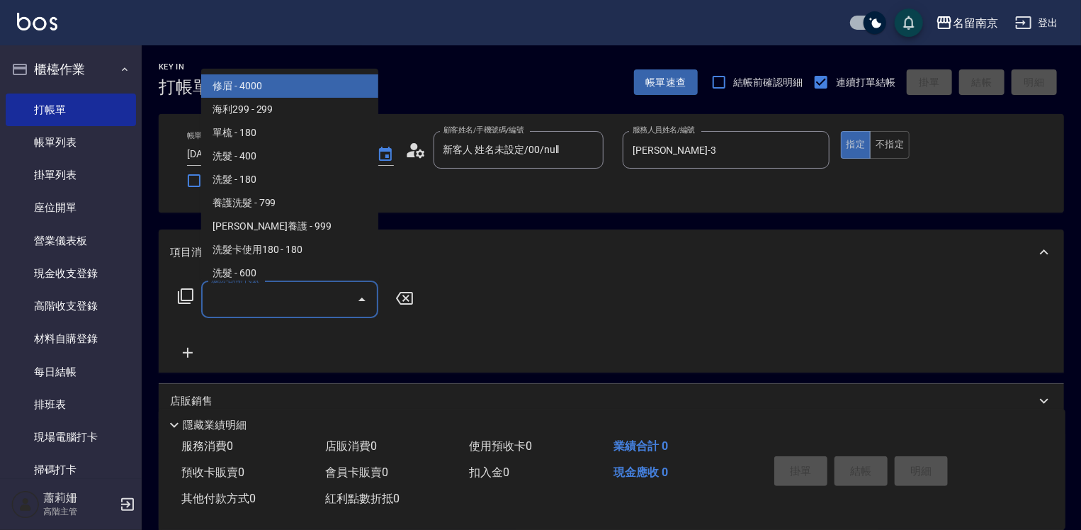
drag, startPoint x: 255, startPoint y: 298, endPoint x: 469, endPoint y: 342, distance: 218.6
click at [292, 309] on input "服務名稱/代號" at bounding box center [279, 299] width 143 height 25
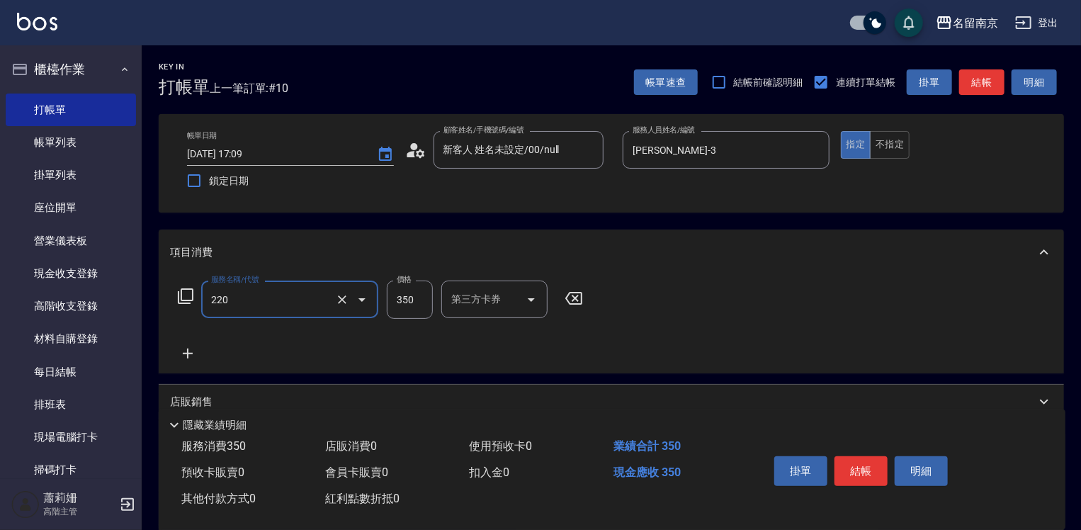
type input "洗髮(220)"
type input "350"
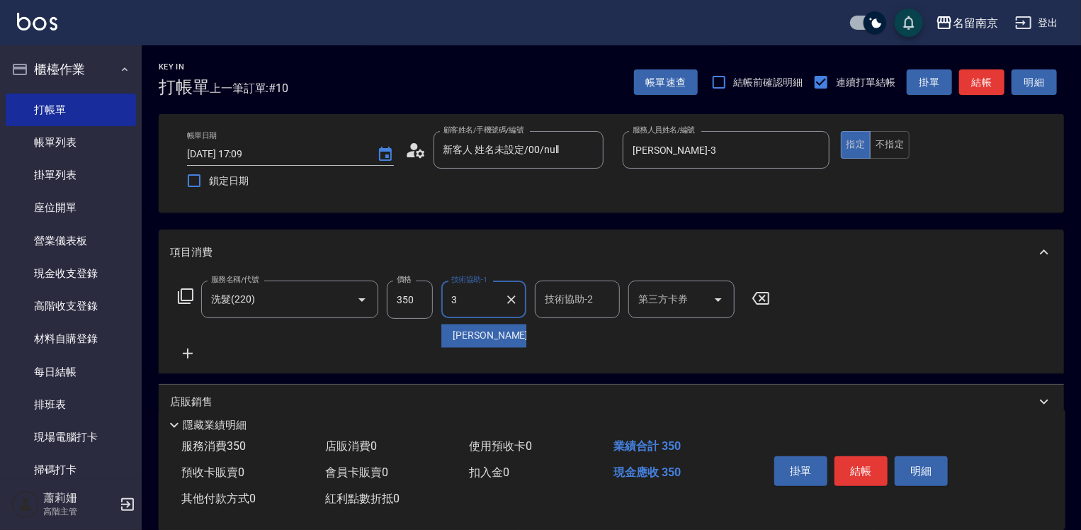
type input "[PERSON_NAME]-3"
click at [189, 351] on icon at bounding box center [187, 353] width 35 height 17
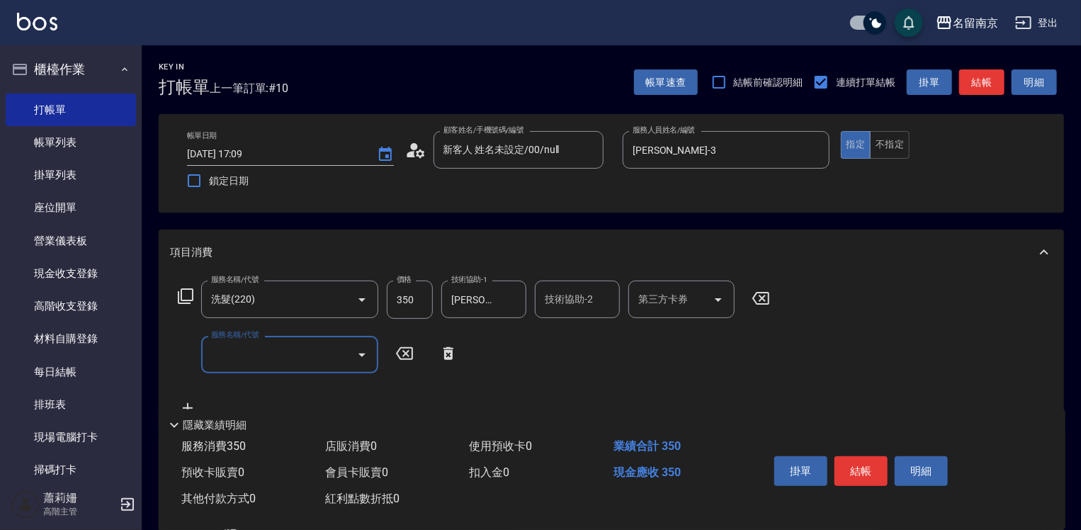
click at [246, 364] on input "服務名稱/代號" at bounding box center [279, 354] width 143 height 25
type input "剪髮(301)"
type input "400"
click at [848, 466] on button "結帳" at bounding box center [861, 471] width 53 height 30
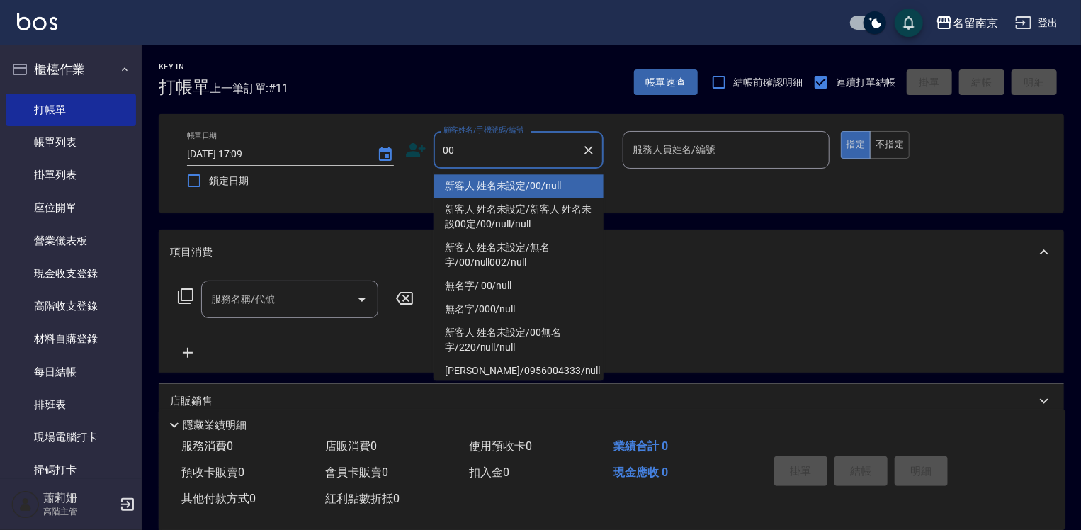
type input "新客人 姓名未設定/00/null"
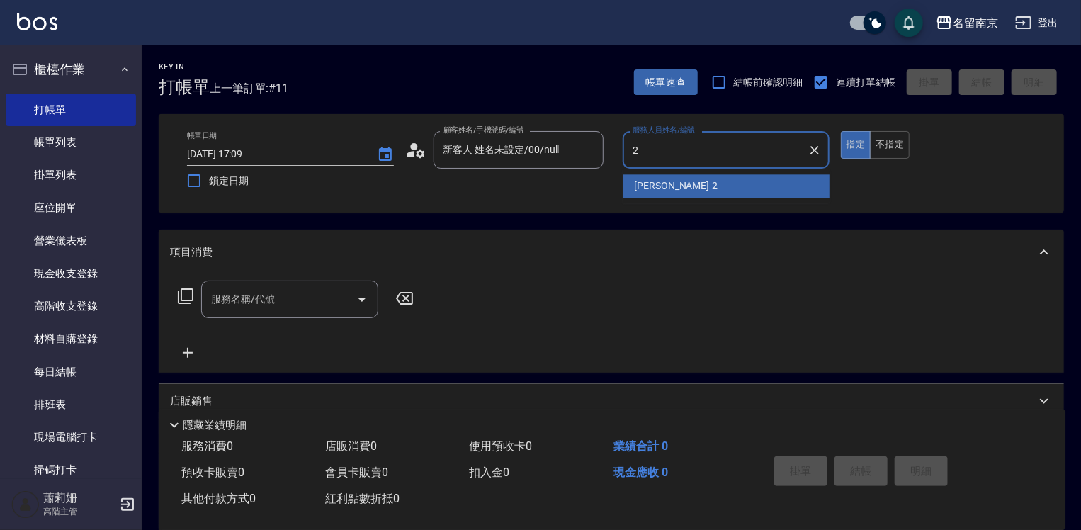
type input "[PERSON_NAME]-2"
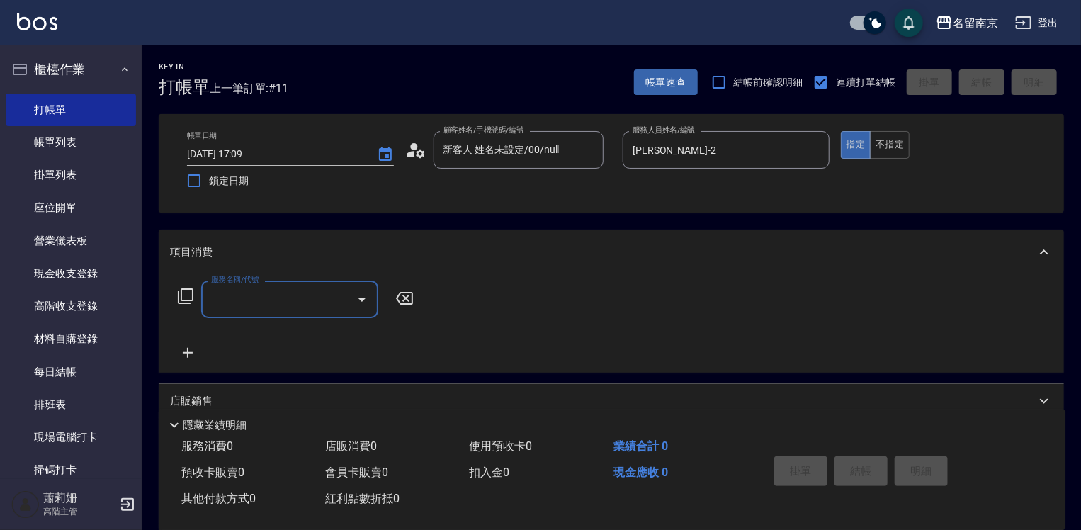
click at [337, 313] on div "服務名稱/代號" at bounding box center [289, 300] width 177 height 38
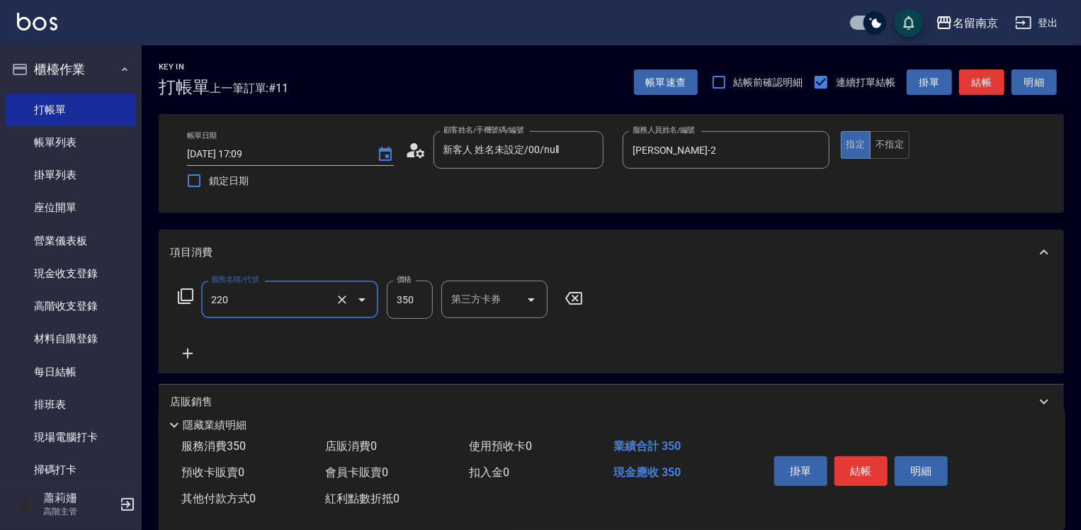
type input "洗髮(220)"
type input "350"
type input "[PERSON_NAME]-2"
click at [858, 462] on button "結帳" at bounding box center [861, 471] width 53 height 30
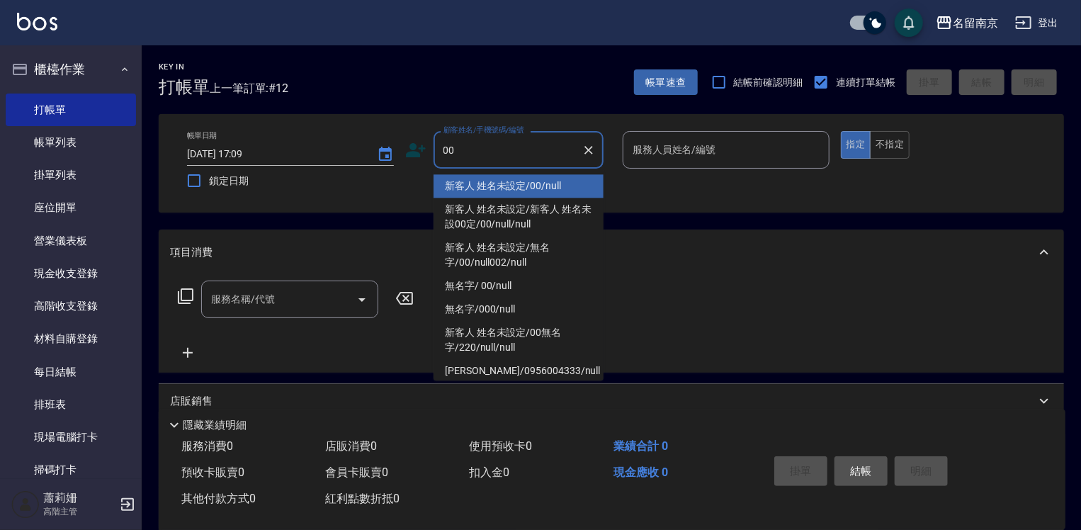
type input "新客人 姓名未設定/00/null"
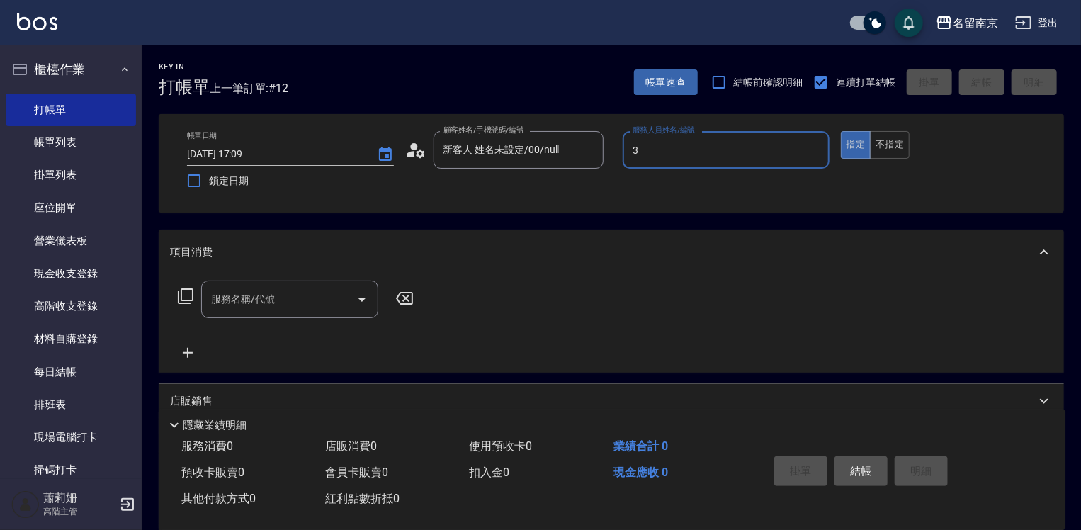
type input "[PERSON_NAME]-3"
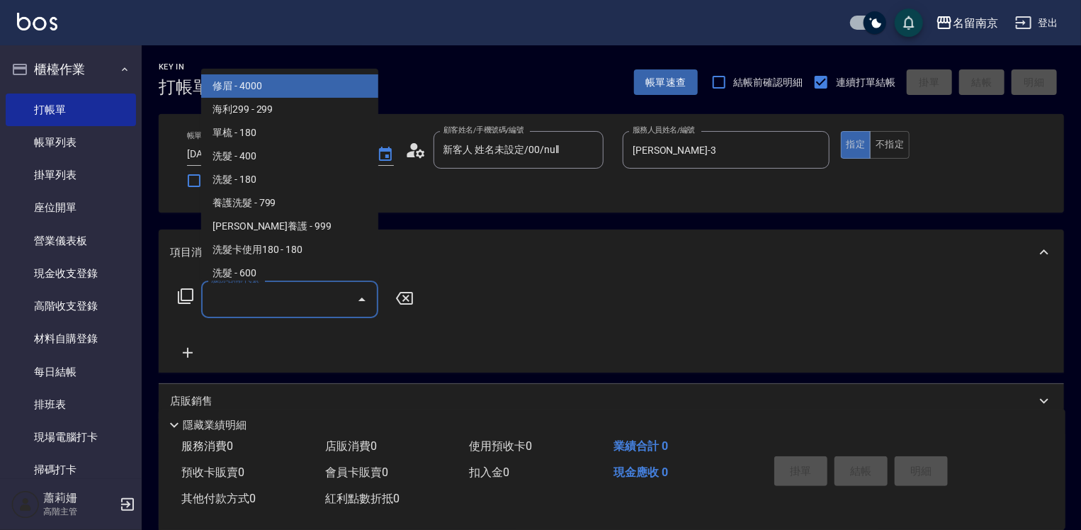
drag, startPoint x: 264, startPoint y: 303, endPoint x: 281, endPoint y: 310, distance: 18.4
click at [266, 303] on input "服務名稱/代號" at bounding box center [279, 299] width 143 height 25
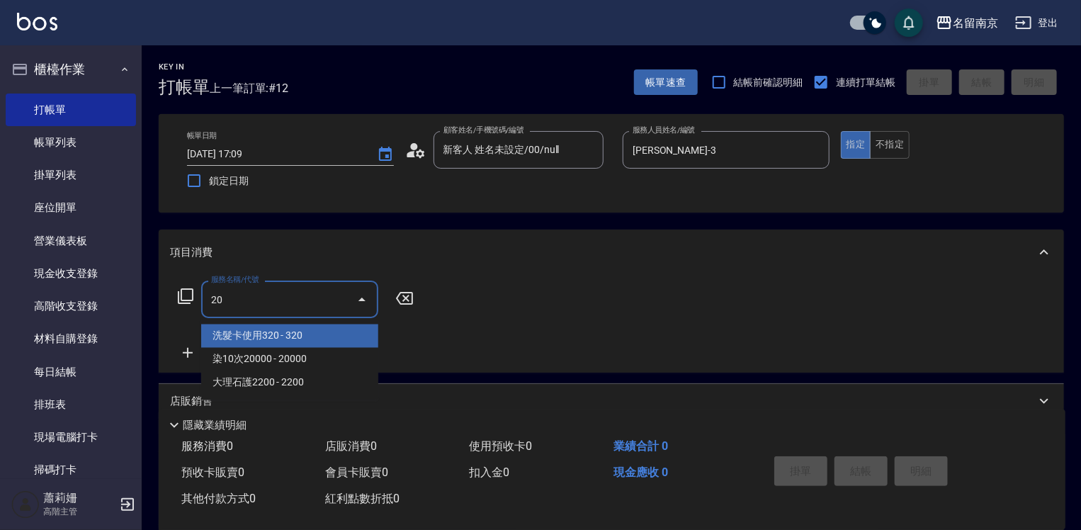
type input "2"
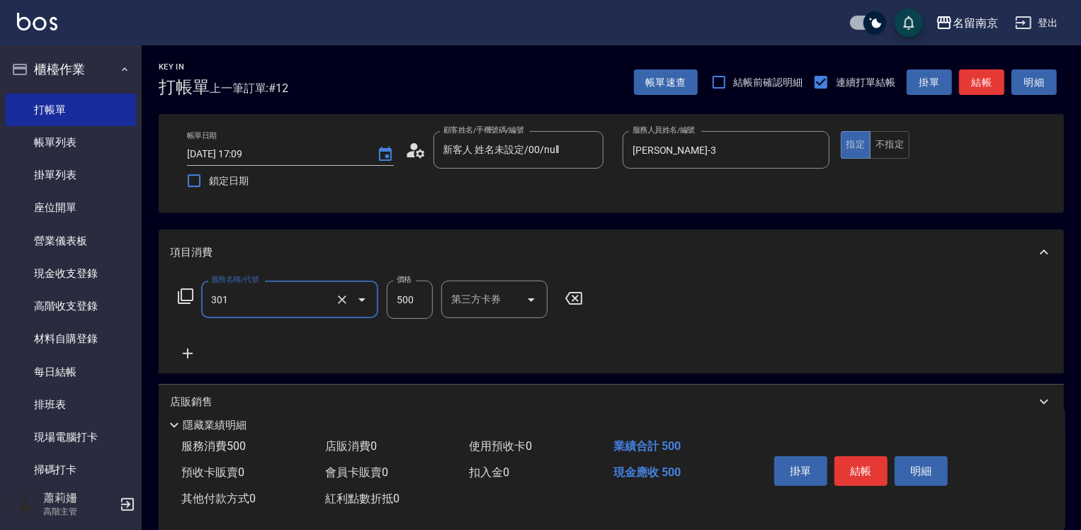
type input "剪髮(301)"
type input "400"
click at [865, 464] on button "結帳" at bounding box center [861, 471] width 53 height 30
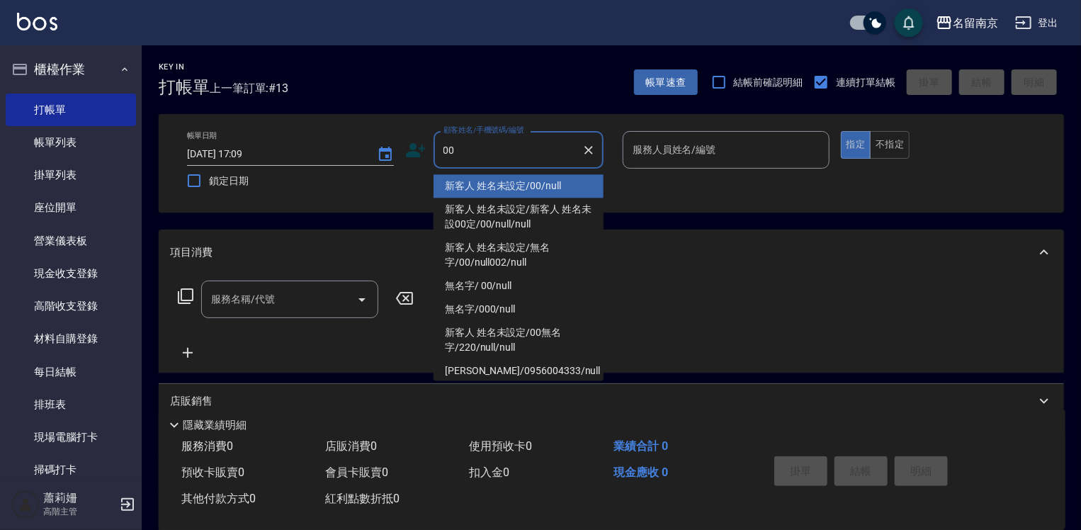
type input "新客人 姓名未設定/00/null"
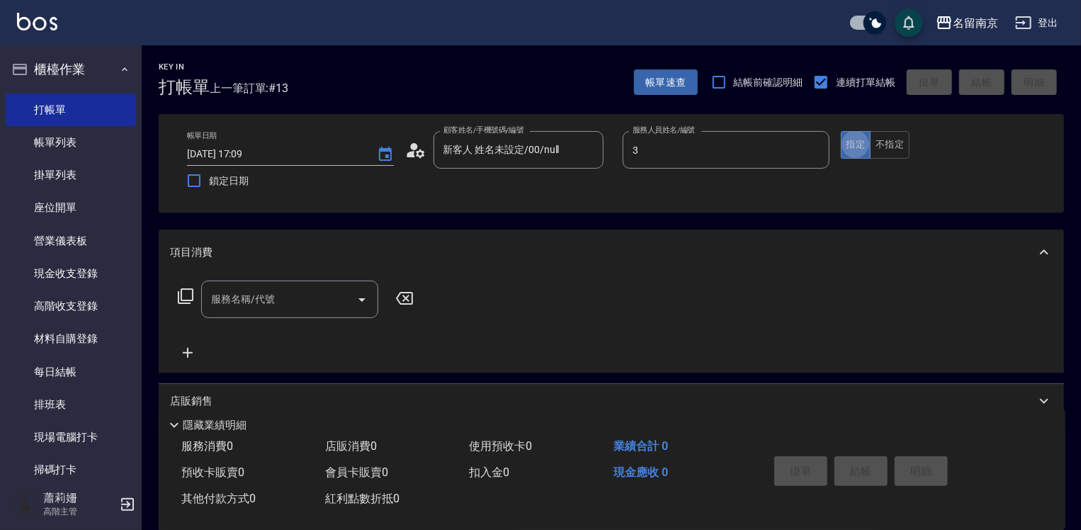
type input "[PERSON_NAME]-3"
click at [258, 292] on input "服務名稱/代號" at bounding box center [279, 299] width 143 height 25
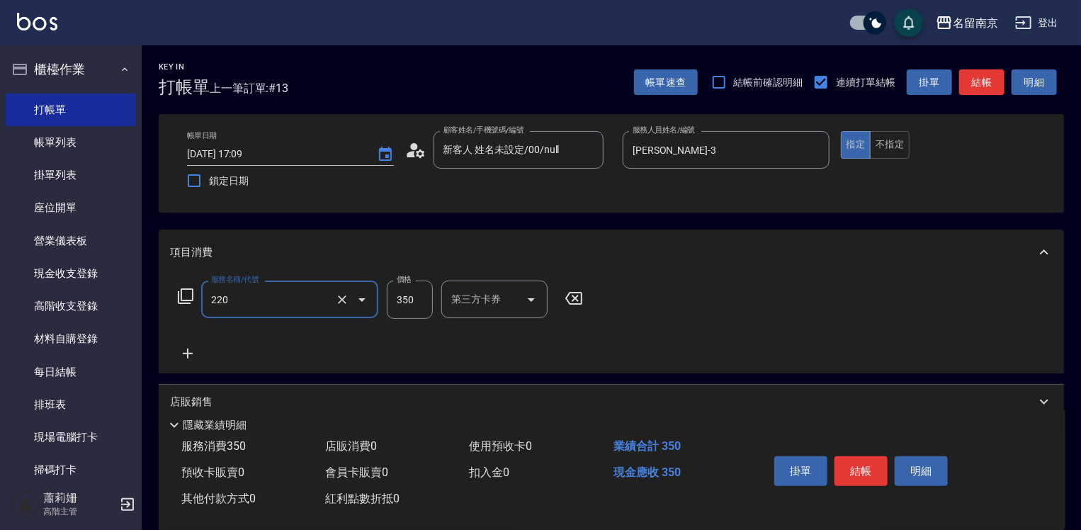
type input "洗髮(220)"
type input "400"
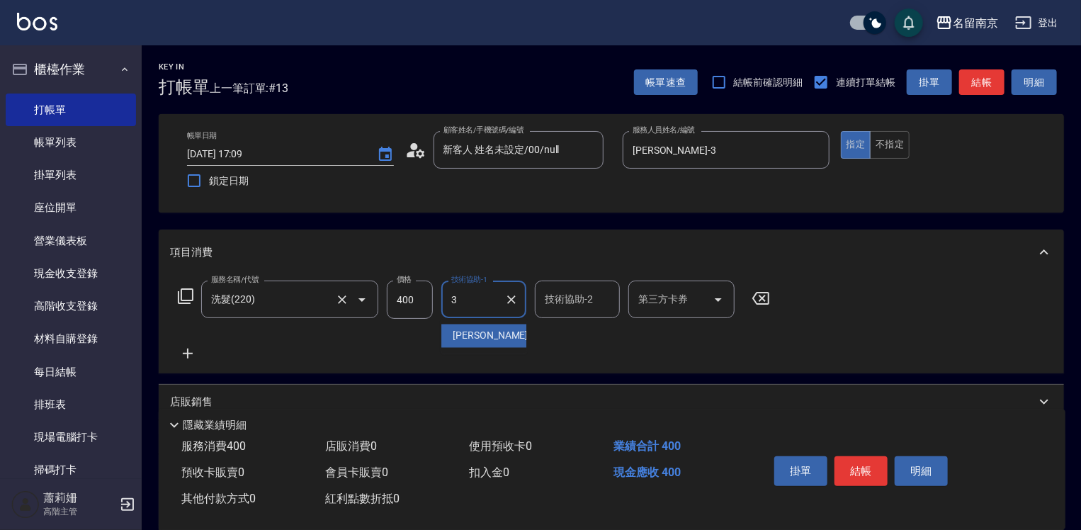
type input "[PERSON_NAME]-3"
click at [403, 309] on input "400" at bounding box center [410, 300] width 46 height 38
type input "350"
click at [849, 473] on button "結帳" at bounding box center [861, 471] width 53 height 30
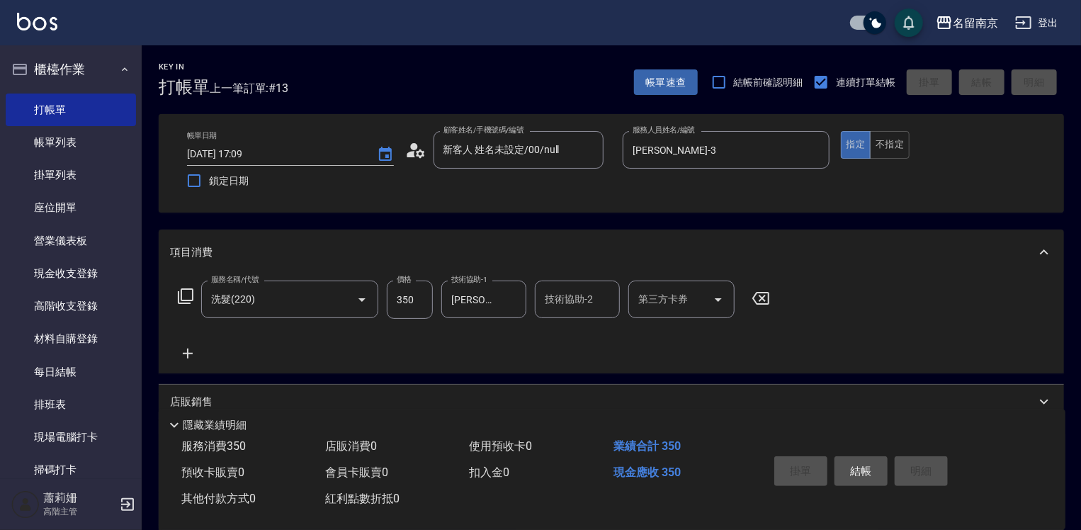
type input "[DATE] 17:10"
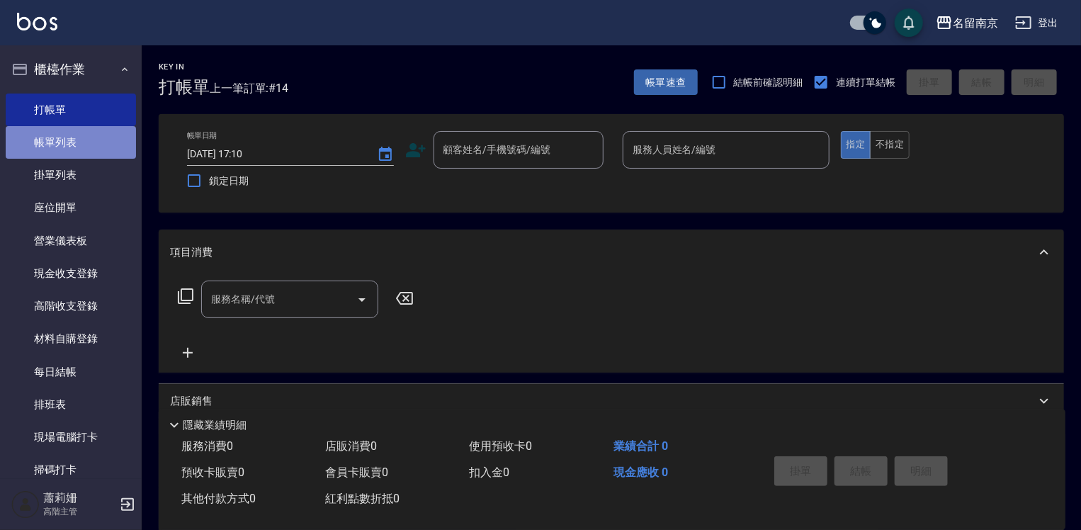
click at [78, 137] on link "帳單列表" at bounding box center [71, 142] width 130 height 33
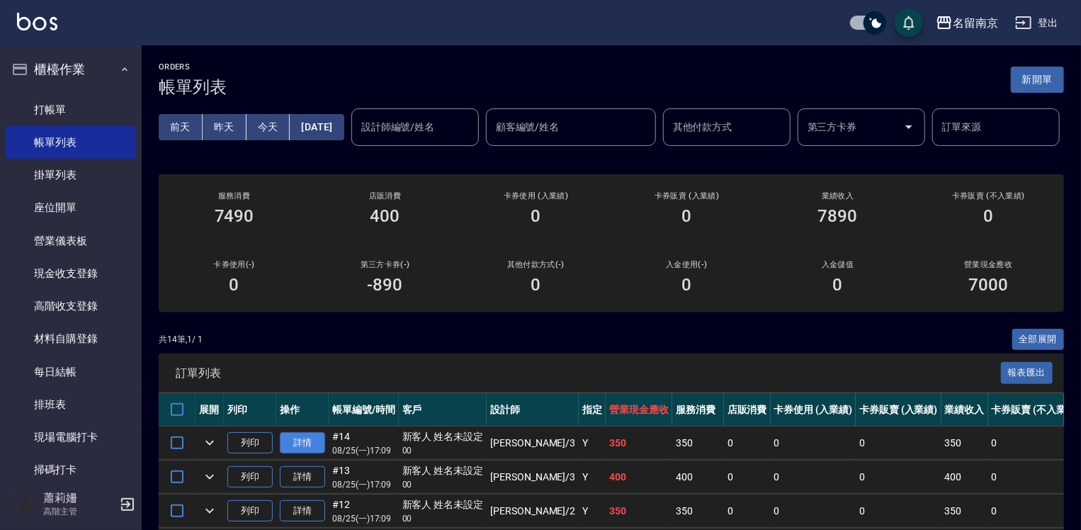
scroll to position [213, 0]
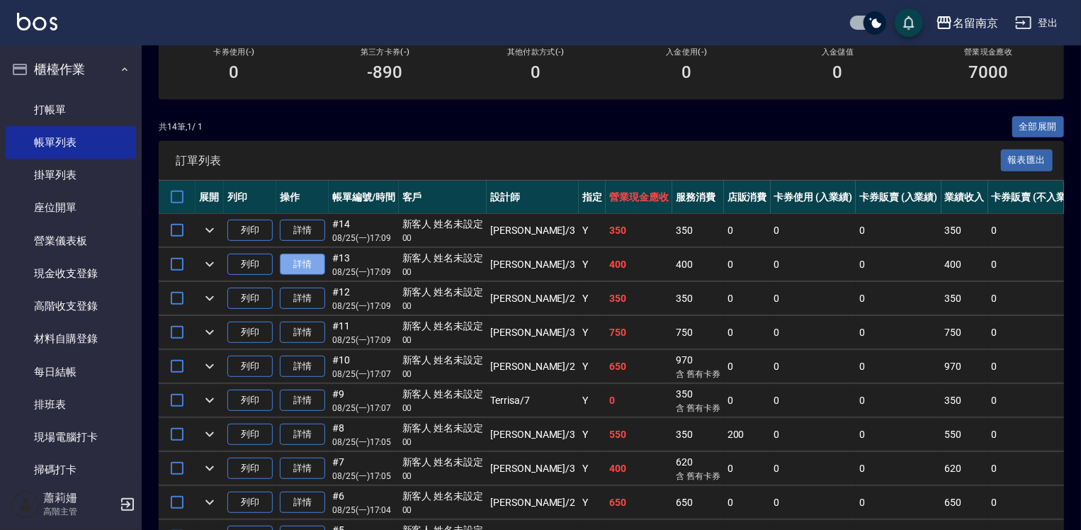
click at [313, 276] on link "詳情" at bounding box center [302, 265] width 45 height 22
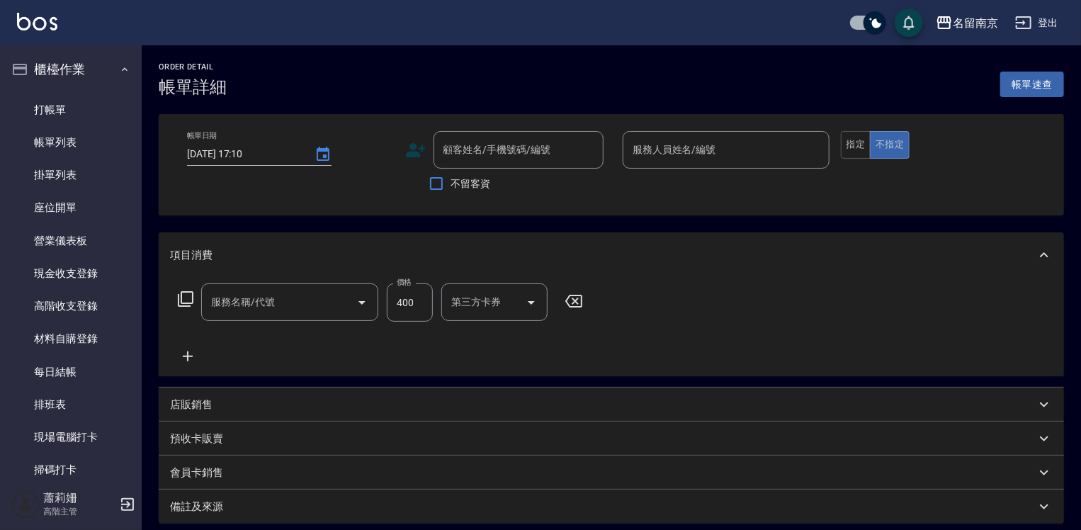
type input "[DATE] 17:09"
type input "[PERSON_NAME]-3"
type input "剪髮(301)"
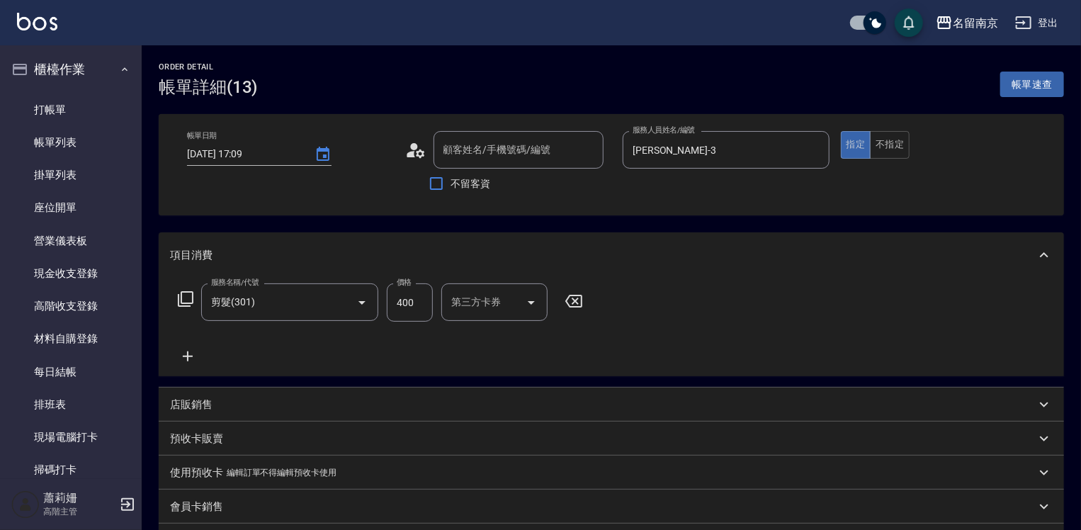
type input "新客人 姓名未設定/00/null"
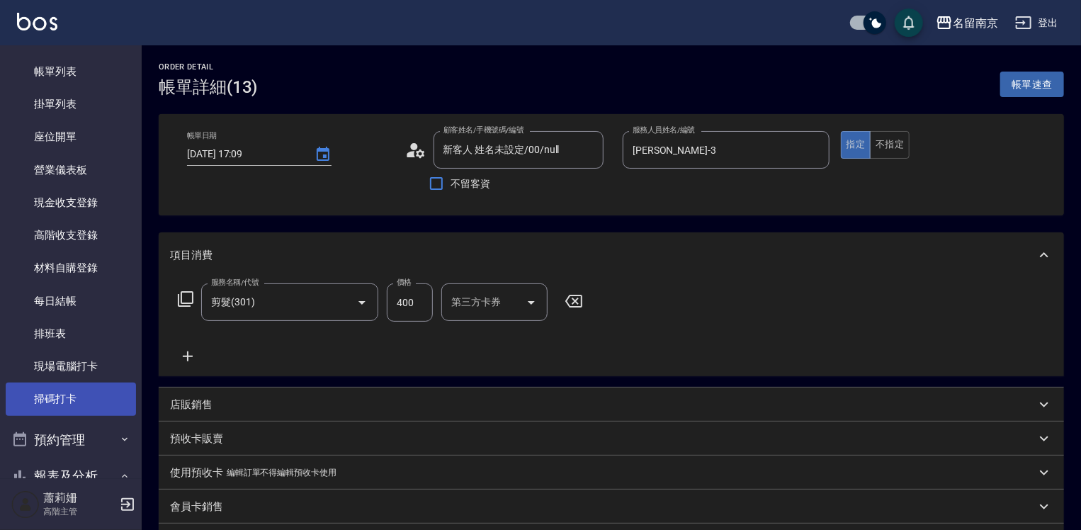
scroll to position [142, 0]
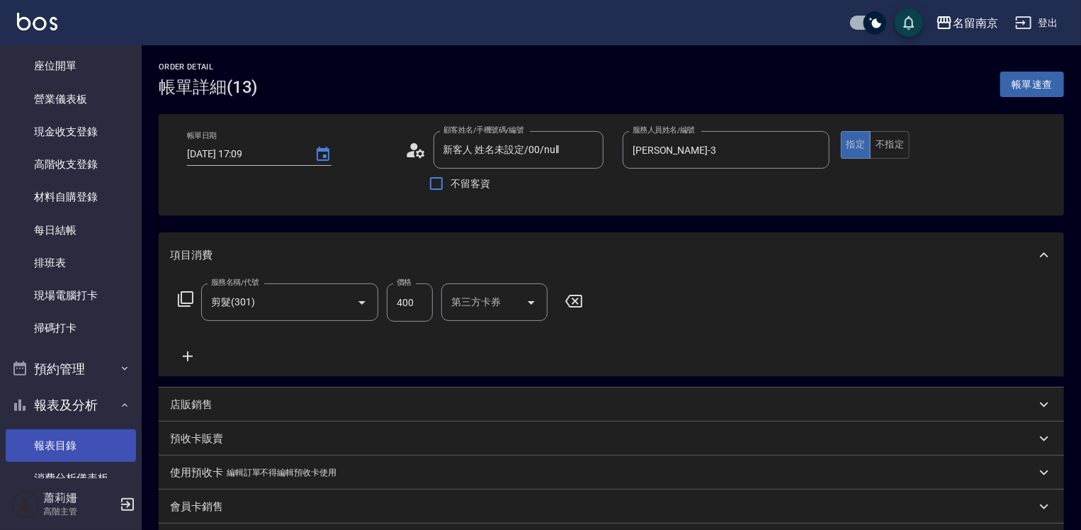
click at [60, 440] on link "報表目錄" at bounding box center [71, 445] width 130 height 33
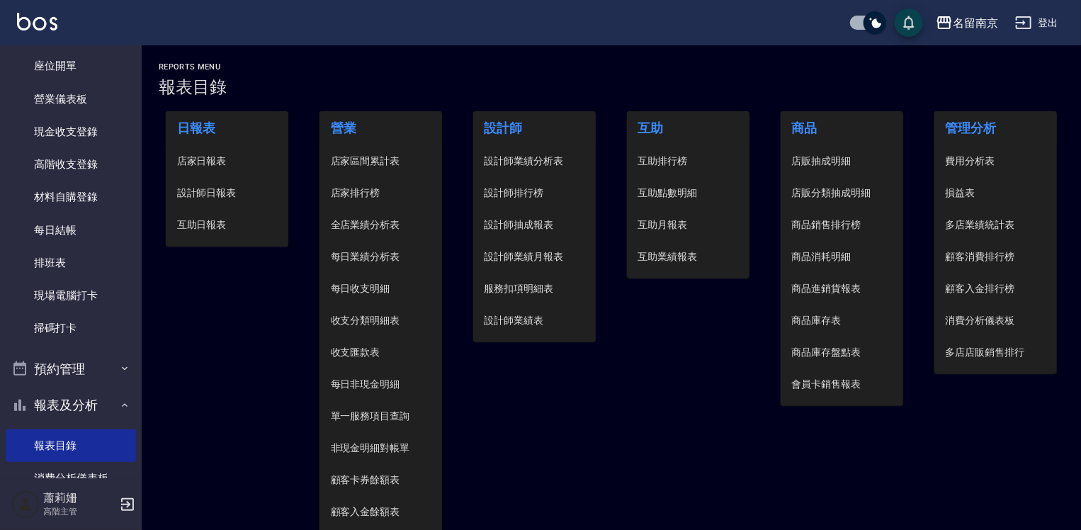
click at [227, 203] on li "設計師日報表" at bounding box center [227, 193] width 123 height 32
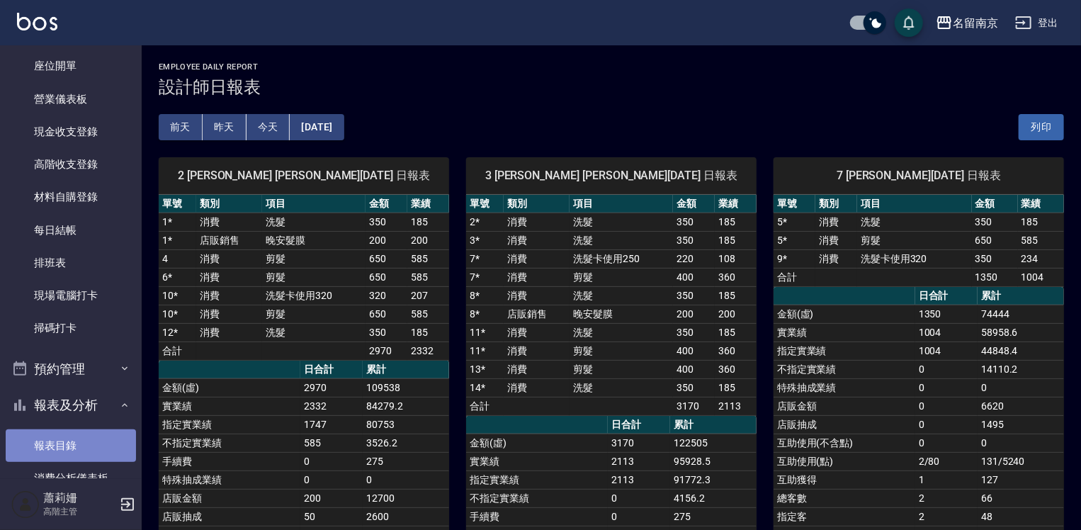
click at [71, 438] on link "報表目錄" at bounding box center [71, 445] width 130 height 33
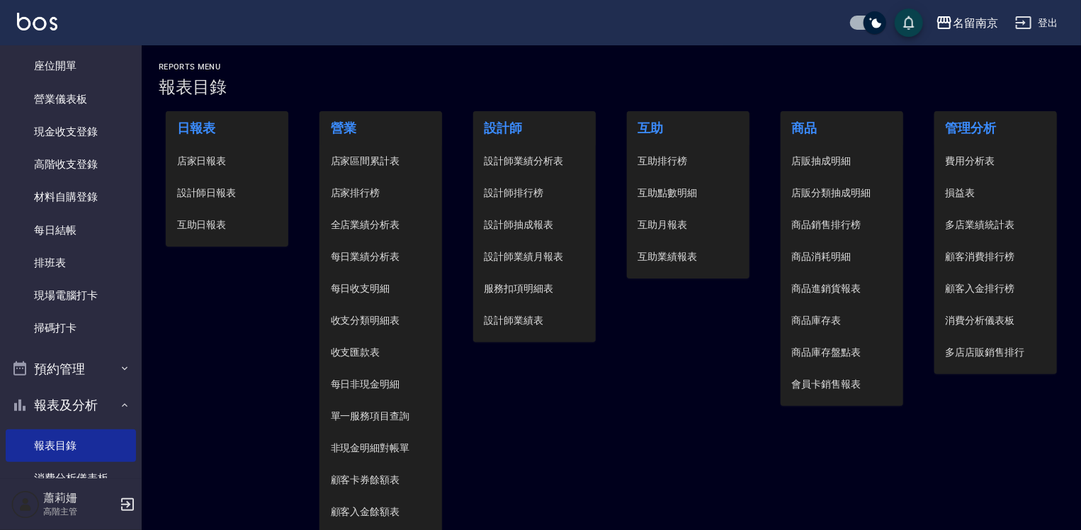
click at [213, 192] on span "設計師日報表" at bounding box center [227, 193] width 101 height 15
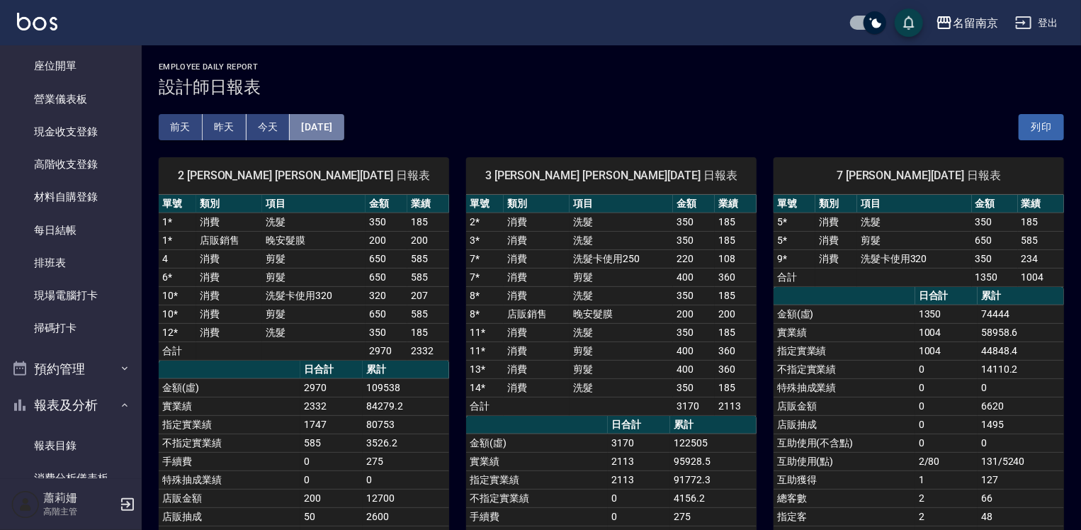
click at [313, 123] on button "[DATE]" at bounding box center [317, 127] width 54 height 26
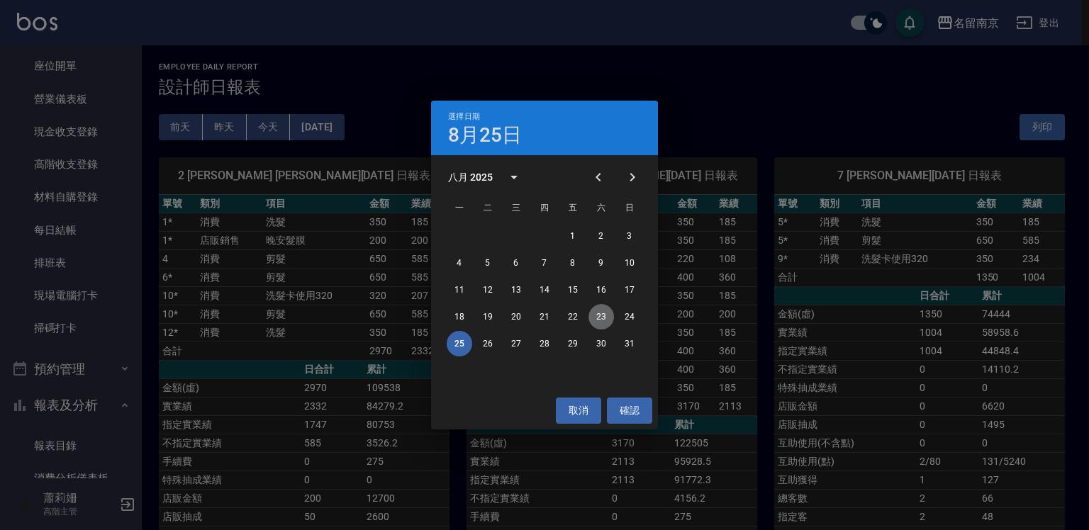
click at [605, 315] on button "23" at bounding box center [601, 317] width 26 height 26
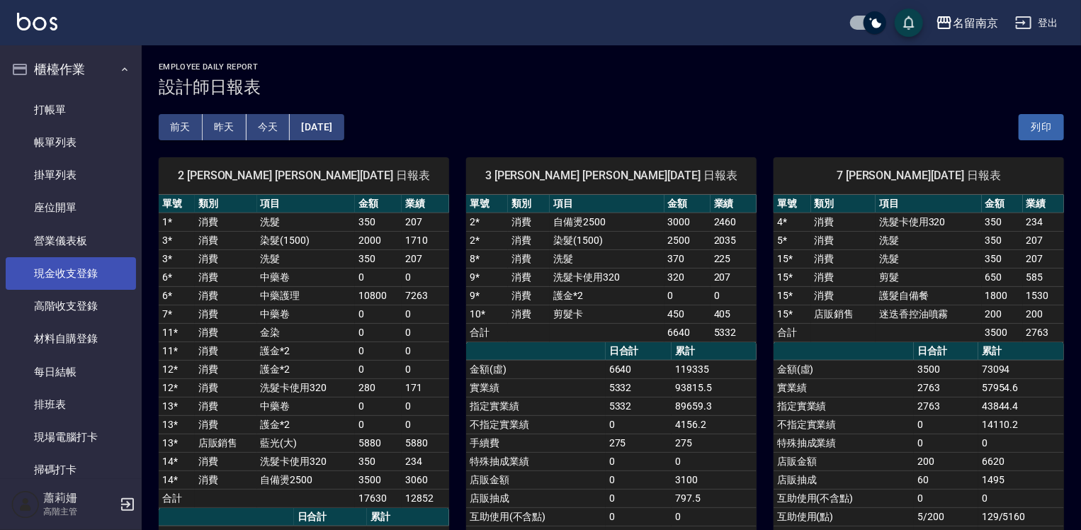
click at [89, 136] on link "帳單列表" at bounding box center [71, 142] width 130 height 33
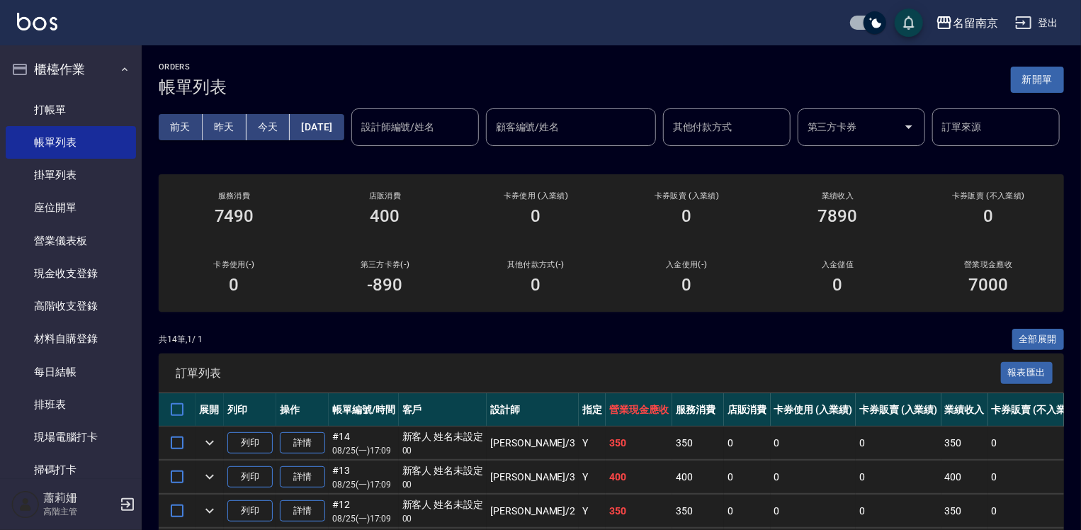
scroll to position [283, 0]
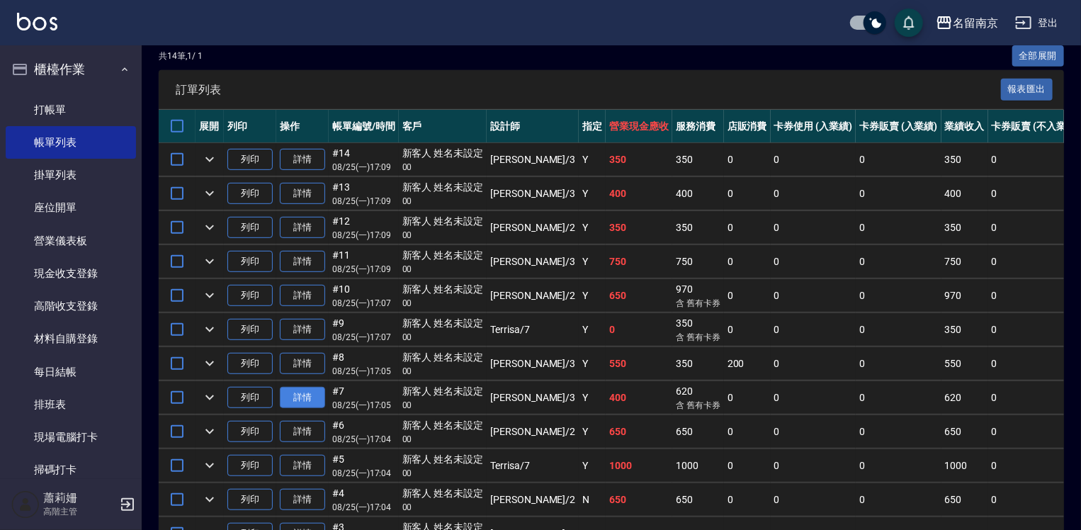
click at [312, 409] on link "詳情" at bounding box center [302, 398] width 45 height 22
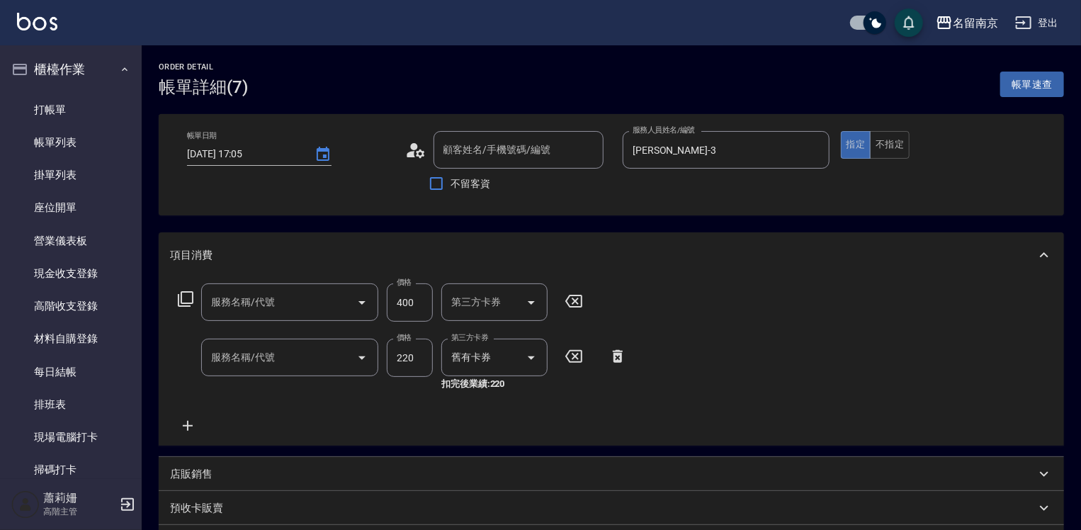
type input "[DATE] 17:05"
type input "[PERSON_NAME]-3"
type input "剪髮(301)"
type input "洗髮卡使用250(221)"
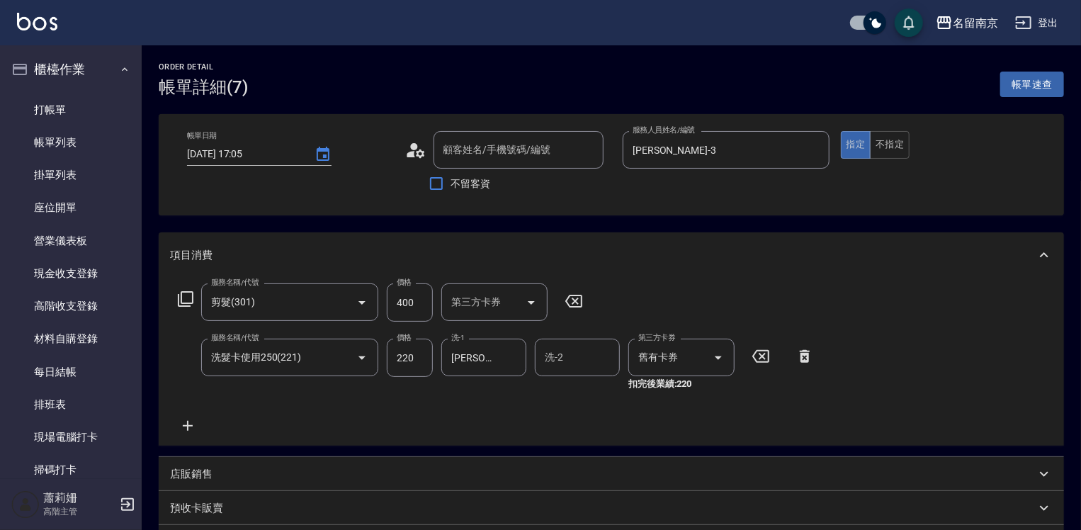
type input "新客人 姓名未設定/00/null"
click at [425, 300] on input "400" at bounding box center [410, 302] width 46 height 38
click at [393, 422] on div "服務名稱/代號 剪髮(301) 服務名稱/代號 價格 400 價格 第三方卡券 第三方卡券 服務名稱/代號 洗髮卡使用250(221) 服務名稱/代號 價格 …" at bounding box center [496, 358] width 653 height 151
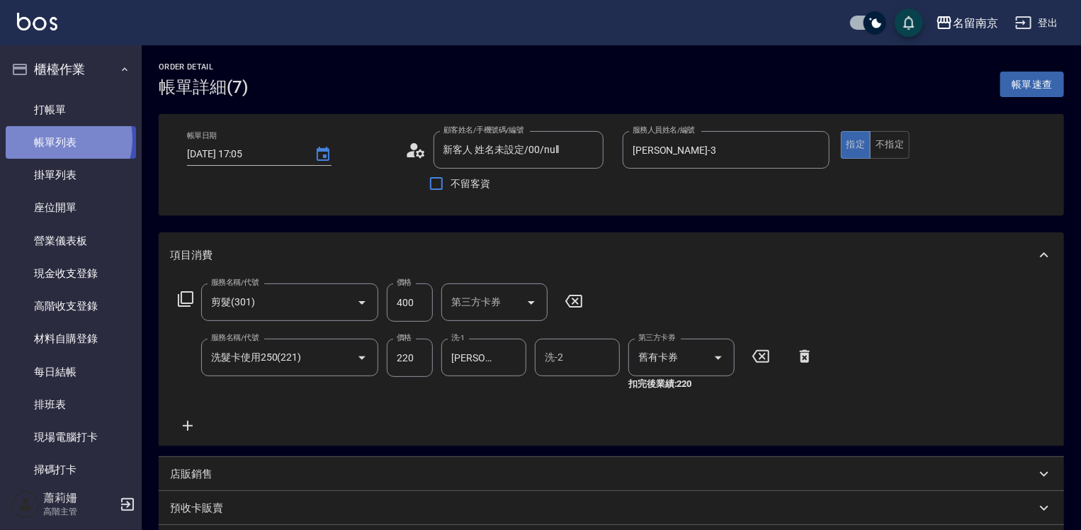
click at [56, 140] on link "帳單列表" at bounding box center [71, 142] width 130 height 33
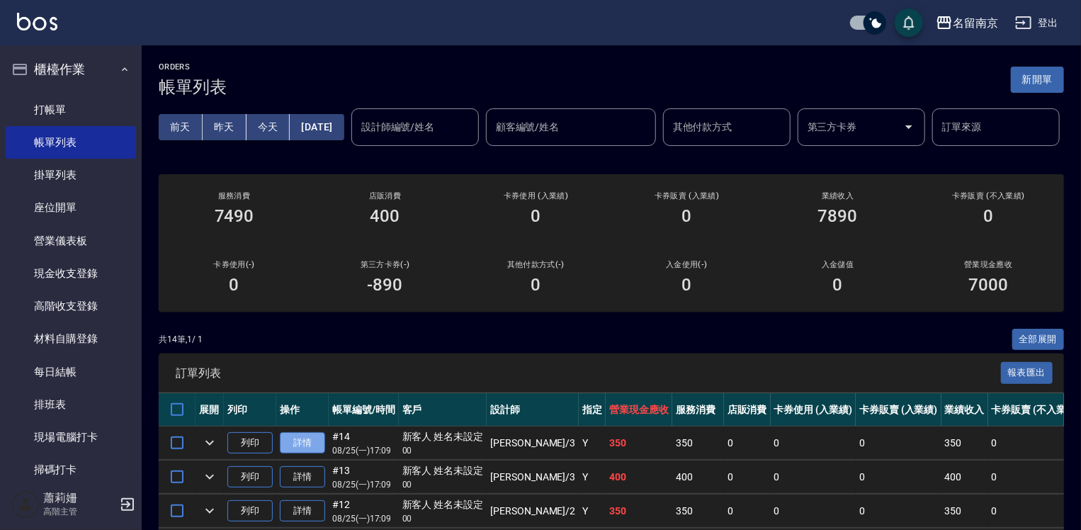
click at [293, 454] on link "詳情" at bounding box center [302, 443] width 45 height 22
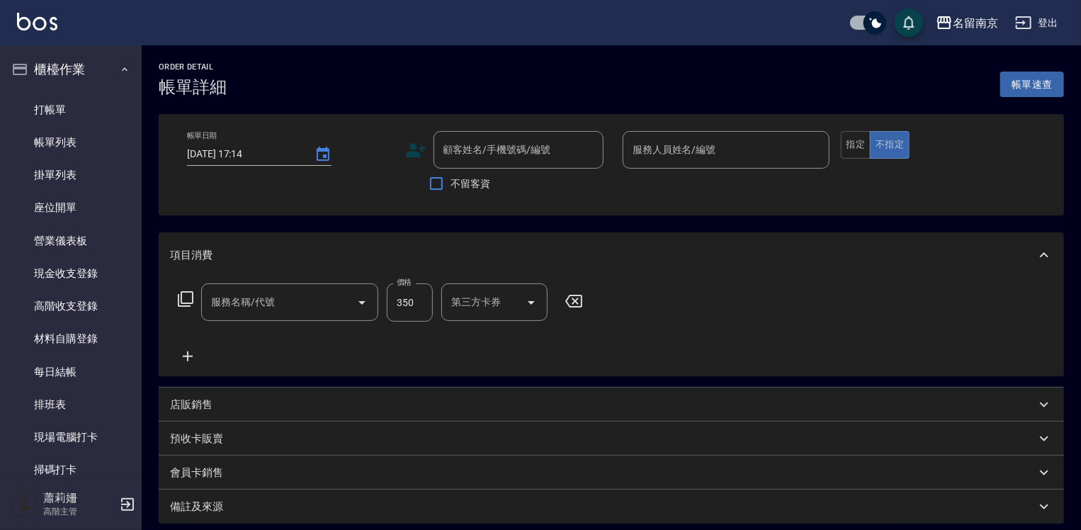
type input "[DATE] 17:09"
type input "[PERSON_NAME]-3"
type input "洗髮(220)"
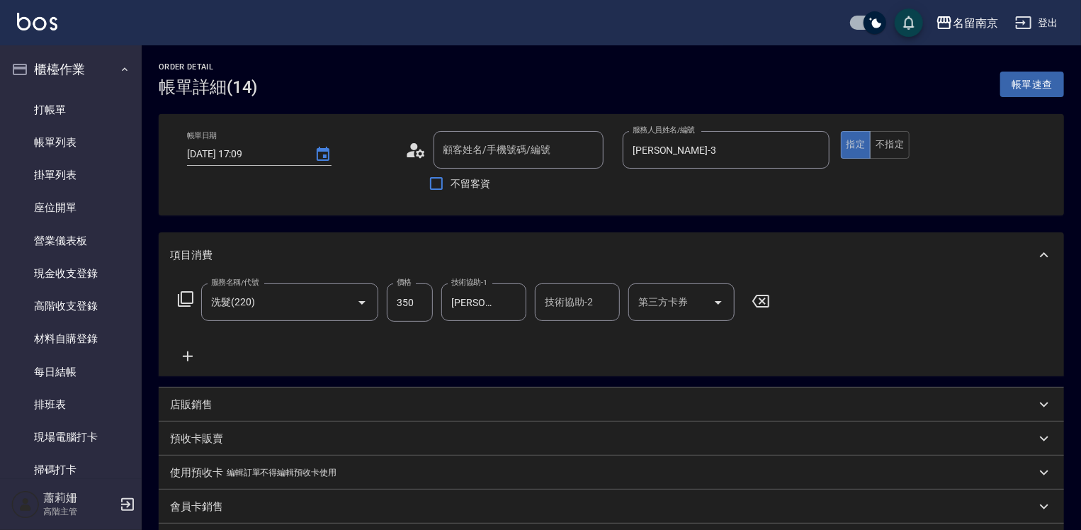
type input "新客人 姓名未設定/00/null"
click at [179, 356] on icon at bounding box center [187, 356] width 35 height 17
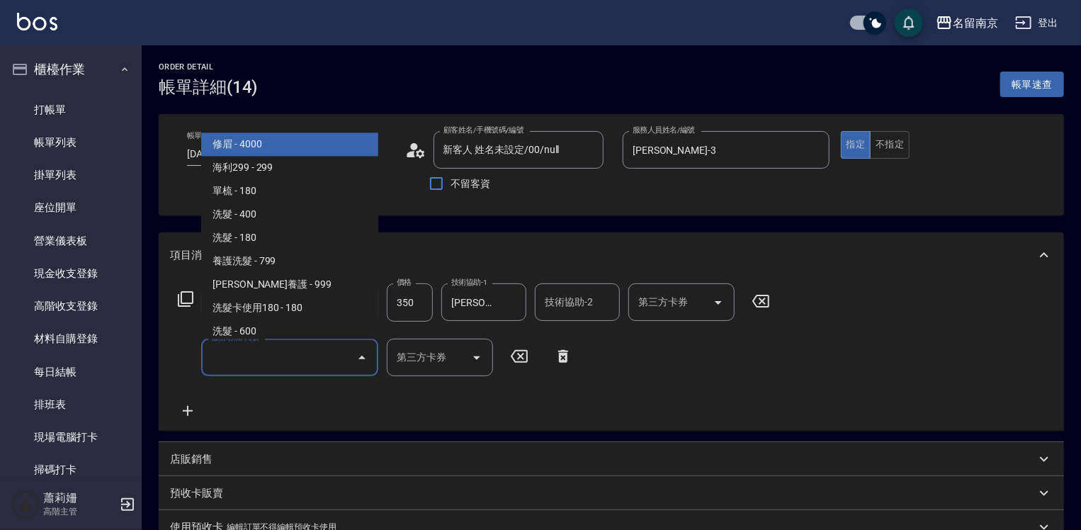
click at [244, 353] on input "服務名稱/代號" at bounding box center [279, 357] width 143 height 25
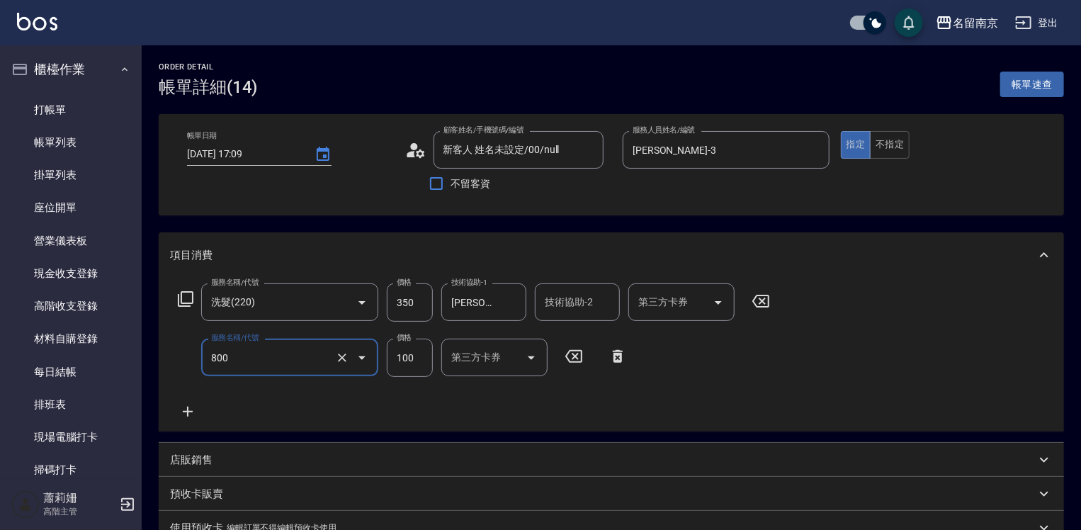
type input "吹捲(800)"
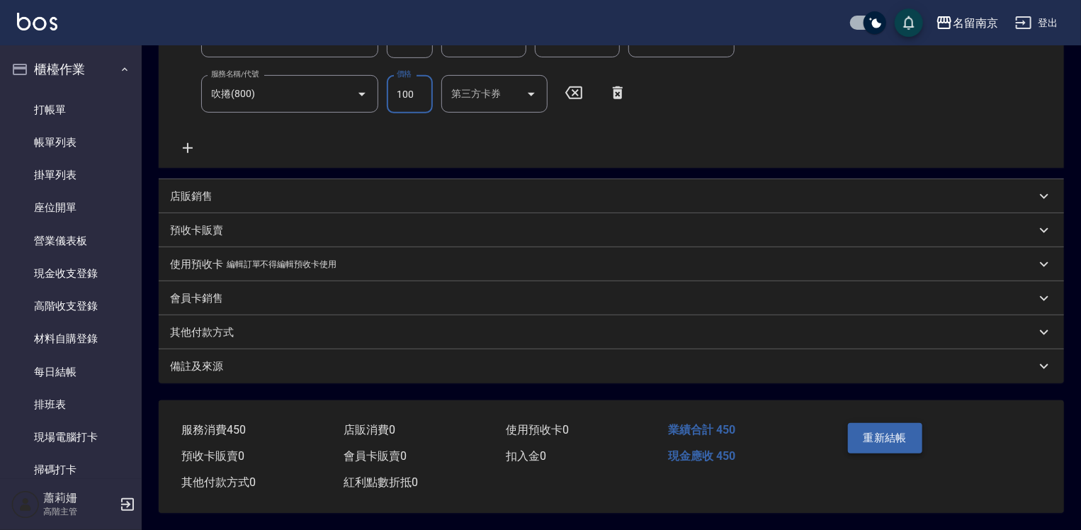
click at [902, 434] on button "重新結帳" at bounding box center [885, 438] width 75 height 30
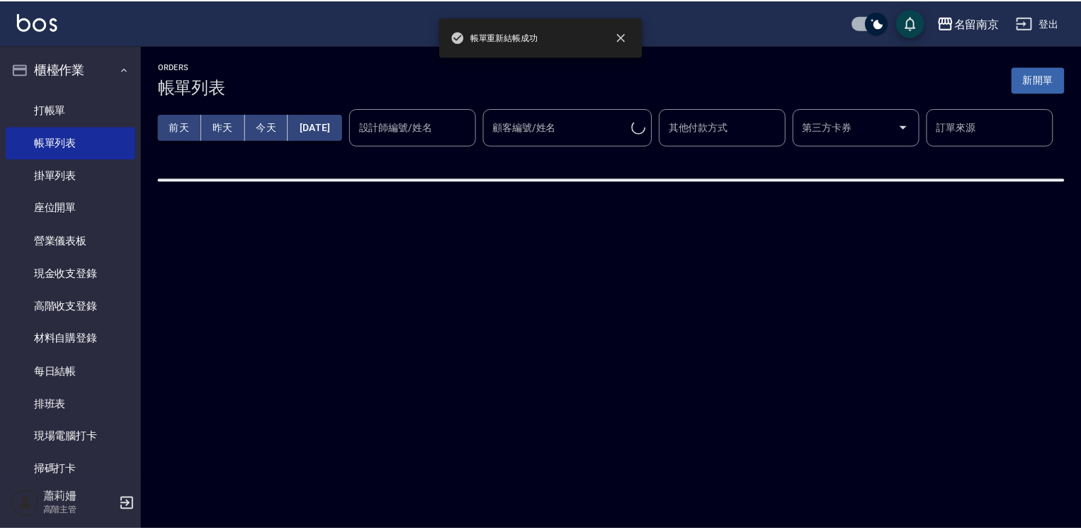
scroll to position [213, 0]
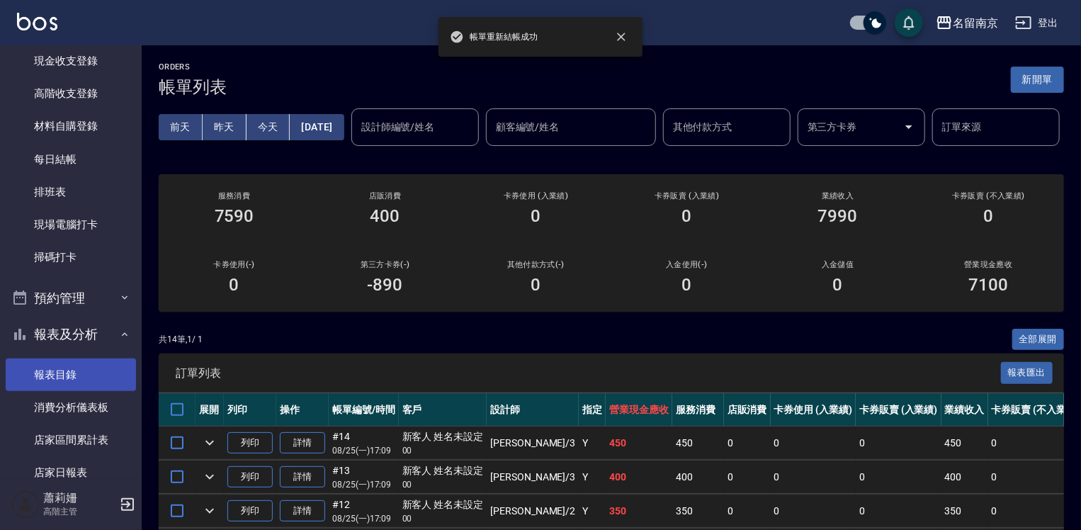
click at [47, 371] on link "報表目錄" at bounding box center [71, 375] width 130 height 33
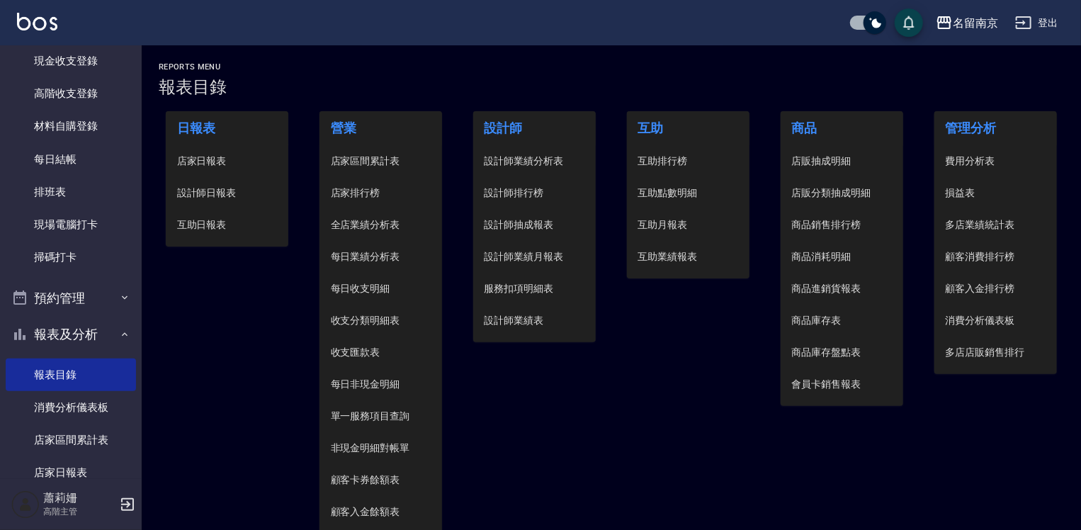
click at [177, 189] on span "設計師日報表" at bounding box center [227, 193] width 101 height 15
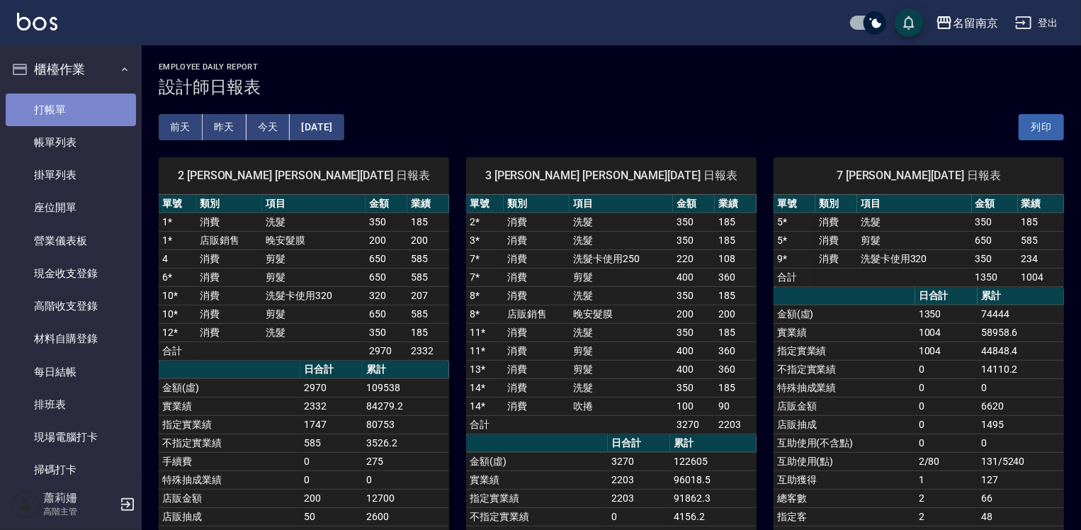
click at [91, 113] on link "打帳單" at bounding box center [71, 110] width 130 height 33
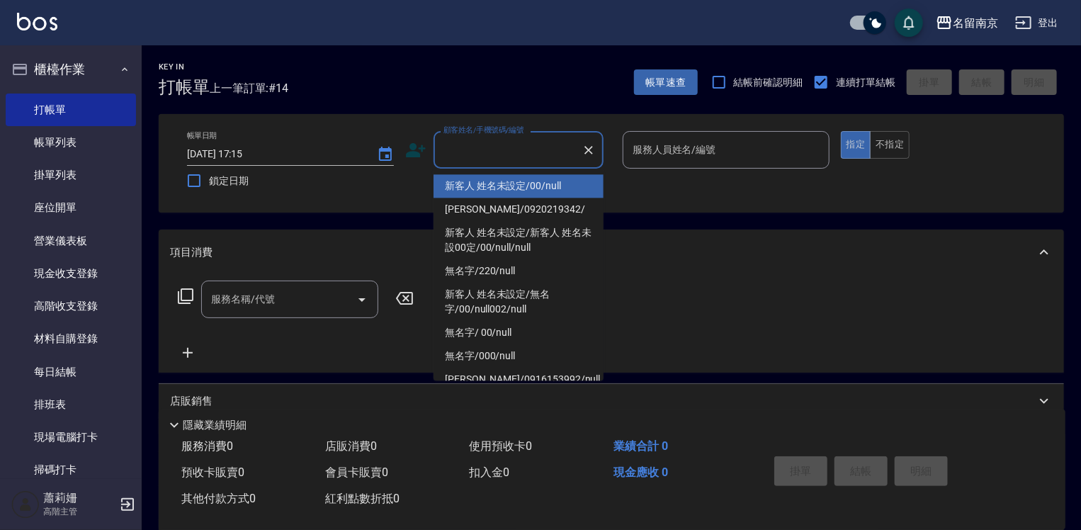
click at [536, 153] on input "顧客姓名/手機號碼/編號" at bounding box center [508, 149] width 136 height 25
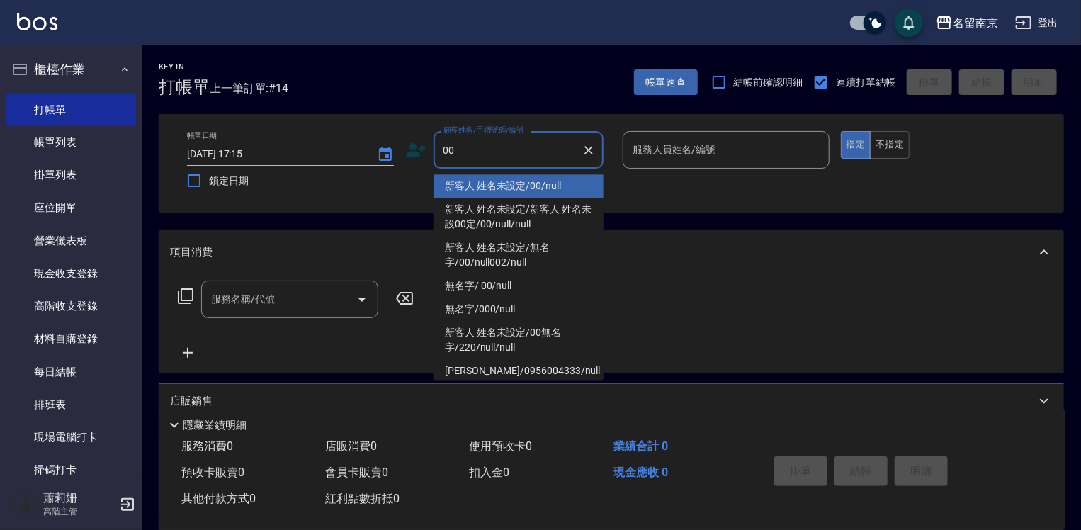
type input "新客人 姓名未設定/00/null"
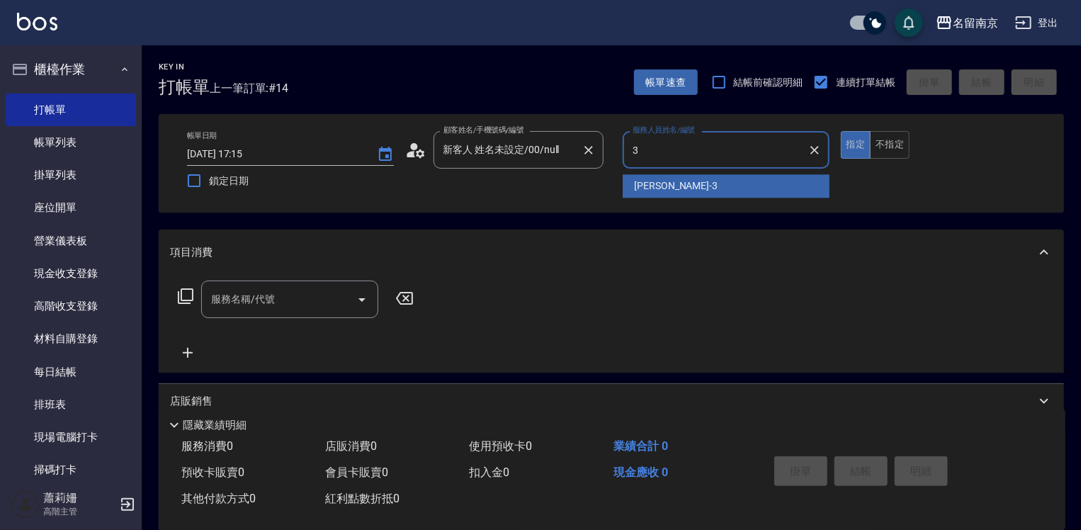
type input "[PERSON_NAME]-3"
type button "true"
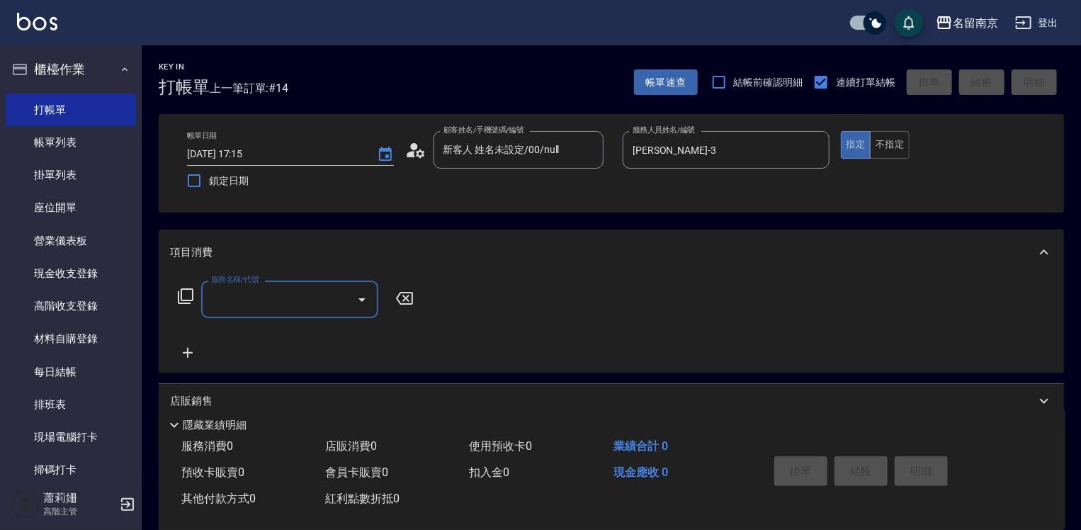
drag, startPoint x: 289, startPoint y: 290, endPoint x: 511, endPoint y: 303, distance: 222.2
click at [373, 293] on div "服務名稱/代號" at bounding box center [289, 300] width 177 height 38
type input "2"
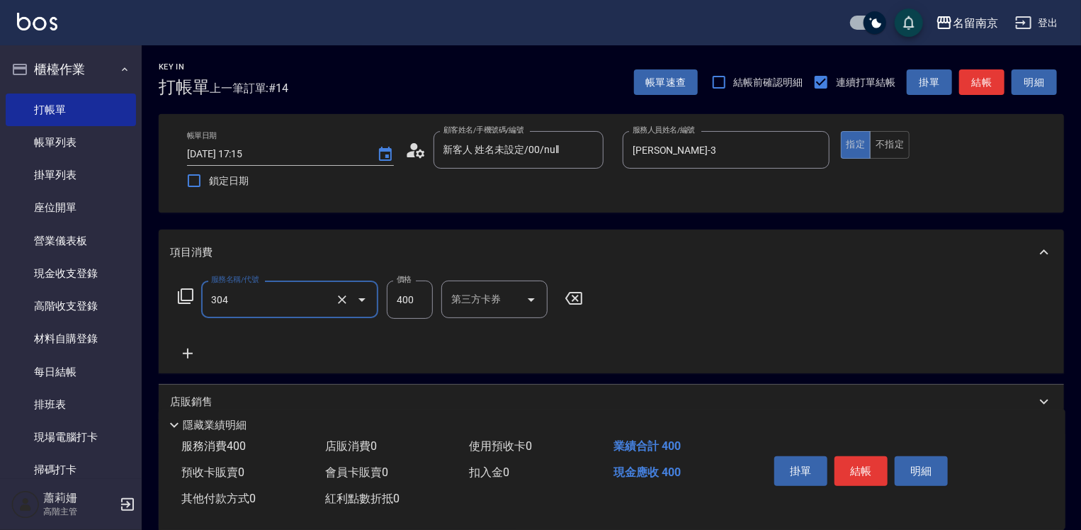
type input "剪髮卡(304)"
type input "450"
click at [487, 303] on input "第三方卡券" at bounding box center [484, 299] width 72 height 25
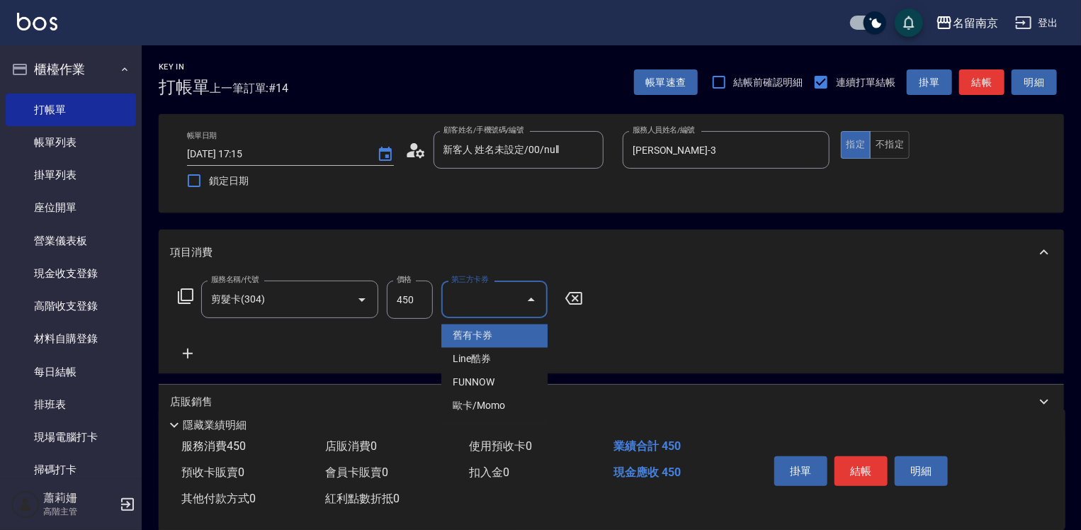
drag, startPoint x: 514, startPoint y: 322, endPoint x: 515, endPoint y: 329, distance: 7.1
click at [514, 328] on ul "舊有卡券 Line酷券 FUNNOW 歐卡/Momo" at bounding box center [495, 371] width 106 height 105
click at [515, 329] on span "舊有卡券" at bounding box center [495, 336] width 106 height 23
type input "舊有卡券"
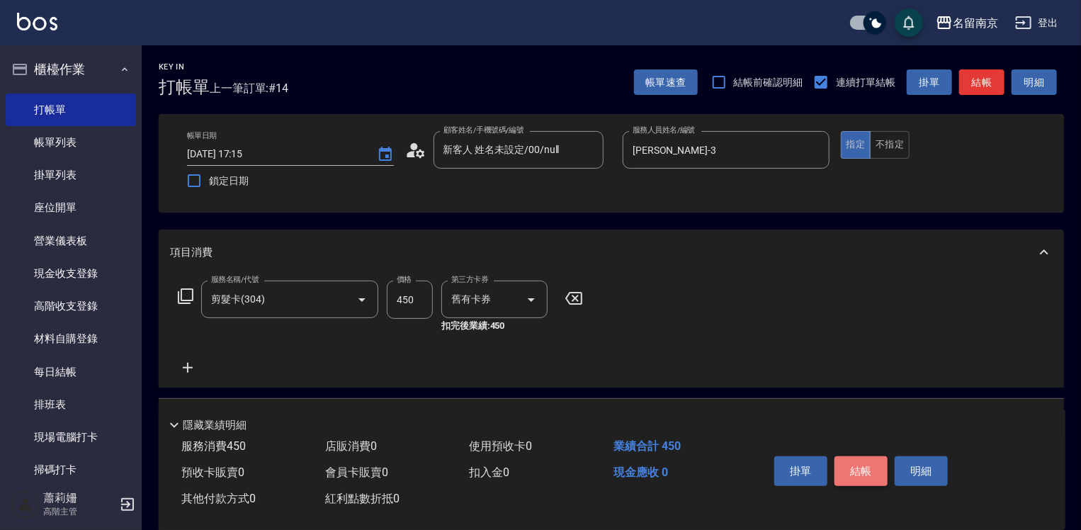
click at [875, 473] on button "結帳" at bounding box center [861, 471] width 53 height 30
